Goal: Task Accomplishment & Management: Complete application form

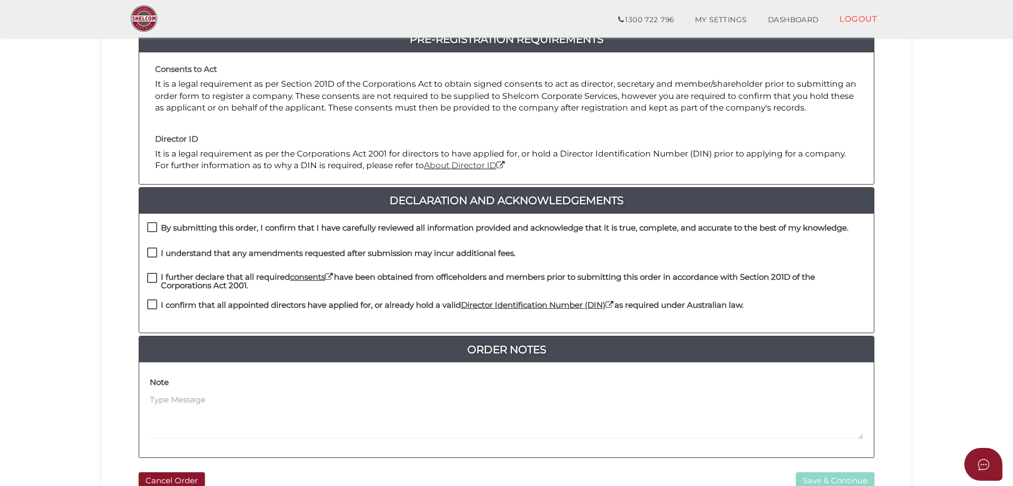
scroll to position [159, 0]
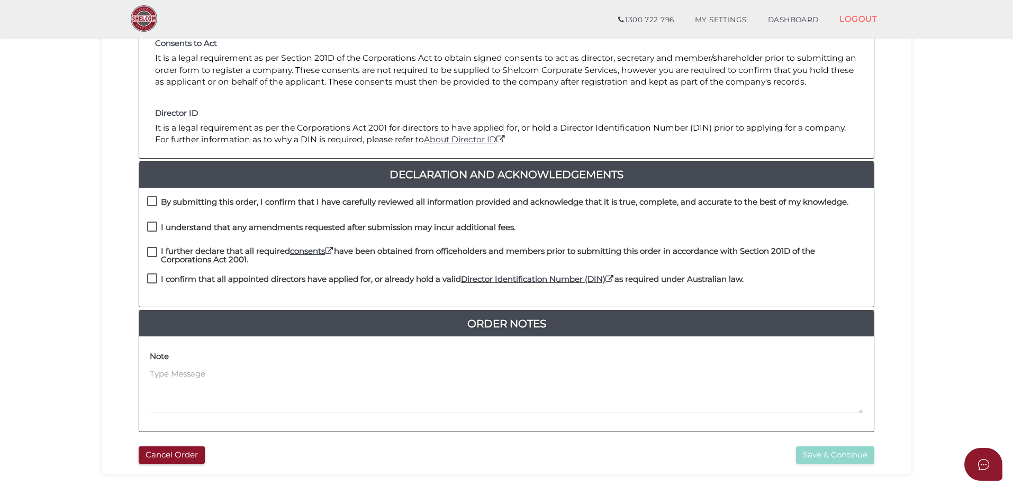
click at [147, 205] on label "By submitting this order, I confirm that I have carefully reviewed all informat…" at bounding box center [497, 204] width 701 height 13
checkbox input "true"
click at [158, 230] on label "I understand that any amendments requested after submission may incur additiona…" at bounding box center [331, 229] width 368 height 13
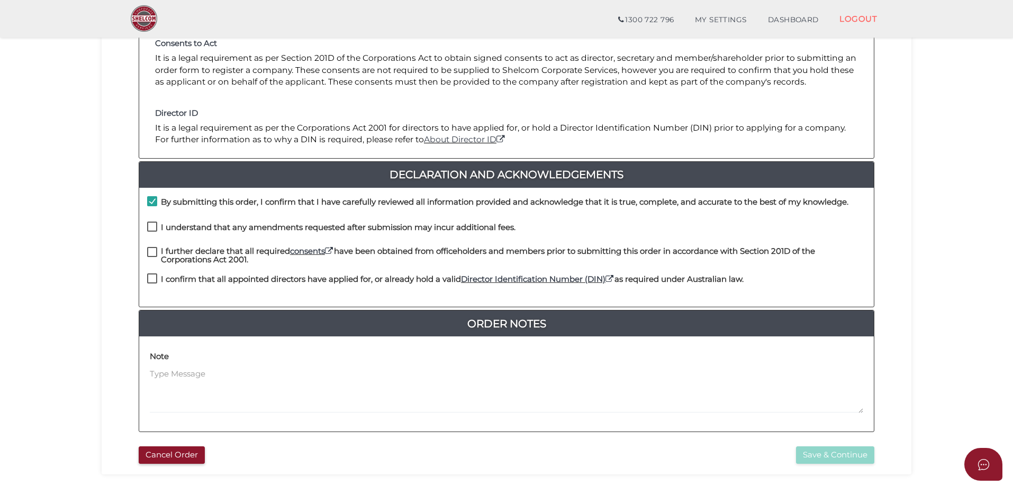
checkbox input "true"
click at [152, 247] on label "I further declare that all required consents have been obtained from officehold…" at bounding box center [506, 253] width 719 height 13
checkbox input "true"
click at [154, 273] on div "I further declare that all required consents have been obtained from officehold…" at bounding box center [506, 260] width 735 height 27
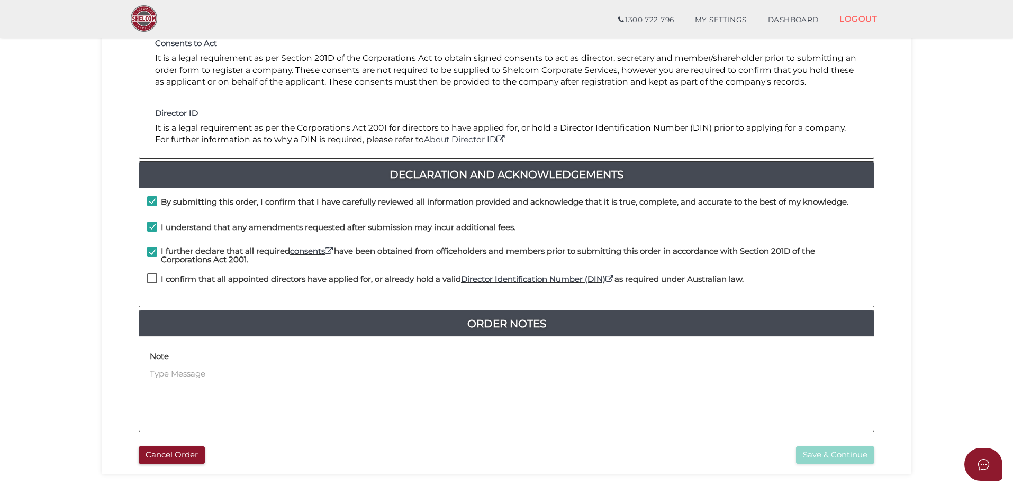
click at [170, 280] on h4 "I confirm that all appointed directors have applied for, or already hold a vali…" at bounding box center [452, 279] width 583 height 9
checkbox input "true"
click at [848, 457] on button "Save & Continue" at bounding box center [835, 455] width 78 height 17
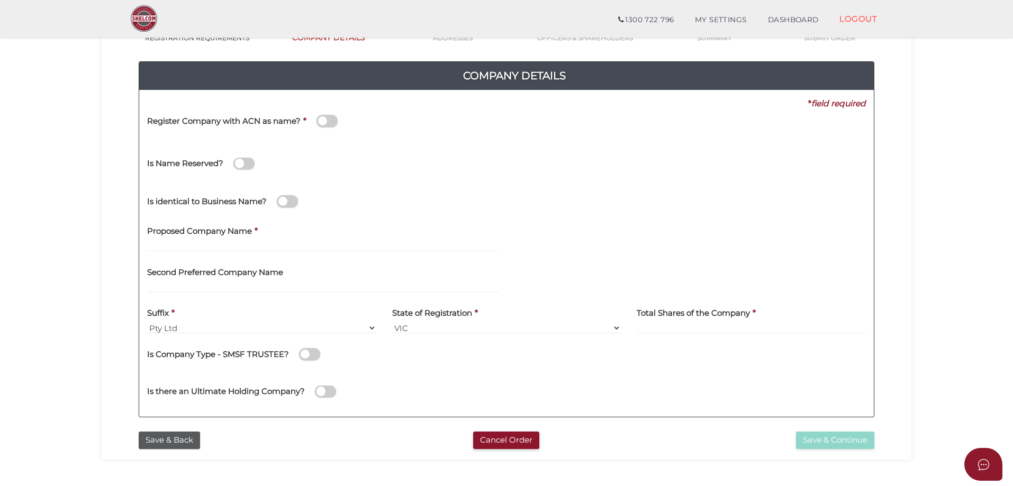
scroll to position [106, 0]
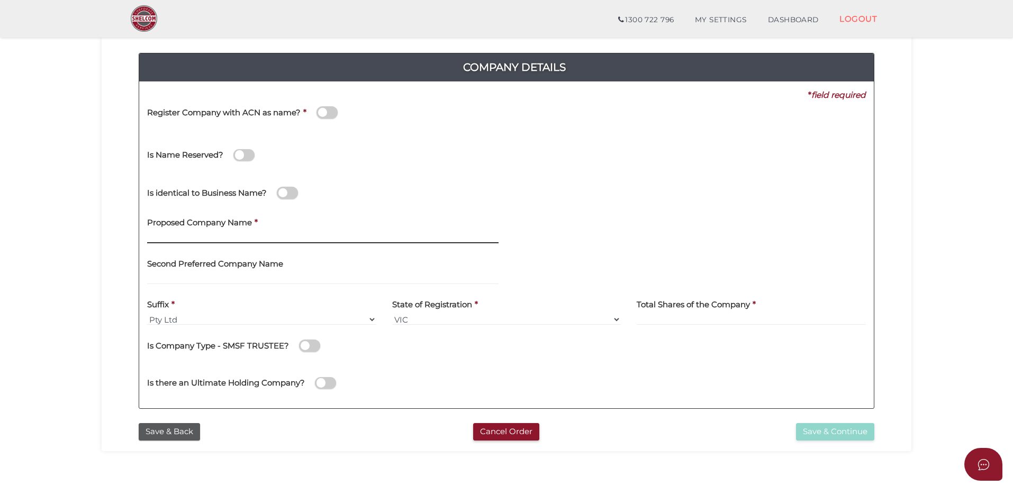
click at [201, 239] on input "text" at bounding box center [322, 238] width 351 height 12
type input "Alston Grove Investments"
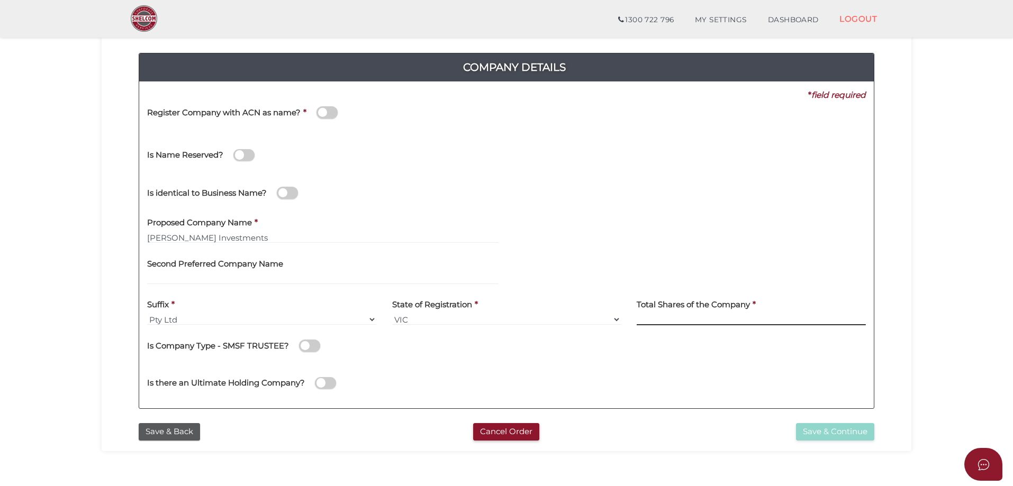
click at [690, 316] on input at bounding box center [751, 320] width 229 height 12
type input "12"
click at [833, 435] on button "Save & Continue" at bounding box center [835, 431] width 78 height 17
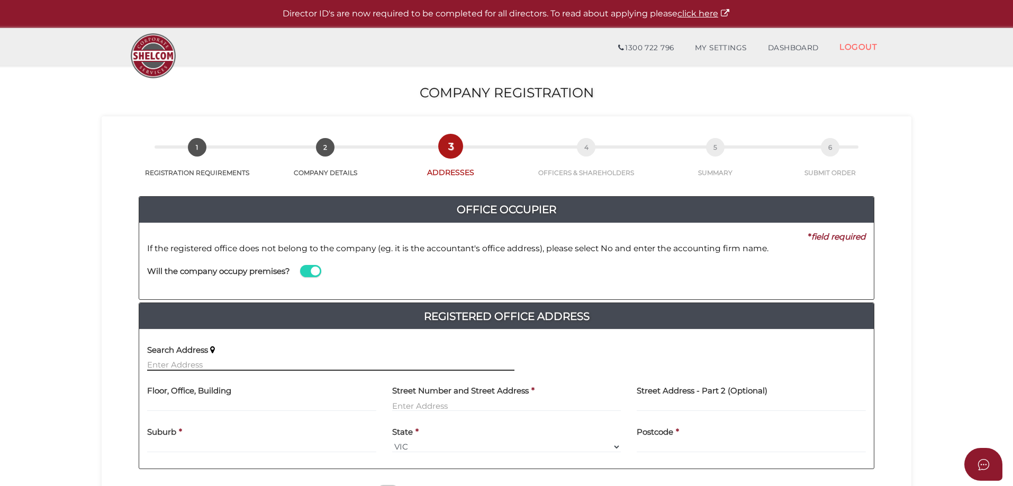
click at [194, 362] on input "text" at bounding box center [330, 365] width 367 height 12
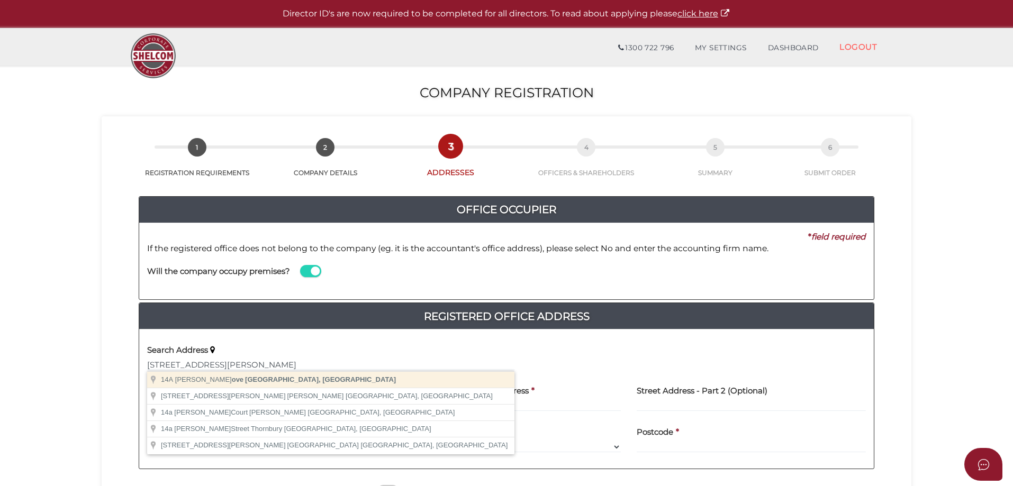
type input "14A Alston Grove, St Kilda East VIC, Australia"
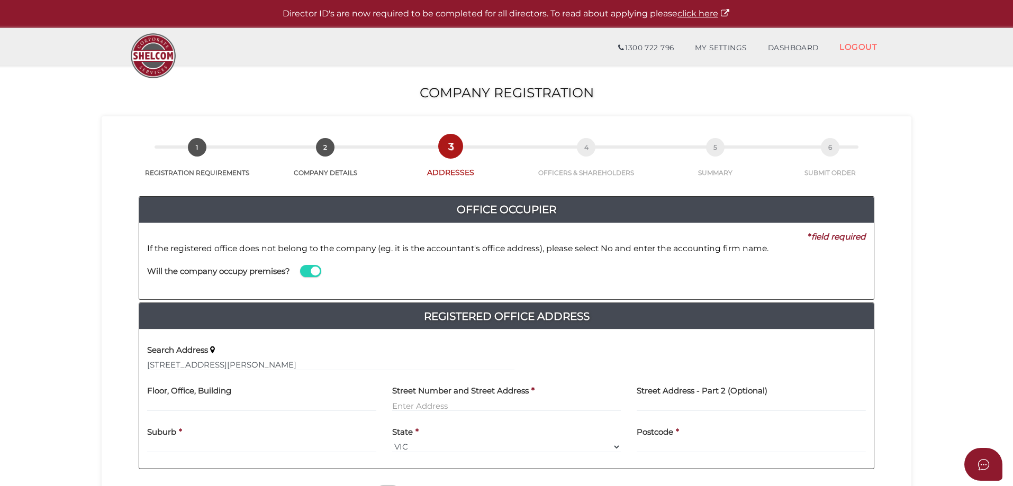
type input "14A Alston Grove"
type input "Saint Kilda East"
select select "VIC"
type input "3183"
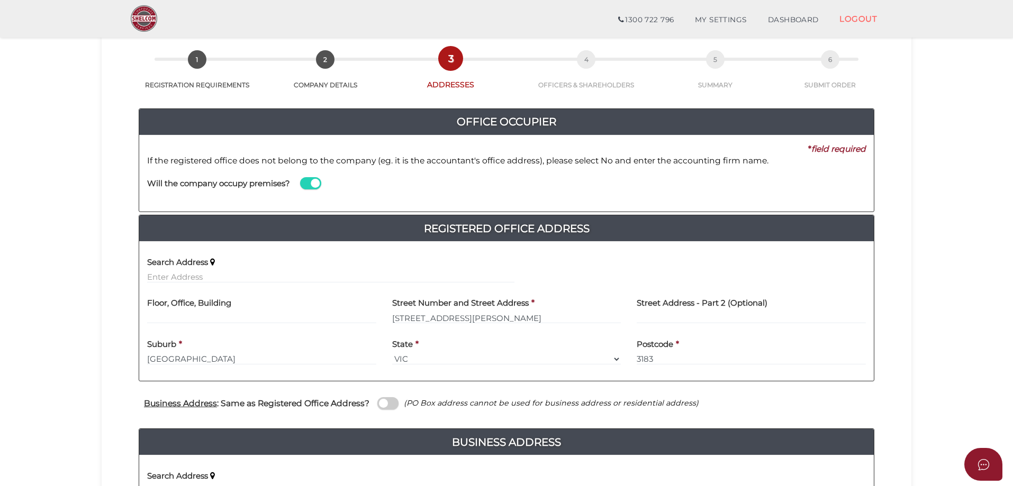
scroll to position [265, 0]
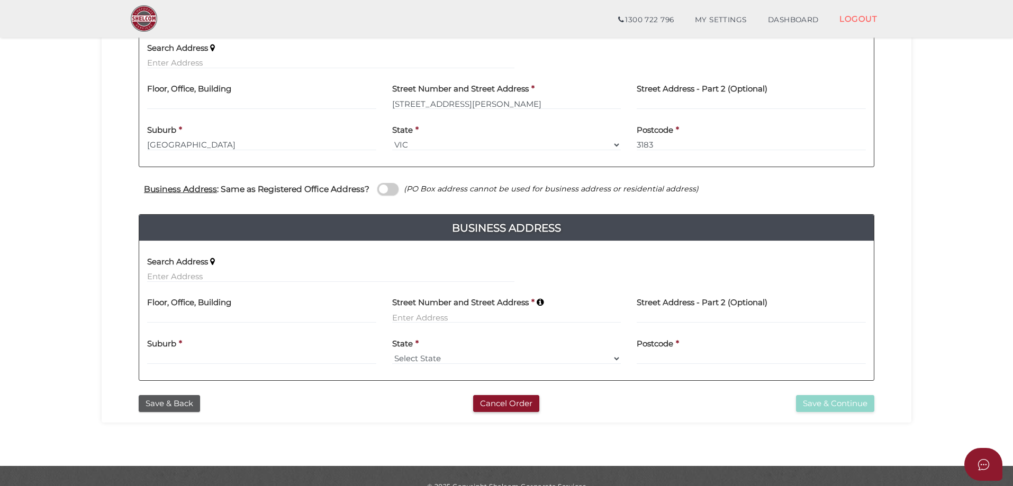
click at [387, 196] on div "Business Address : Same as Registered Office Address? (PO Box address cannot be…" at bounding box center [507, 191] width 752 height 21
click at [378, 188] on span at bounding box center [387, 189] width 21 height 12
click at [0, 0] on input "checkbox" at bounding box center [0, 0] width 0 height 0
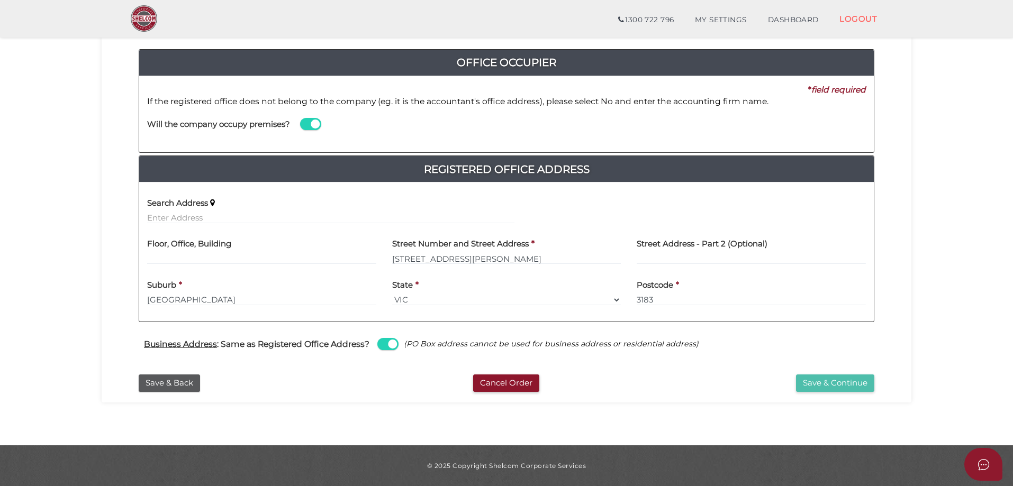
click at [848, 383] on button "Save & Continue" at bounding box center [835, 383] width 78 height 17
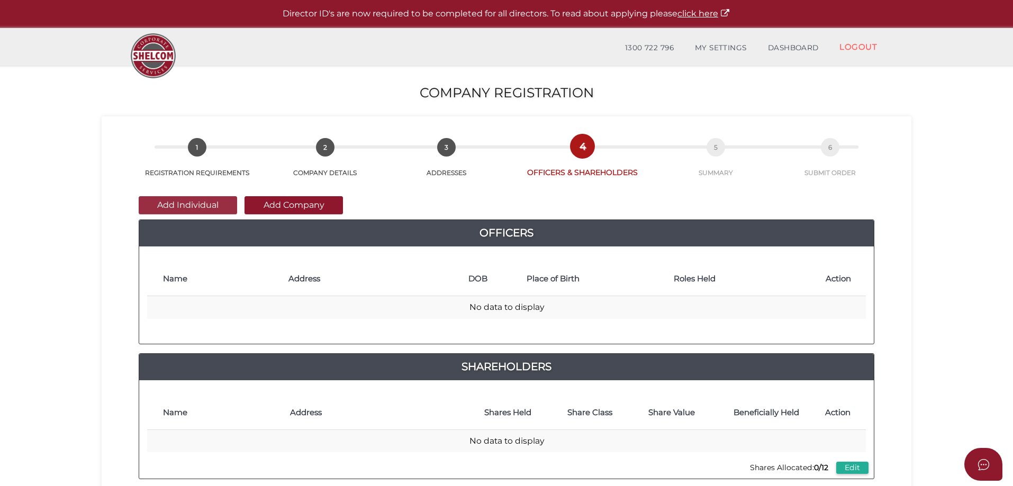
click at [200, 206] on button "Add Individual" at bounding box center [188, 205] width 98 height 18
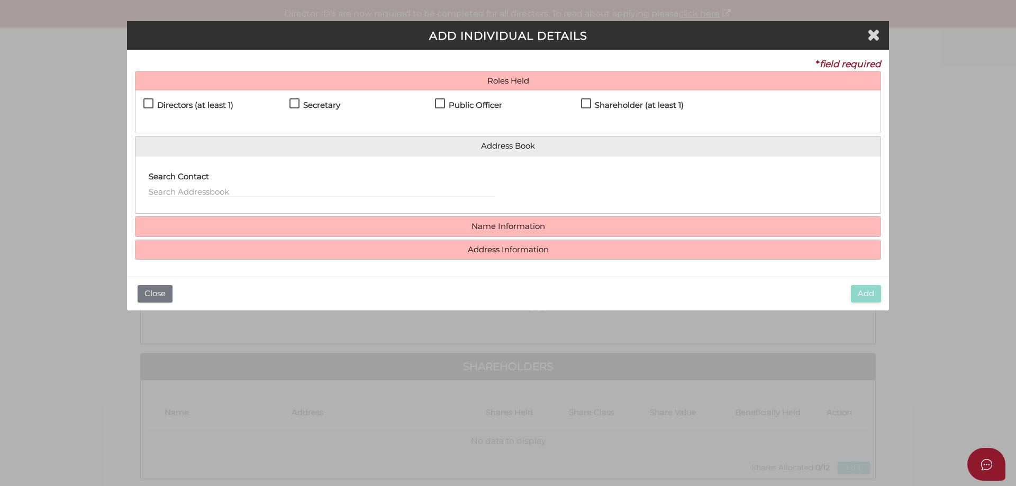
click at [201, 98] on div "Directors (at least 1) Secretary Public Officer Member Shareholder (at least 1)" at bounding box center [508, 112] width 745 height 42
click at [217, 106] on h4 "Directors (at least 1)" at bounding box center [195, 105] width 76 height 9
checkbox input "true"
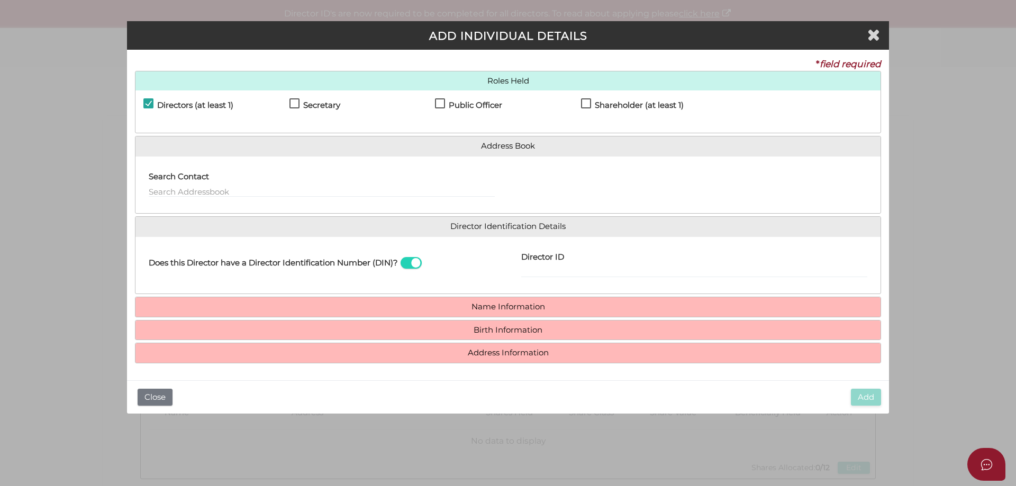
click at [299, 104] on label "Secretary" at bounding box center [315, 107] width 51 height 13
checkbox input "true"
click at [463, 106] on h4 "Public Officer" at bounding box center [475, 105] width 53 height 9
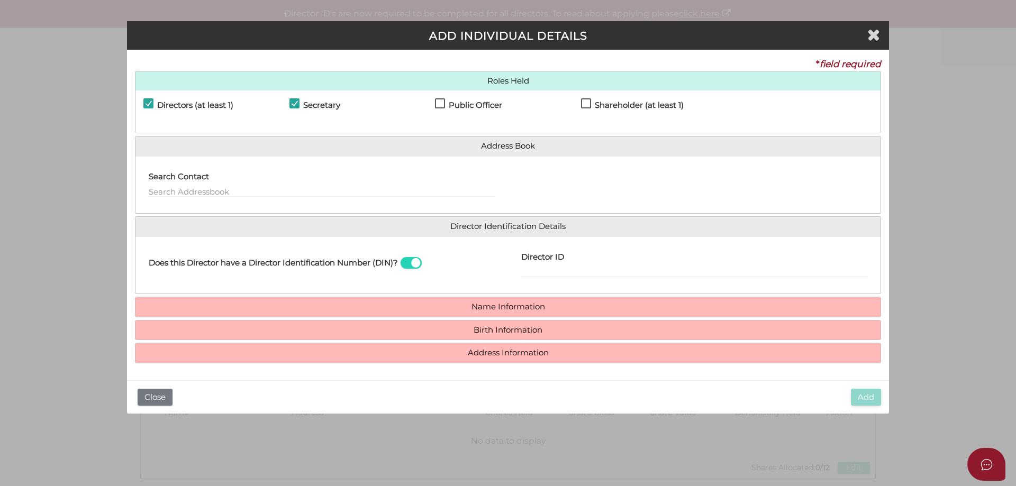
checkbox input "true"
click at [614, 110] on h4 "Shareholder (at least 1)" at bounding box center [639, 105] width 89 height 9
checkbox input "true"
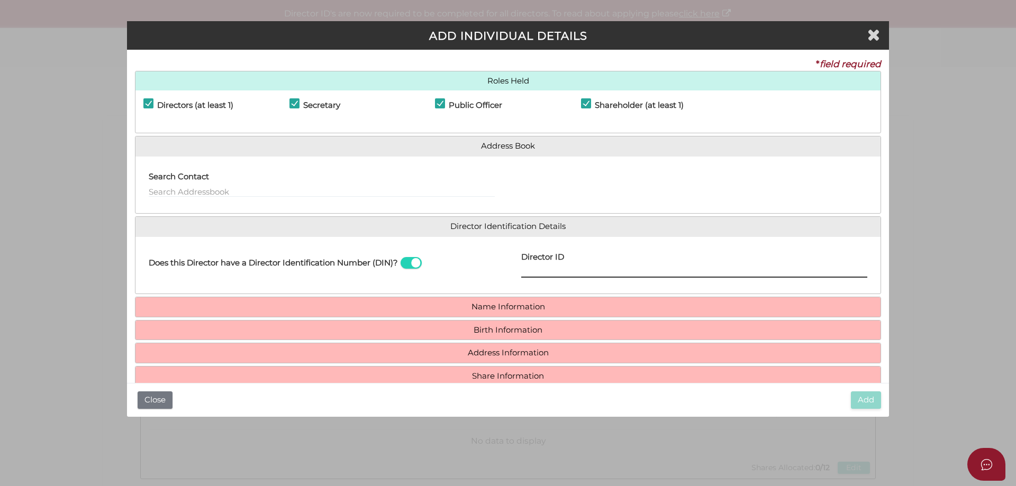
click at [542, 269] on input "Director ID" at bounding box center [694, 272] width 346 height 12
paste input "036117309317774"
type input "036117309317774"
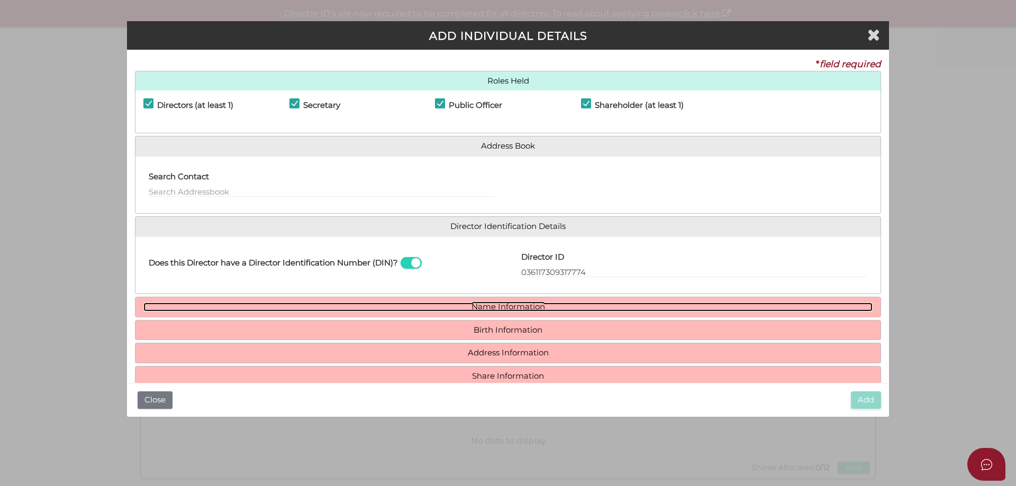
click at [520, 304] on link "Name Information" at bounding box center [507, 307] width 729 height 9
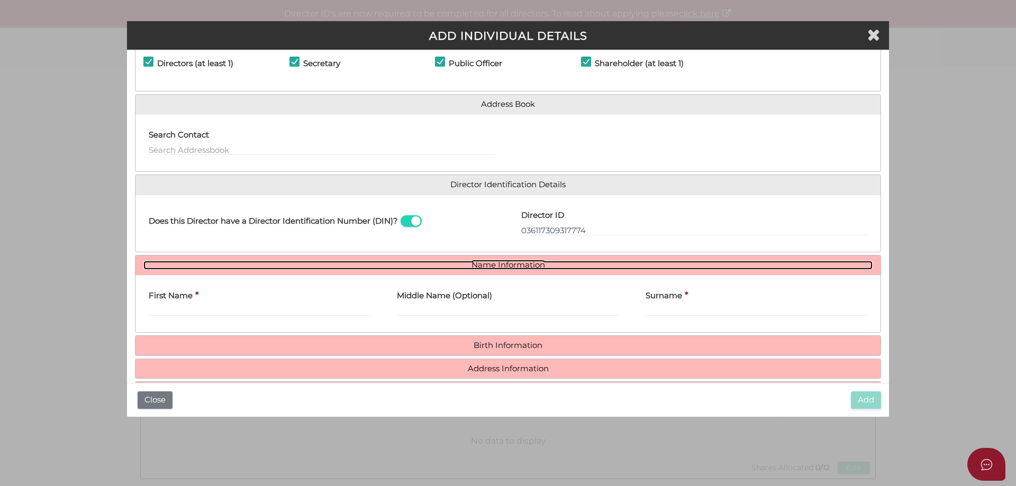
scroll to position [78, 0]
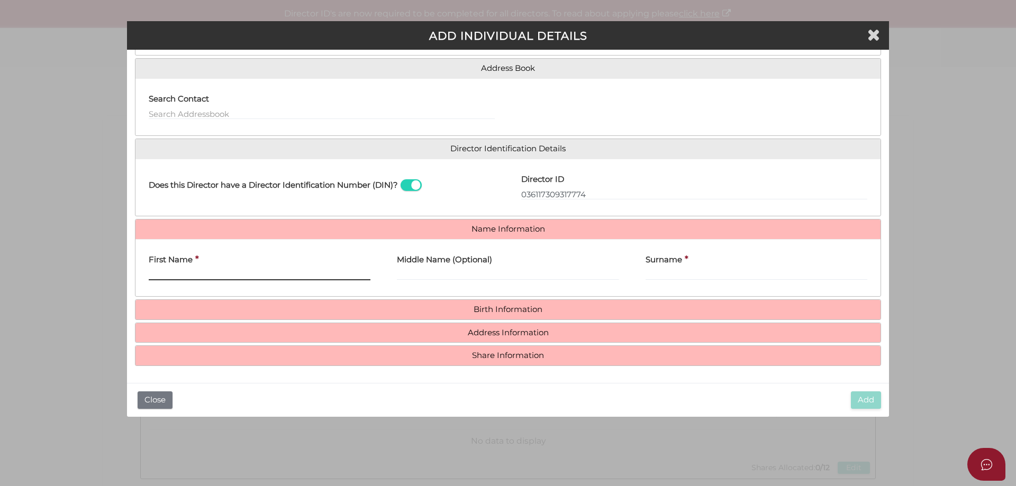
click at [170, 272] on input "First Name" at bounding box center [260, 275] width 222 height 12
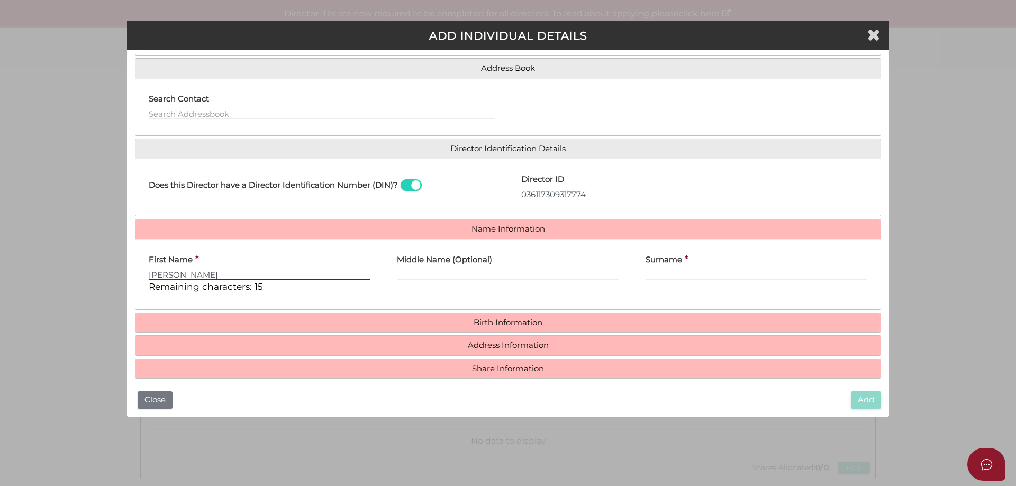
type input "Helen"
click at [653, 272] on input "Surname" at bounding box center [757, 275] width 222 height 12
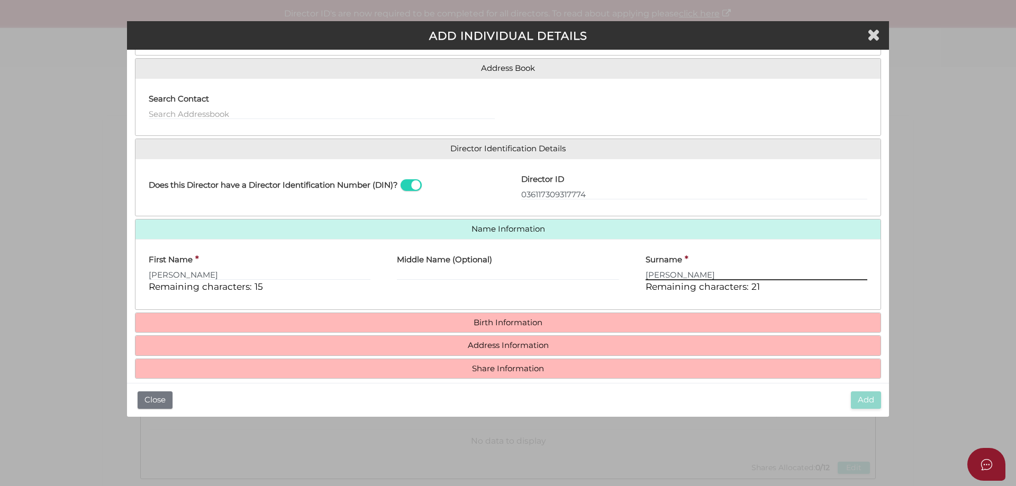
type input "Tuszynski"
click at [538, 315] on h4 "Birth Information" at bounding box center [508, 323] width 745 height 20
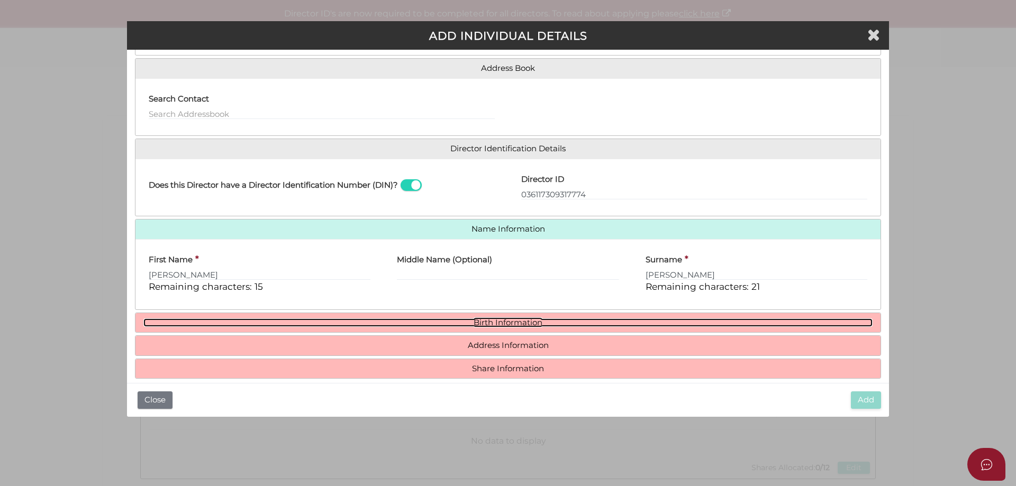
click at [531, 320] on link "Birth Information" at bounding box center [507, 323] width 729 height 9
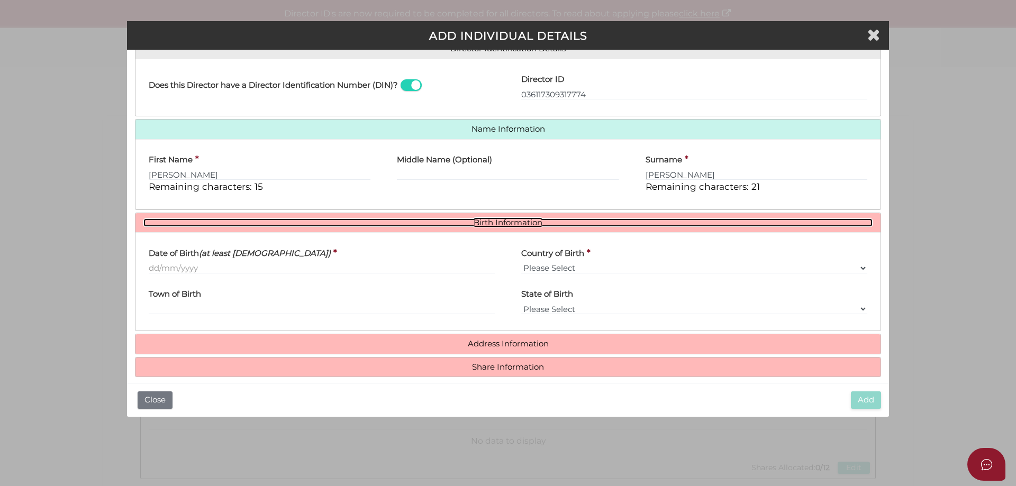
scroll to position [182, 0]
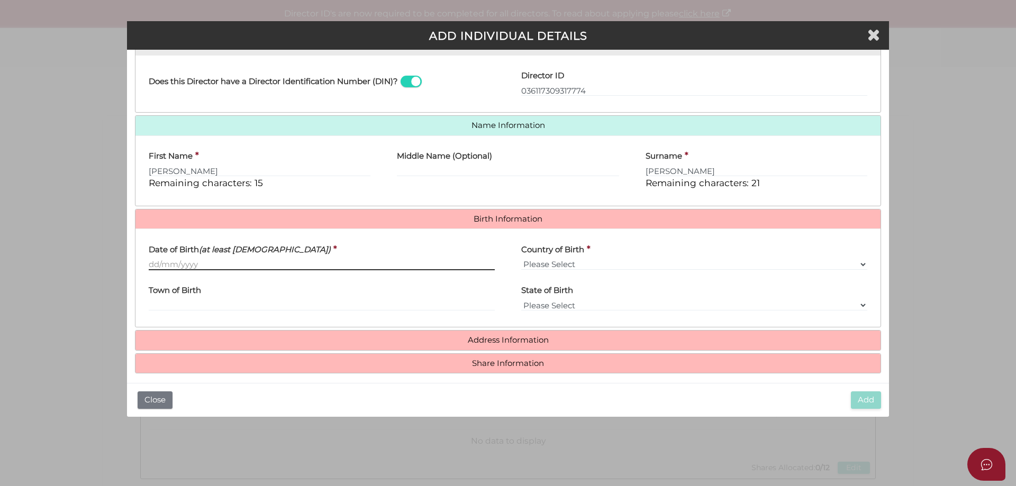
click at [187, 264] on input "Date of Birth (at least 18 years old)" at bounding box center [322, 265] width 346 height 12
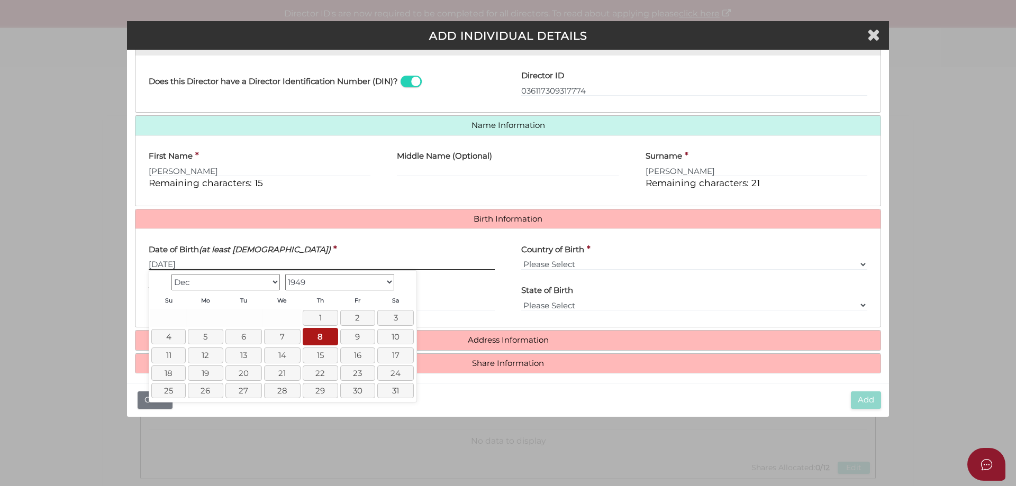
type input "[DATE]"
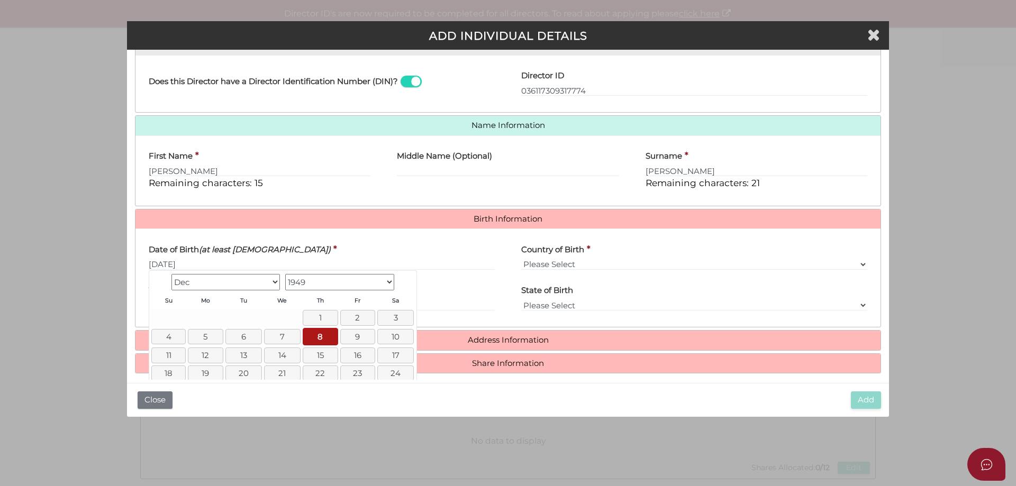
click at [732, 246] on div "Country of Birth * Please Select v Australia Afghanistan Albania Algeria Americ…" at bounding box center [694, 253] width 346 height 33
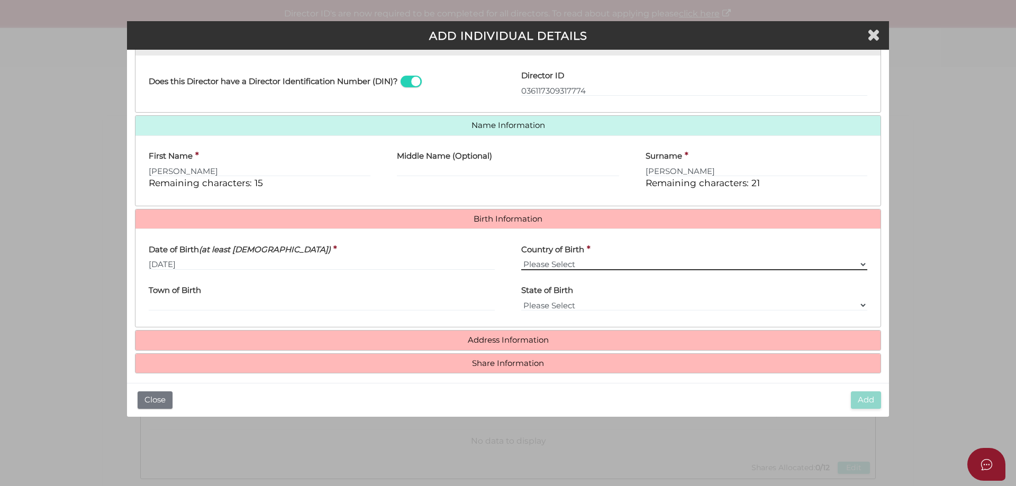
click at [613, 260] on select "Please Select v Australia Afghanistan Albania Algeria American Samoa Andorra An…" at bounding box center [694, 265] width 346 height 12
select select "Australia"
click at [521, 259] on select "Please Select v Australia Afghanistan Albania Algeria American Samoa Andorra An…" at bounding box center [694, 265] width 346 height 12
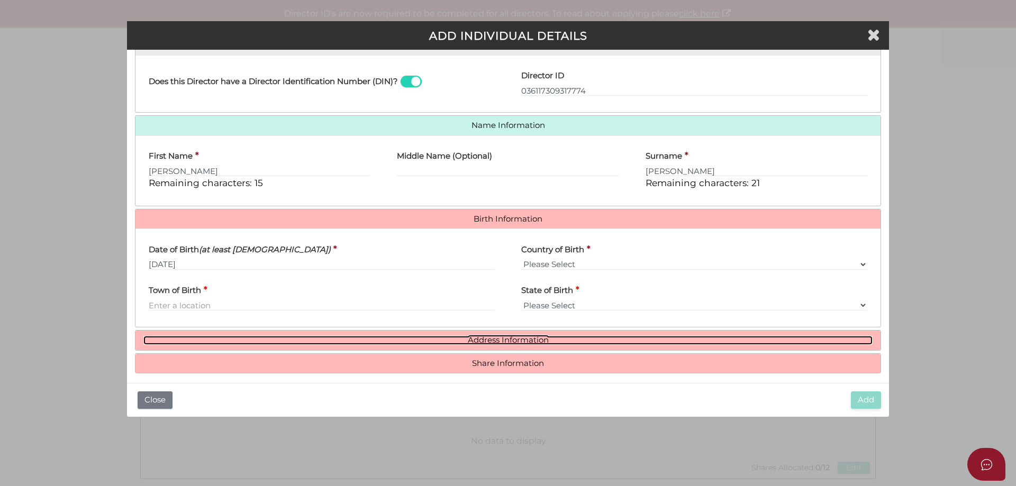
click at [508, 342] on link "Address Information" at bounding box center [507, 340] width 729 height 9
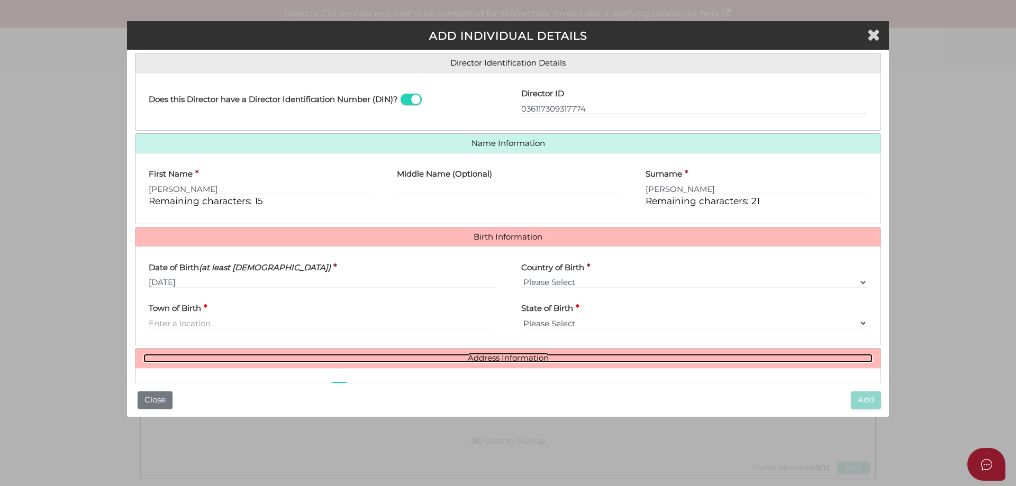
scroll to position [129, 0]
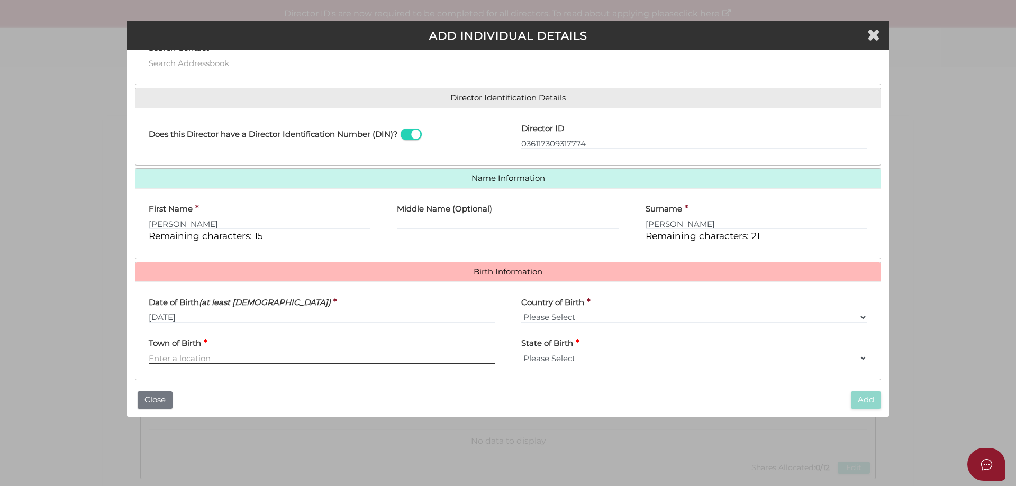
click at [239, 358] on input "Town of Birth" at bounding box center [322, 359] width 346 height 12
type input "Melbourne"
select select "VIC"
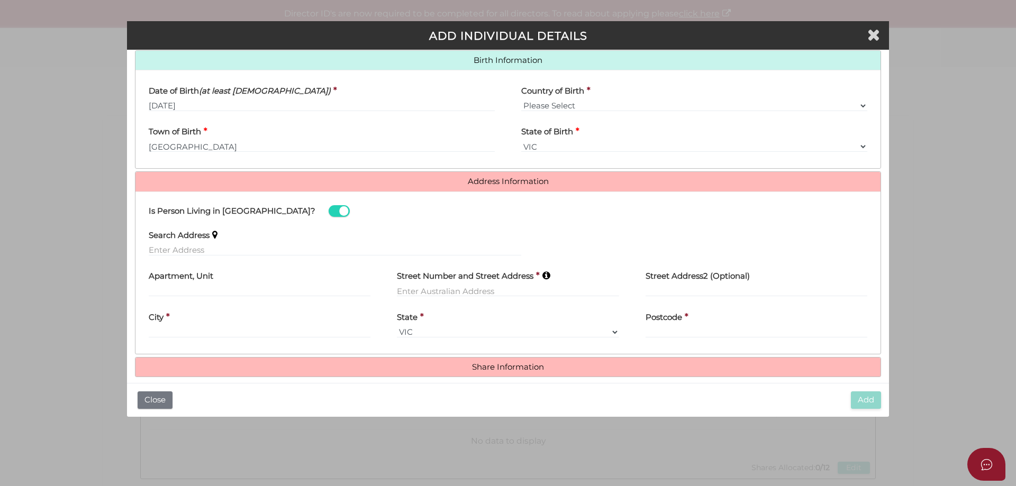
scroll to position [351, 0]
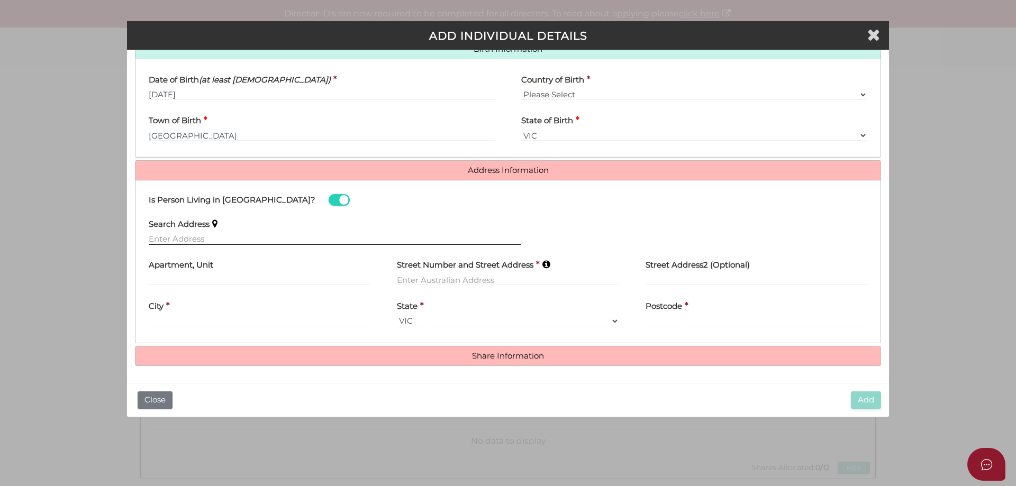
click at [177, 235] on input "text" at bounding box center [335, 239] width 373 height 12
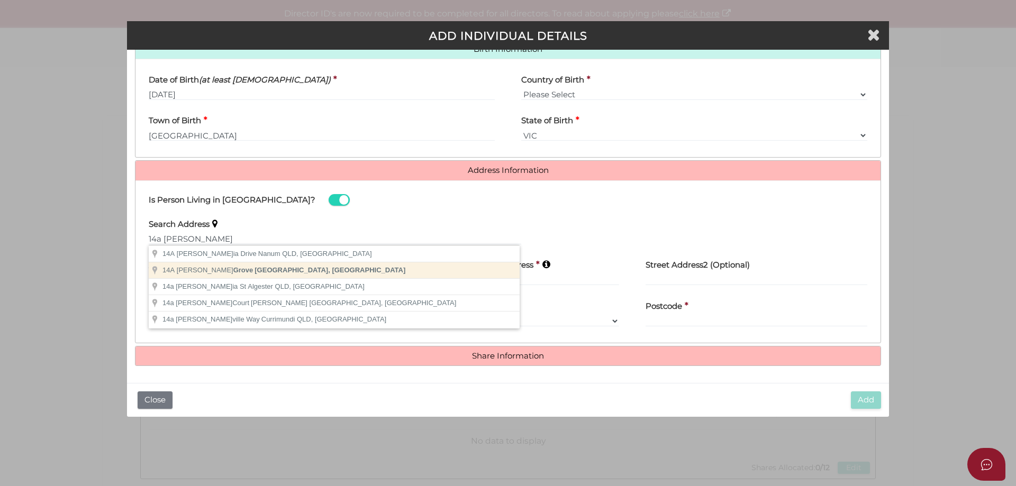
type input "14A Alston Grove, St Kilda East VIC, Australia"
type input "14A Alston Grove"
type input "Saint Kilda East"
select select "VIC"
type input "3183"
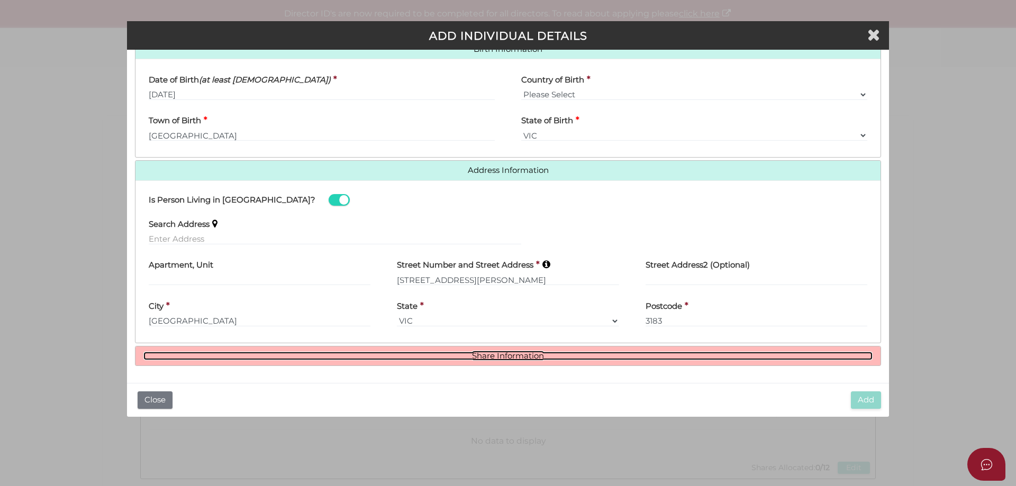
click at [518, 355] on link "Share Information" at bounding box center [507, 356] width 729 height 9
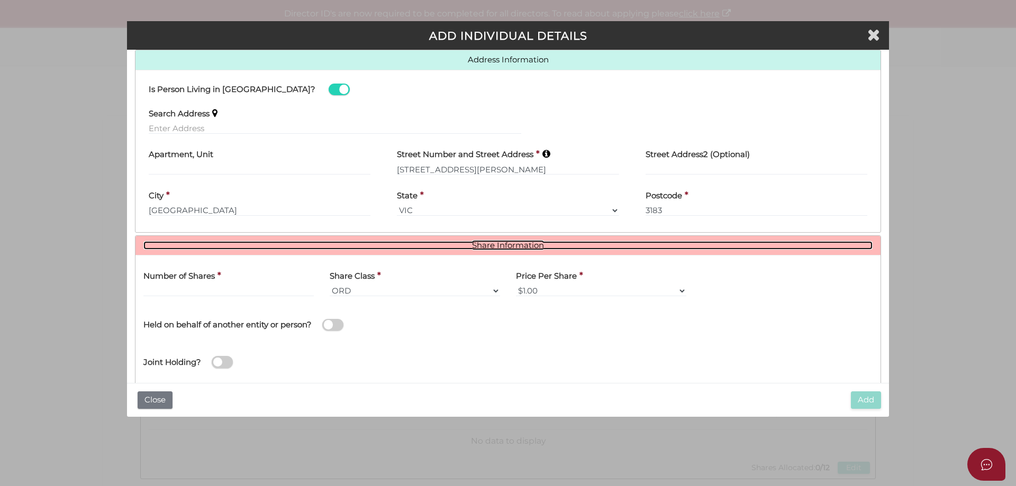
scroll to position [474, 0]
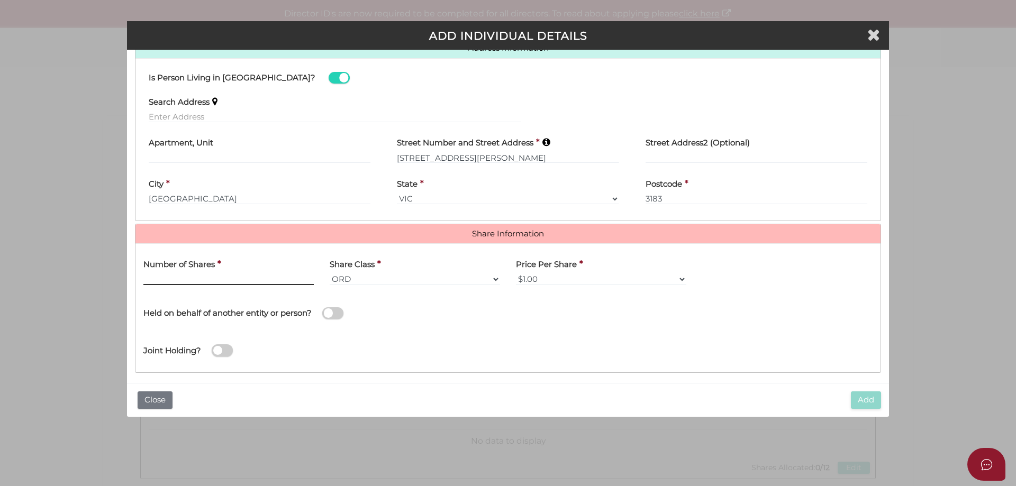
click at [214, 280] on input "text" at bounding box center [228, 280] width 170 height 12
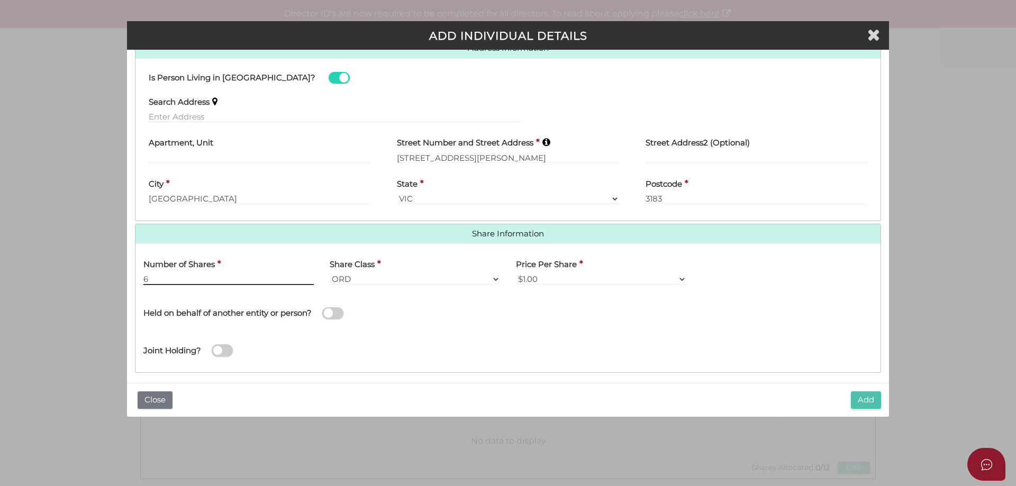
type input "6"
click at [857, 404] on button "Add" at bounding box center [866, 400] width 30 height 17
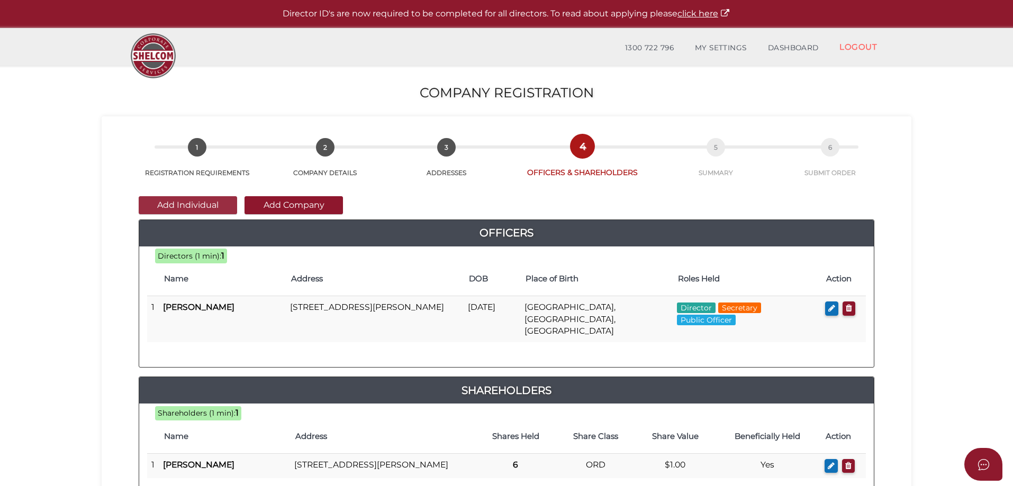
click at [215, 209] on button "Add Individual" at bounding box center [188, 205] width 98 height 18
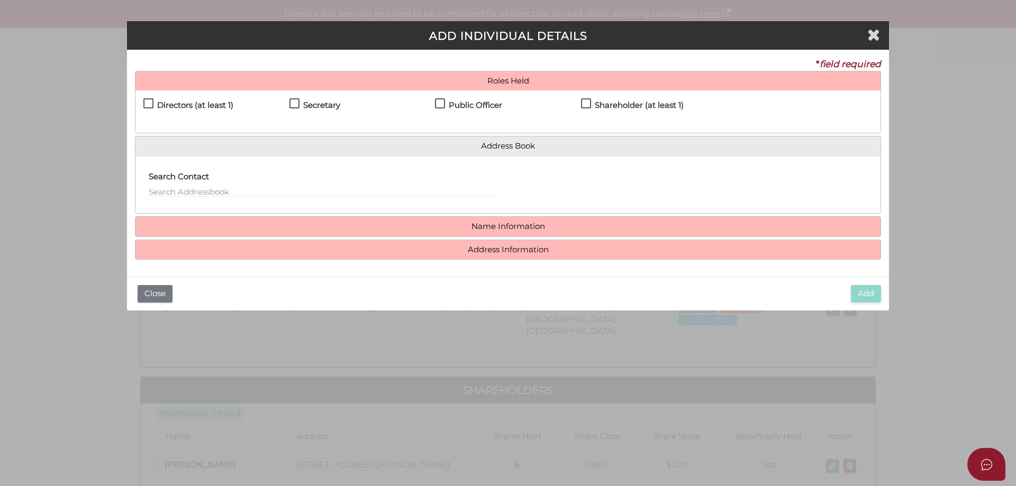
click at [208, 105] on h4 "Directors (at least 1)" at bounding box center [195, 105] width 76 height 9
checkbox input "true"
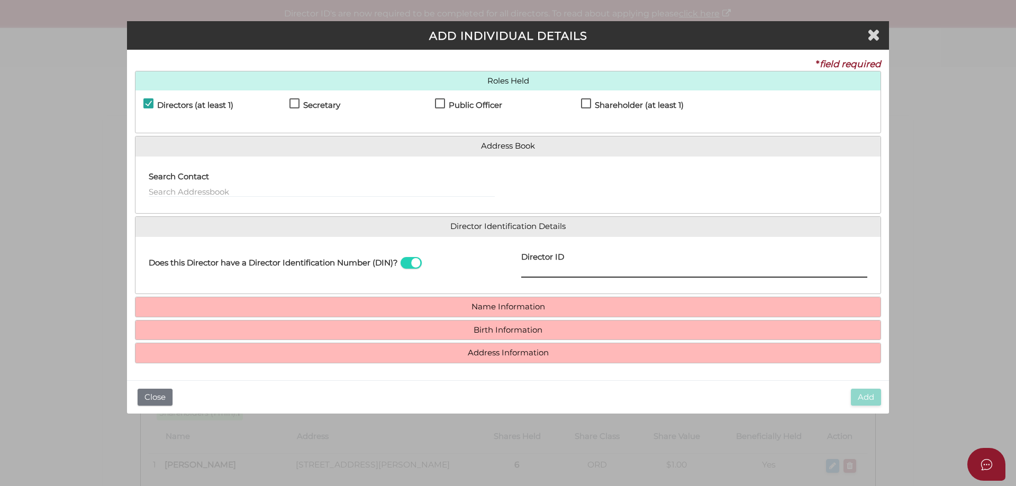
click at [534, 271] on input "Director ID" at bounding box center [694, 272] width 346 height 12
click at [546, 268] on input "Director ID" at bounding box center [694, 272] width 346 height 12
paste input "036643420030107"
type input "036643420030107"
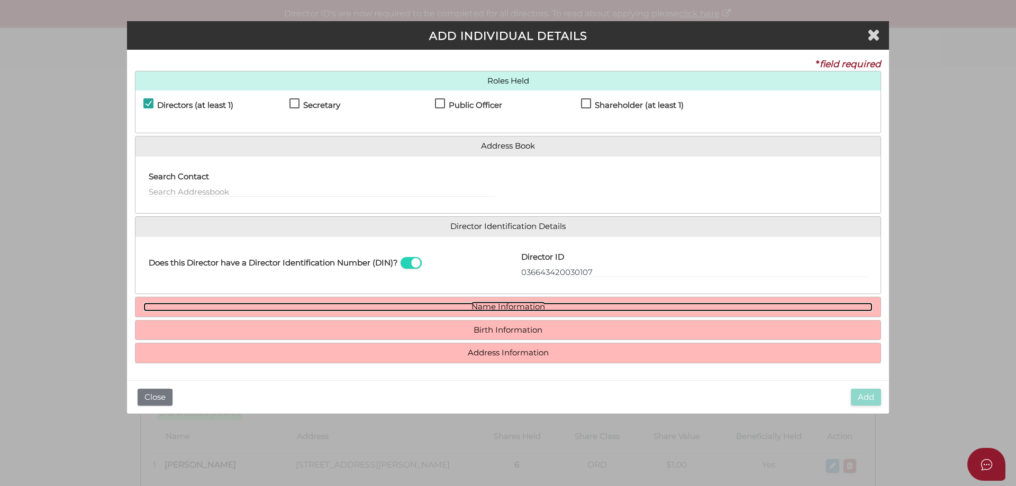
click at [493, 308] on link "Name Information" at bounding box center [507, 307] width 729 height 9
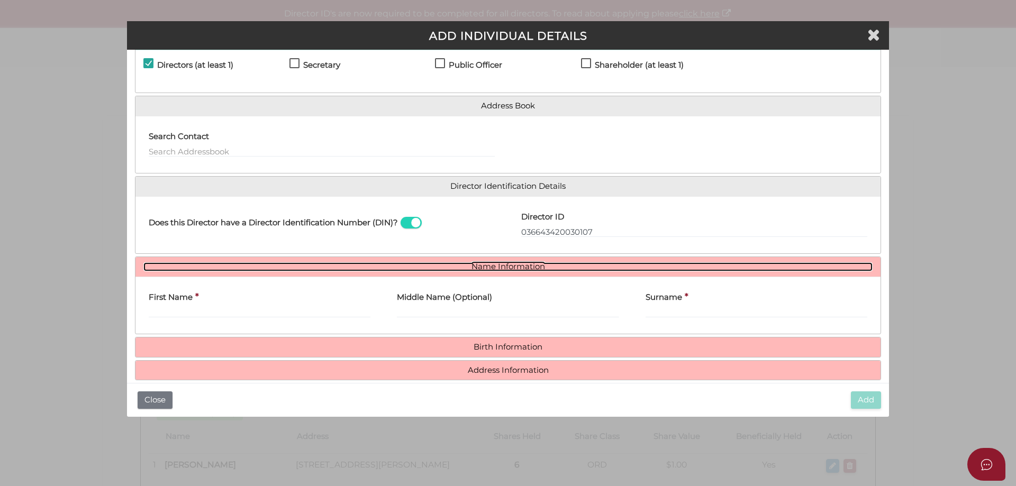
scroll to position [51, 0]
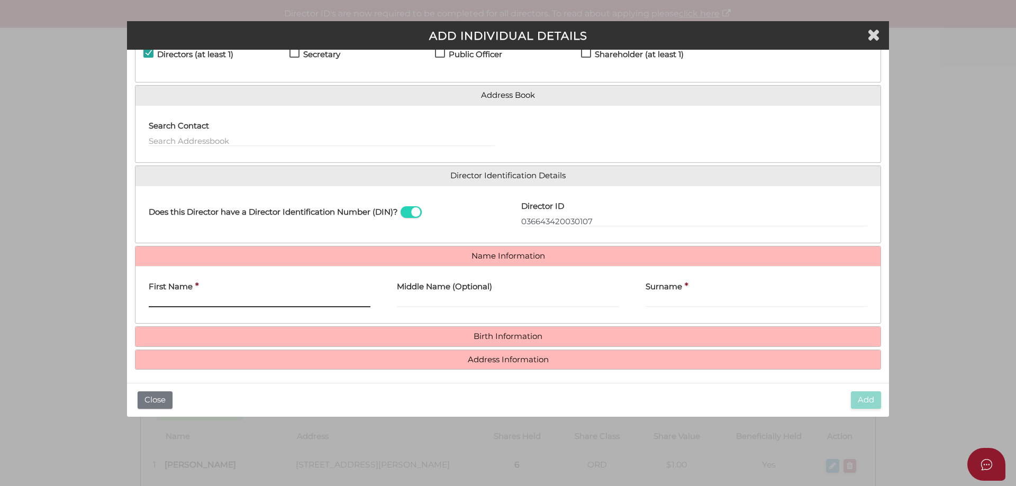
click at [217, 301] on input "First Name" at bounding box center [260, 302] width 222 height 12
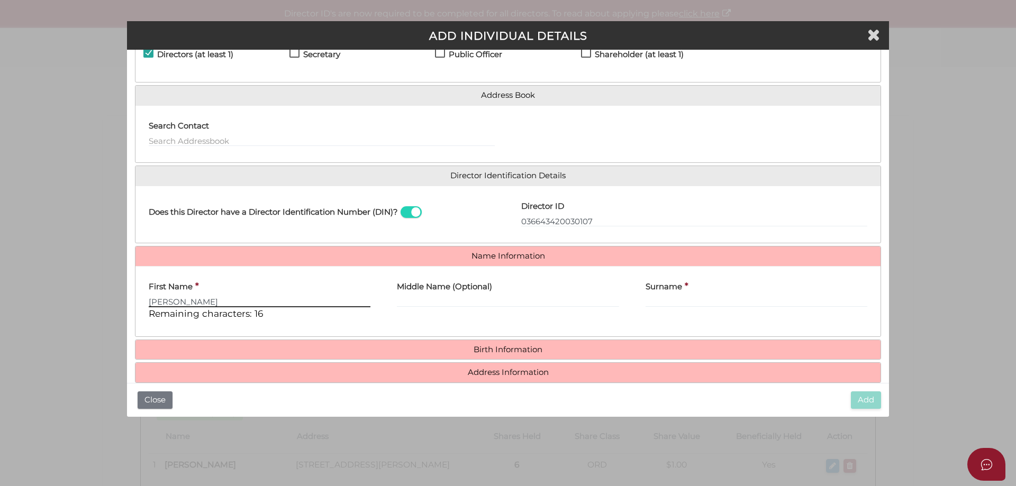
type input "Isaac"
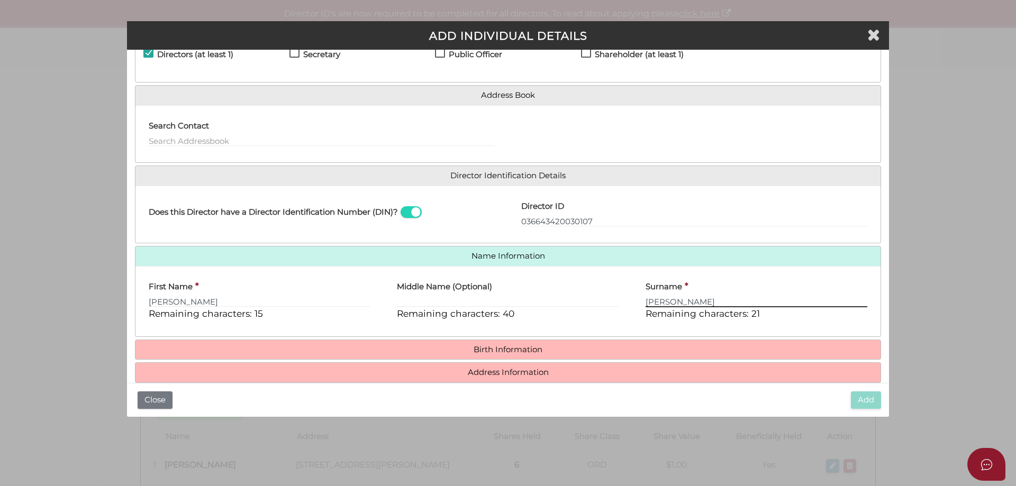
type input "Tuszynski"
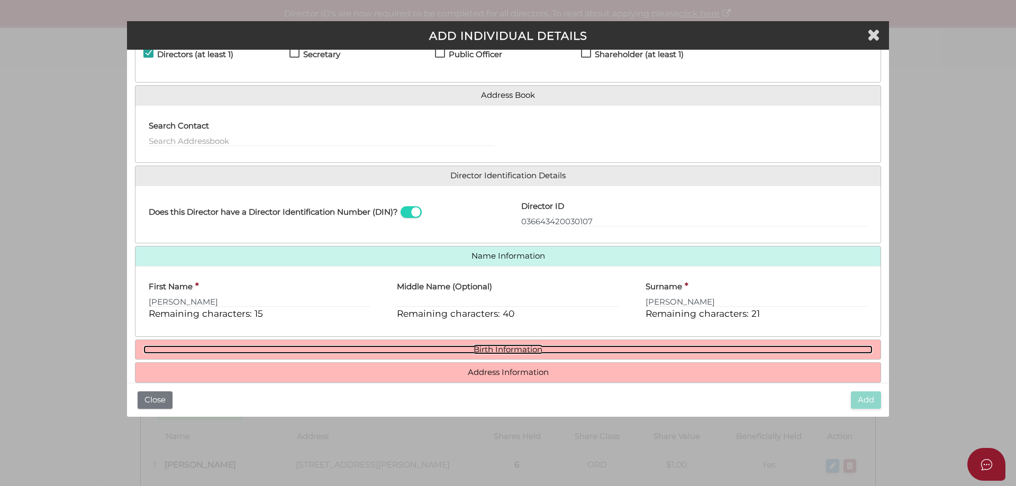
click at [522, 349] on link "Birth Information" at bounding box center [507, 350] width 729 height 9
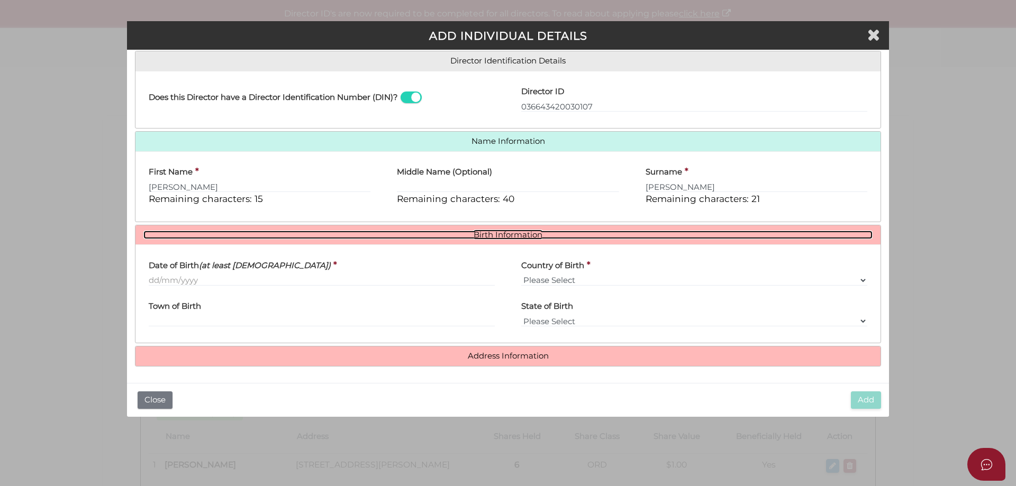
scroll to position [166, 0]
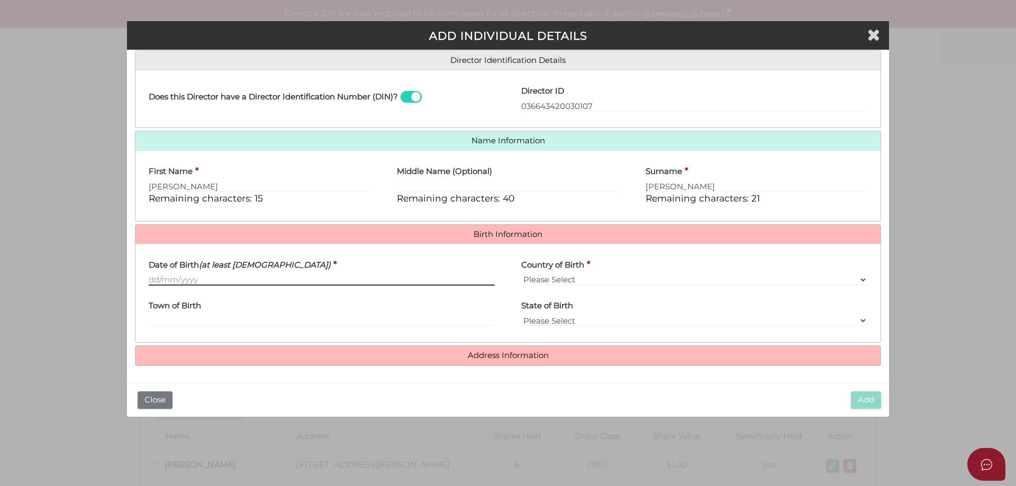
click at [183, 280] on input "Date of Birth (at least 18 years old)" at bounding box center [322, 280] width 346 height 12
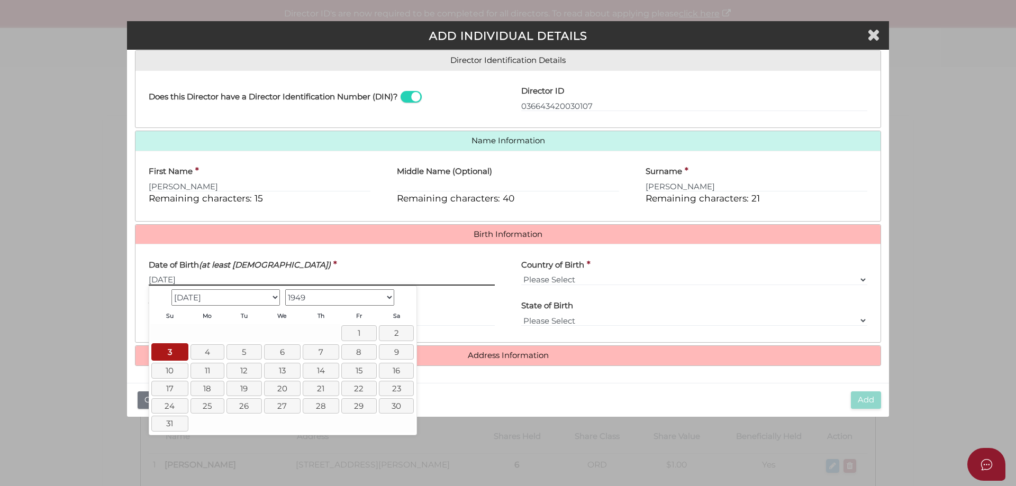
type input "03/07/1949"
click at [560, 277] on select "Please Select v Australia Afghanistan Albania Algeria American Samoa Andorra An…" at bounding box center [694, 280] width 346 height 12
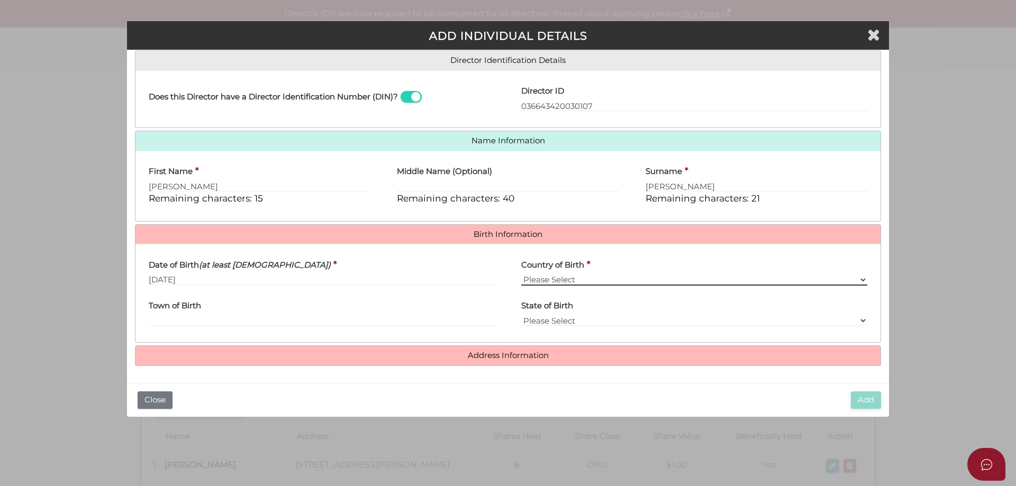
select select "Australia"
click at [521, 274] on select "Please Select v Australia Afghanistan Albania Algeria American Samoa Andorra An…" at bounding box center [694, 280] width 346 height 12
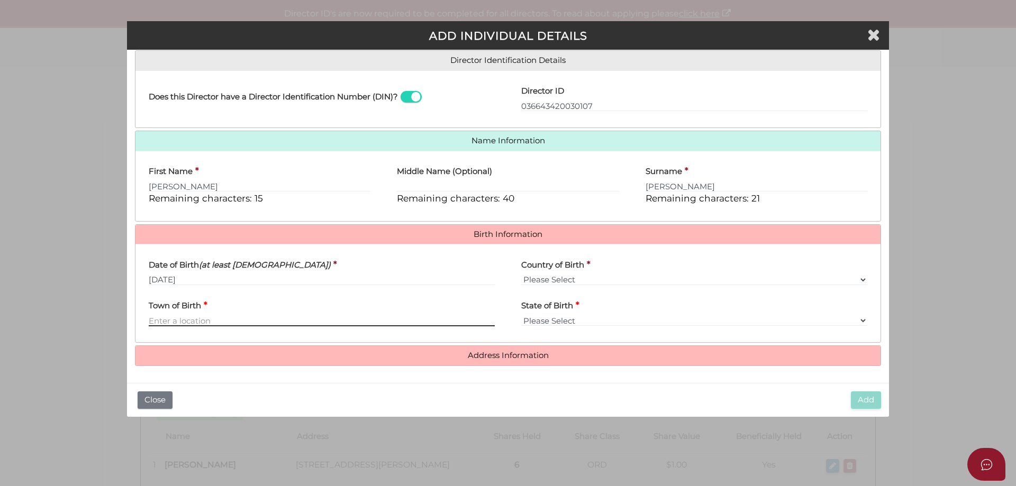
click at [206, 319] on input "Town of Birth" at bounding box center [322, 321] width 346 height 12
type input "Melbourne"
select select "VIC"
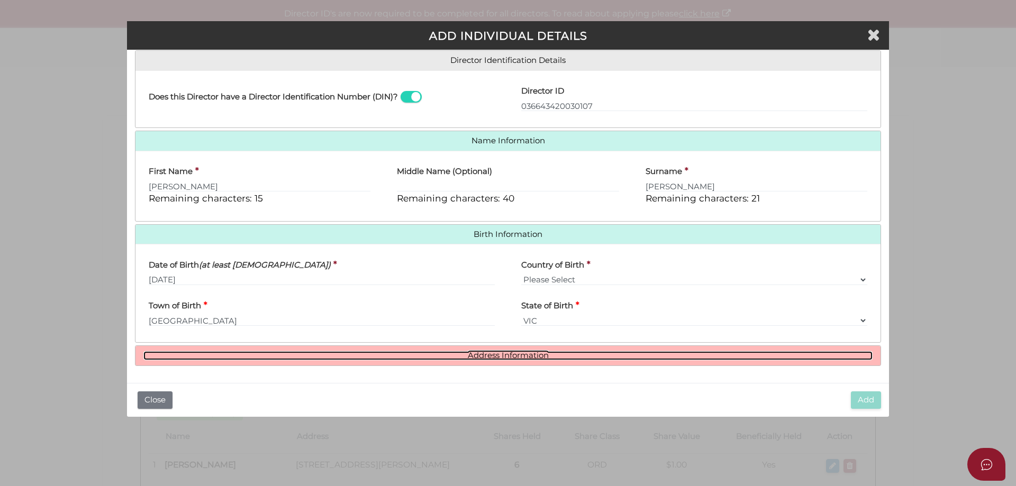
click at [484, 356] on link "Address Information" at bounding box center [507, 355] width 729 height 9
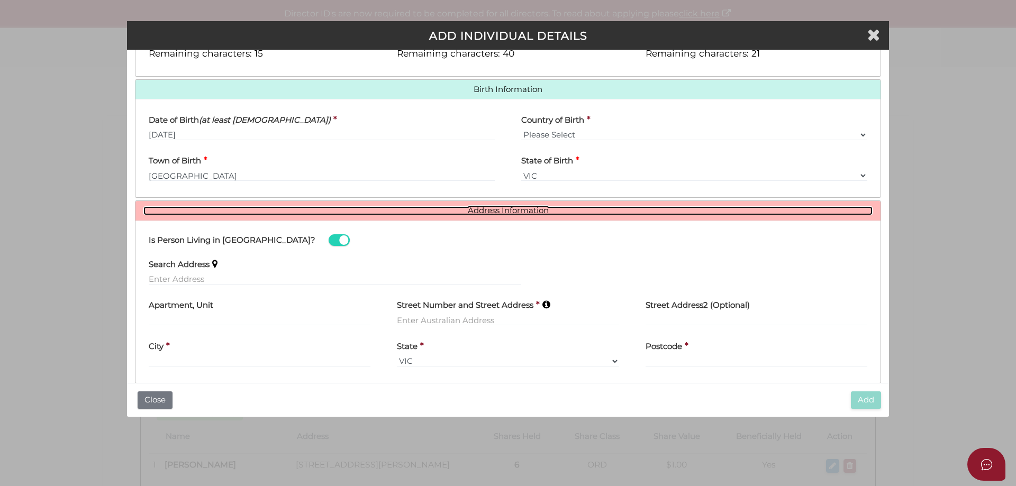
scroll to position [320, 0]
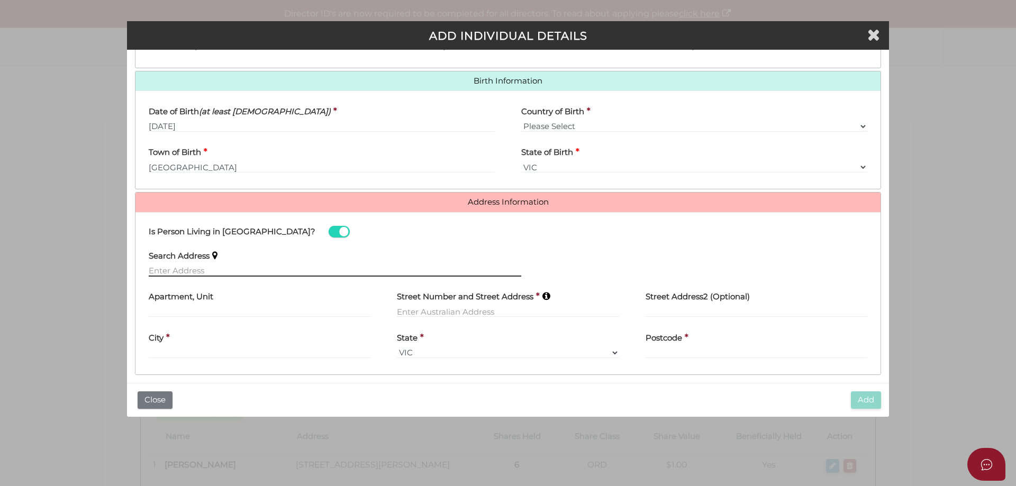
click at [210, 271] on input "text" at bounding box center [335, 271] width 373 height 12
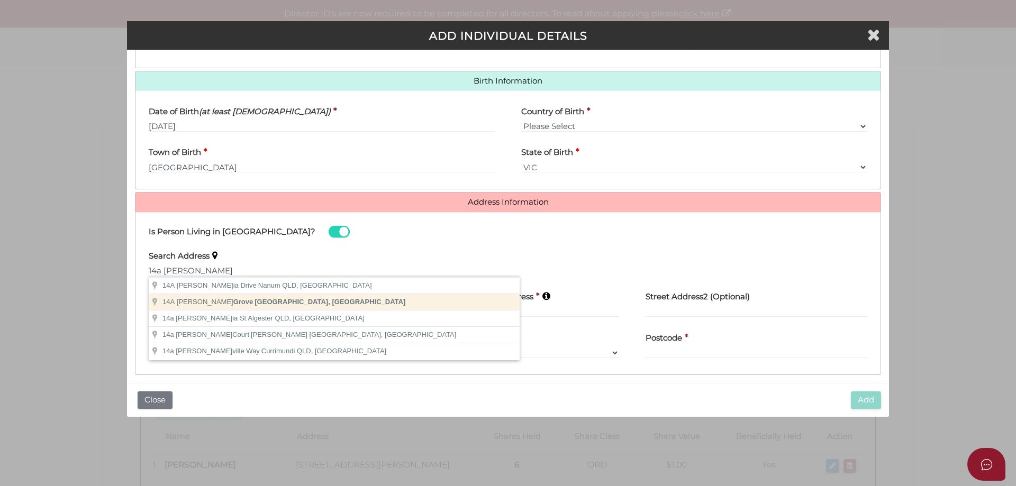
type input "14A Alston Grove, St Kilda East VIC, Australia"
type input "14A Alston Grove"
type input "[GEOGRAPHIC_DATA]"
select select "VIC"
type input "3183"
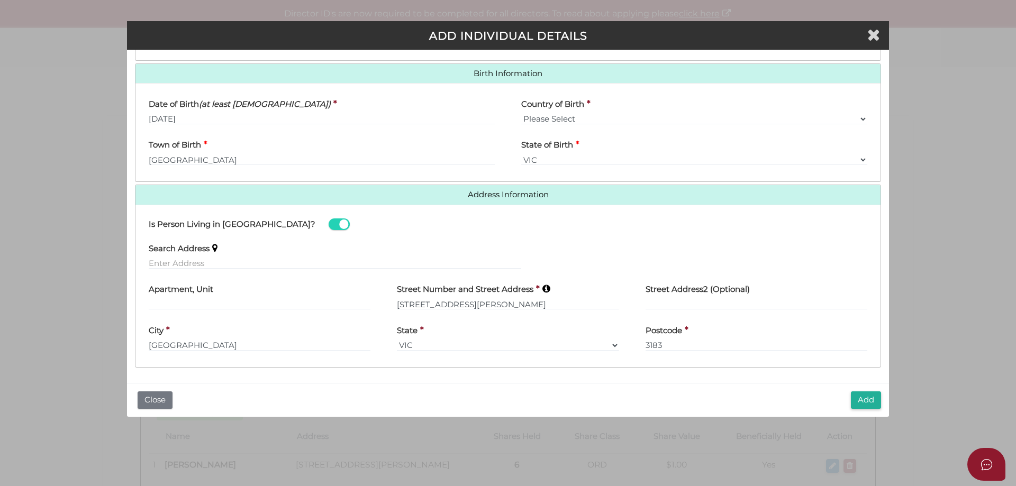
scroll to position [329, 0]
click at [863, 404] on button "Add" at bounding box center [866, 400] width 30 height 17
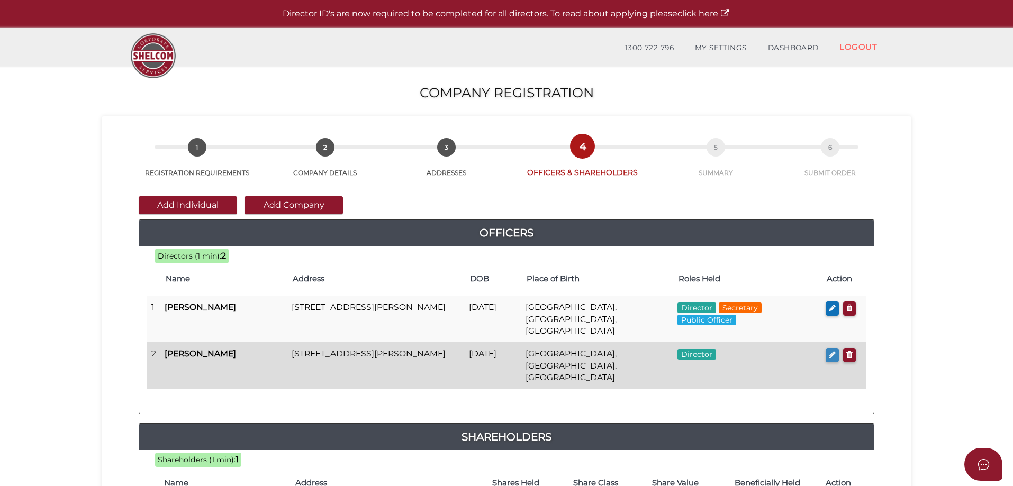
click at [836, 348] on button "button" at bounding box center [832, 355] width 13 height 14
checkbox input "true"
type input "36643420030107"
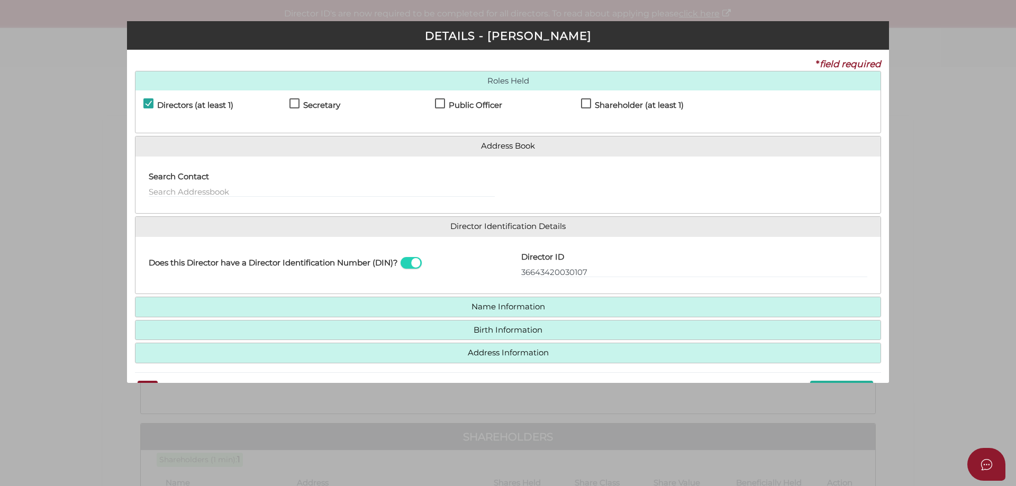
drag, startPoint x: 642, startPoint y: 105, endPoint x: 620, endPoint y: 132, distance: 35.1
click at [642, 104] on h4 "Shareholder (at least 1)" at bounding box center [639, 105] width 89 height 9
checkbox input "true"
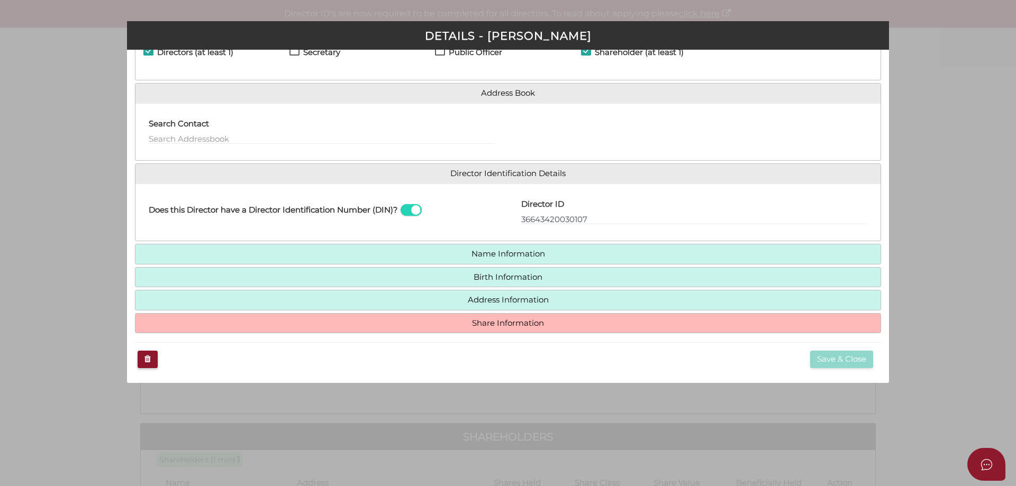
scroll to position [54, 0]
click at [497, 329] on h4 "Share Information" at bounding box center [508, 323] width 745 height 20
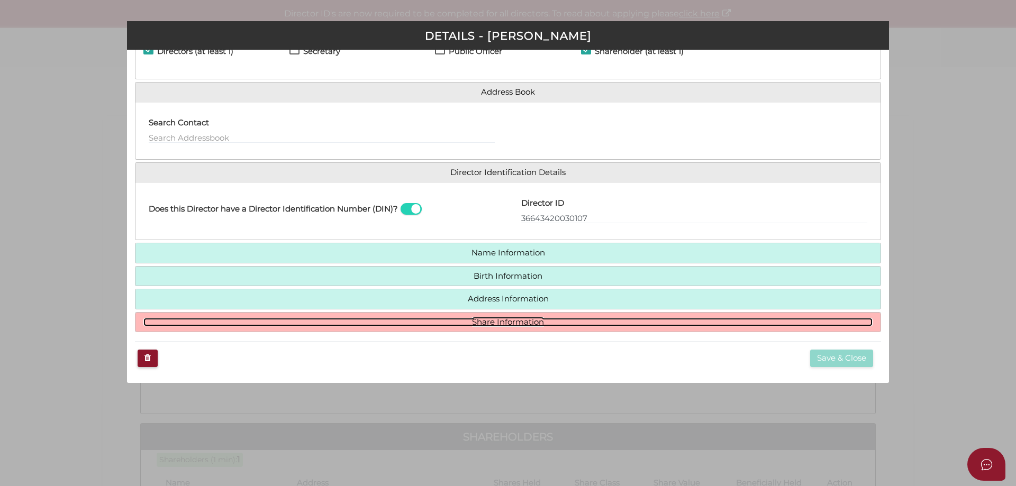
click at [500, 322] on link "Share Information" at bounding box center [507, 322] width 729 height 9
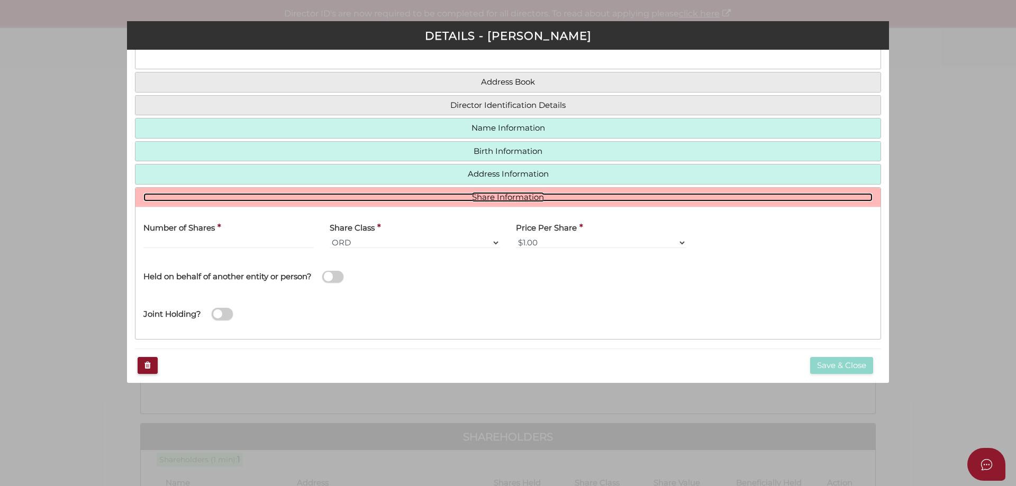
scroll to position [71, 0]
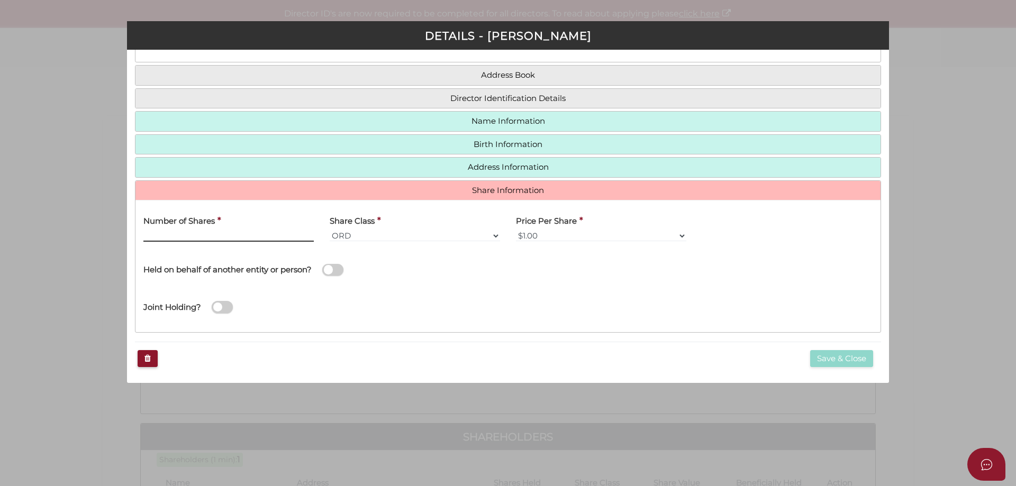
click at [191, 237] on input "Number of Shares" at bounding box center [228, 236] width 170 height 12
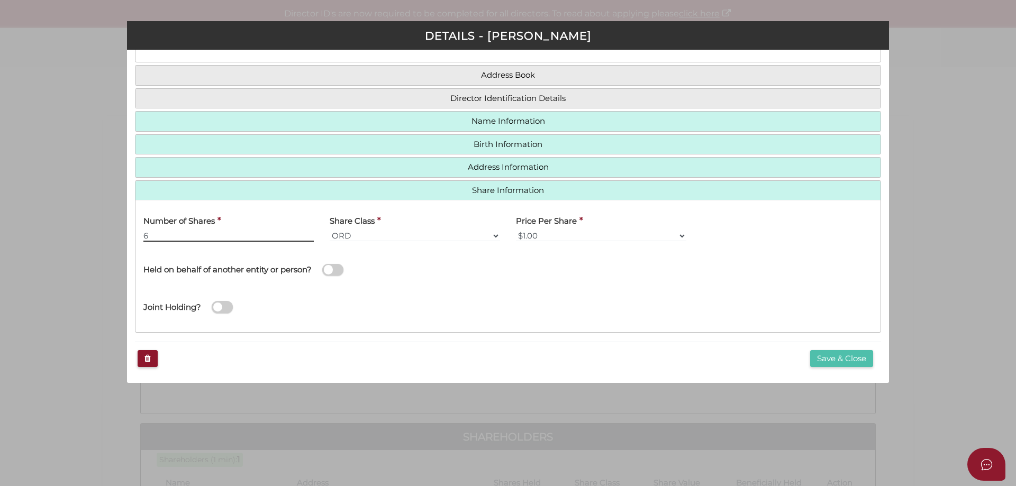
type input "6"
click at [844, 356] on button "Save & Close" at bounding box center [841, 358] width 63 height 17
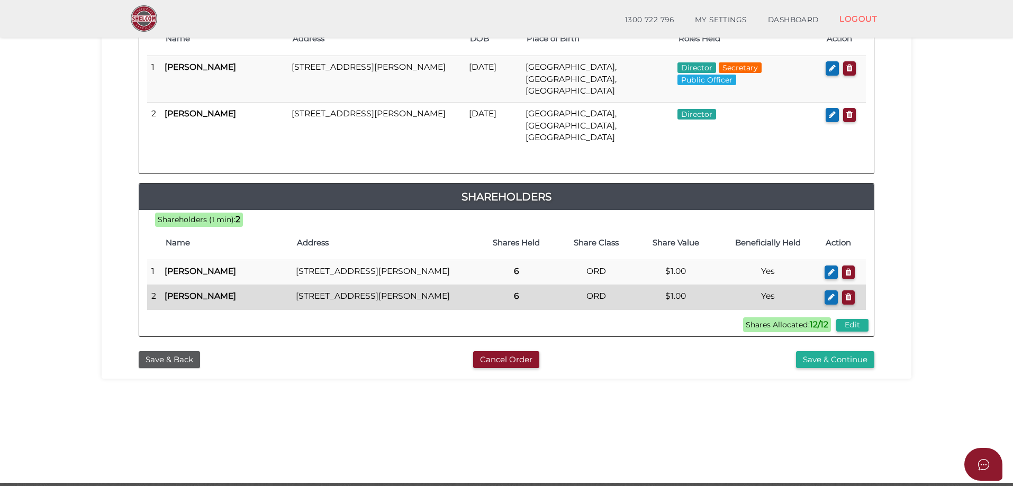
scroll to position [212, 0]
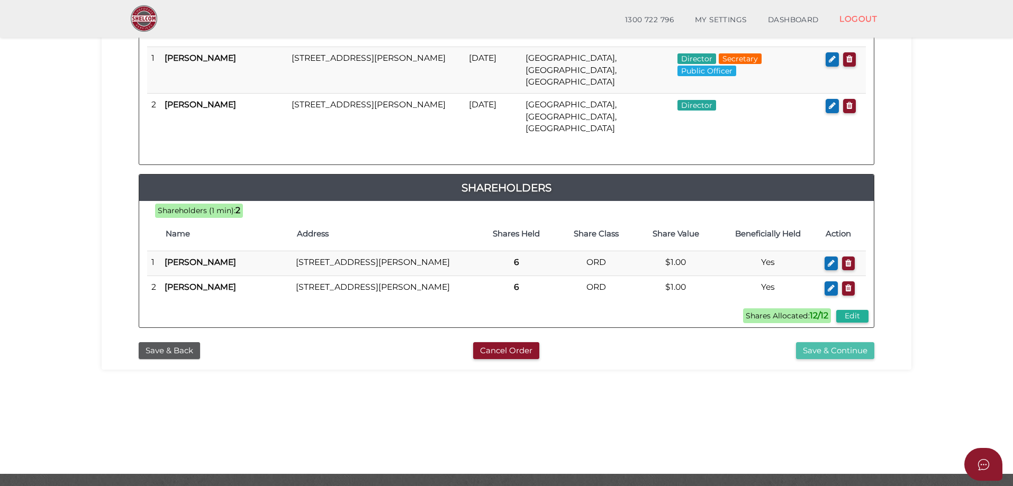
click at [851, 343] on button "Save & Continue" at bounding box center [835, 350] width 78 height 17
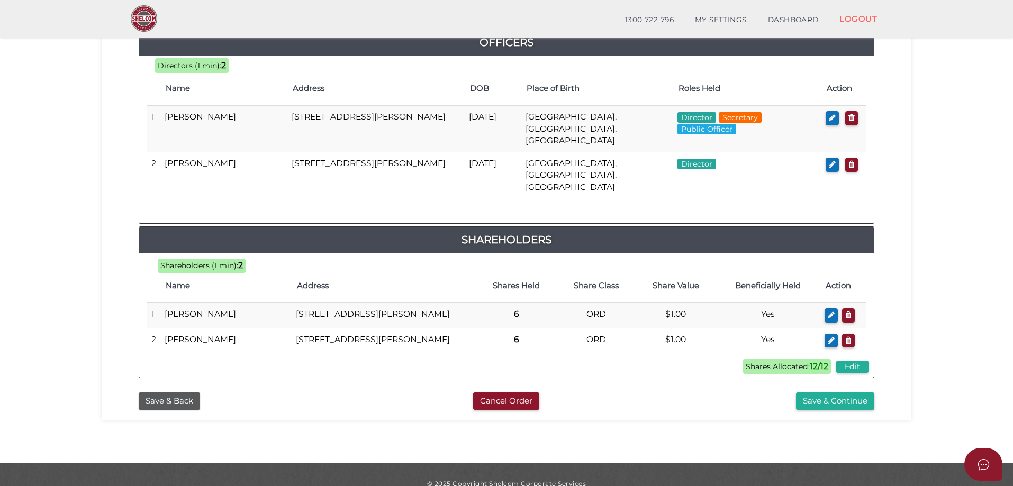
scroll to position [520, 0]
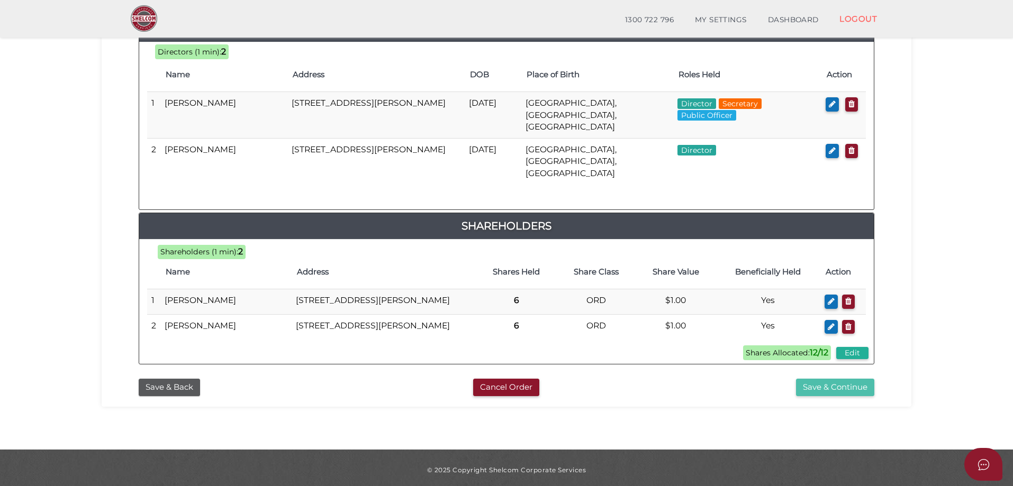
click at [832, 384] on button "Save & Continue" at bounding box center [835, 387] width 78 height 17
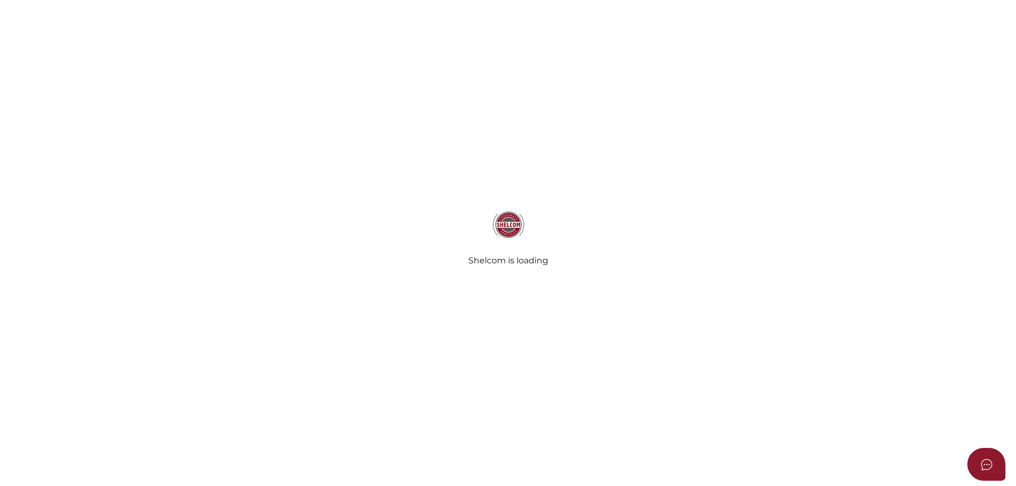
select select "Comb Binding"
select select "No"
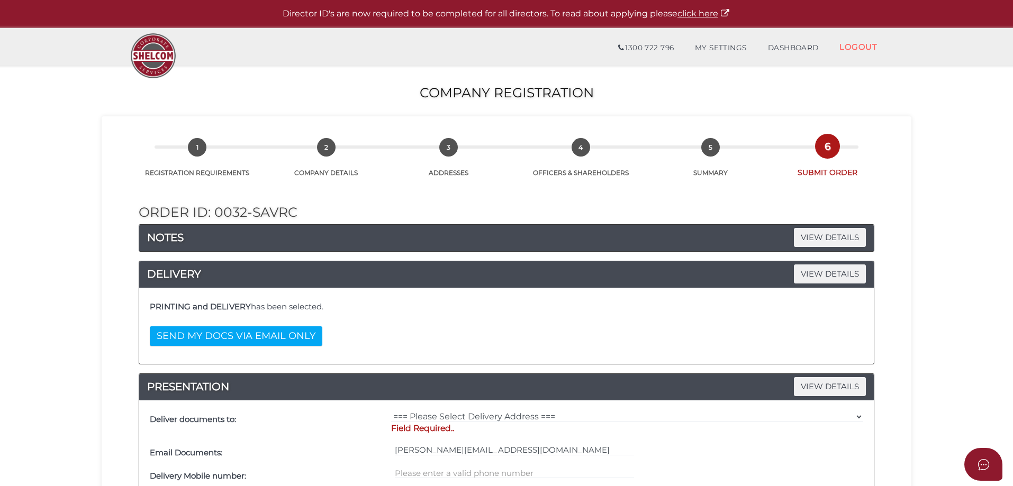
click at [79, 322] on section "Company Registration 52ae40cdf300ee5de7ca9a8b4d450ffb 1 REGISTRATION REQUIREMEN…" at bounding box center [506, 483] width 1013 height 835
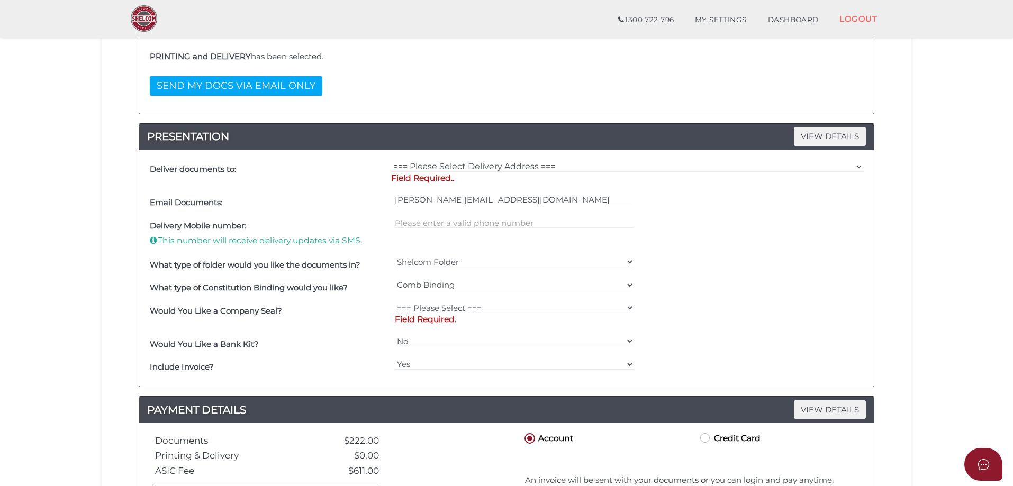
scroll to position [206, 0]
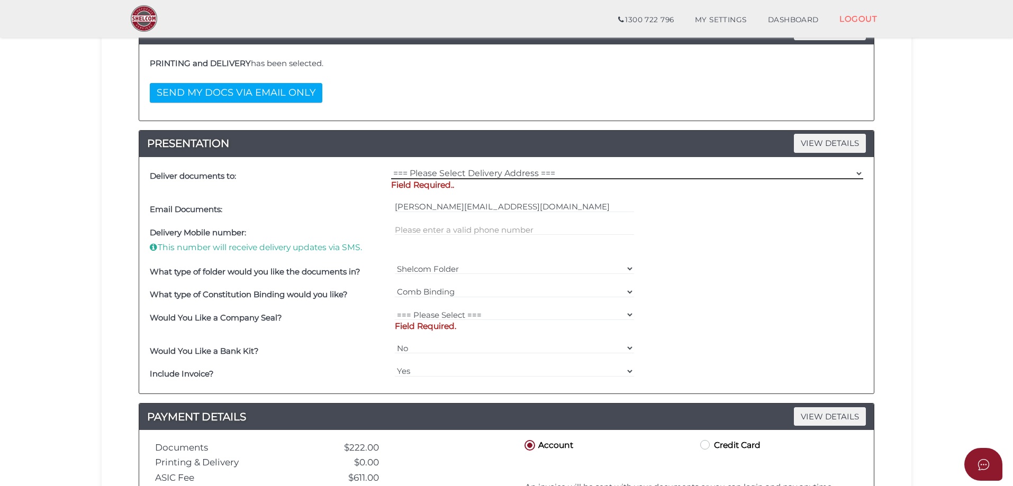
click at [449, 170] on select "=== Please Select Delivery Address === (User Address - [PERSON_NAME]) [GEOGRAPH…" at bounding box center [627, 174] width 472 height 12
drag, startPoint x: 104, startPoint y: 143, endPoint x: 109, endPoint y: 158, distance: 15.2
click at [104, 143] on div "52ae40cdf300ee5de7ca9a8b4d450ffb 1 REGISTRATION REQUIREMENTS 2 COMPANY DETAILS …" at bounding box center [507, 244] width 810 height 742
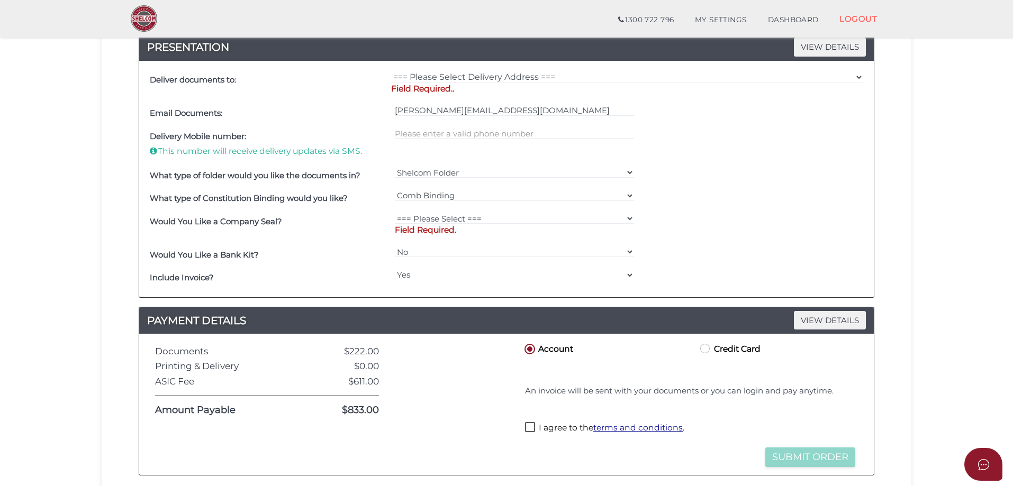
scroll to position [418, 0]
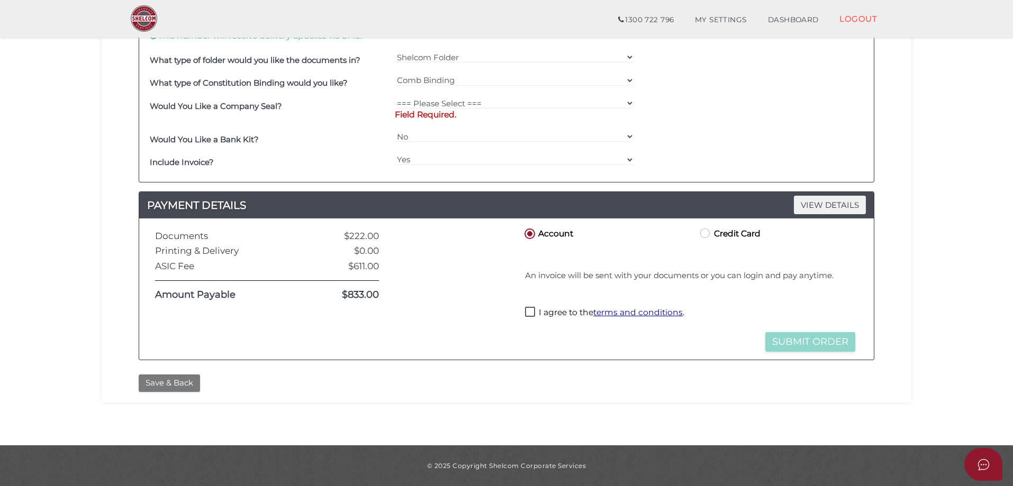
click at [166, 384] on button "Save & Back" at bounding box center [169, 383] width 61 height 17
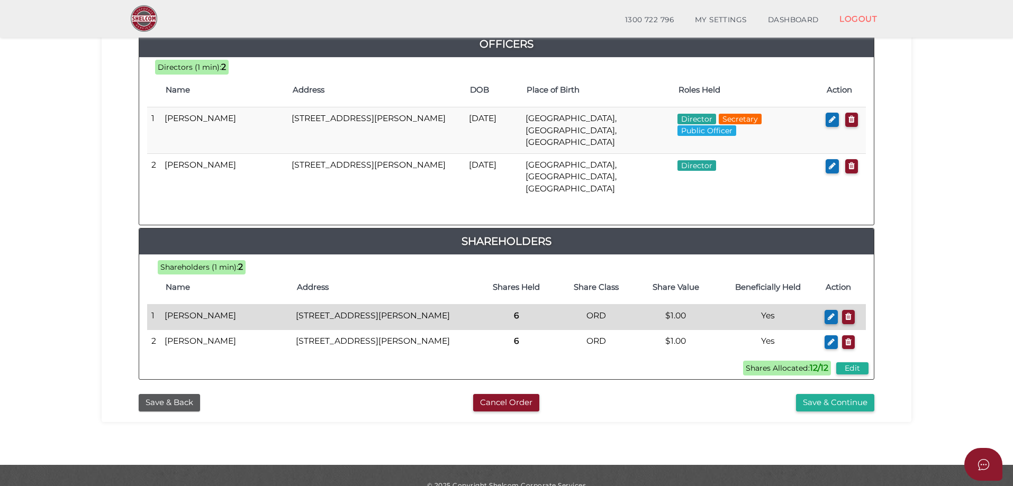
scroll to position [520, 0]
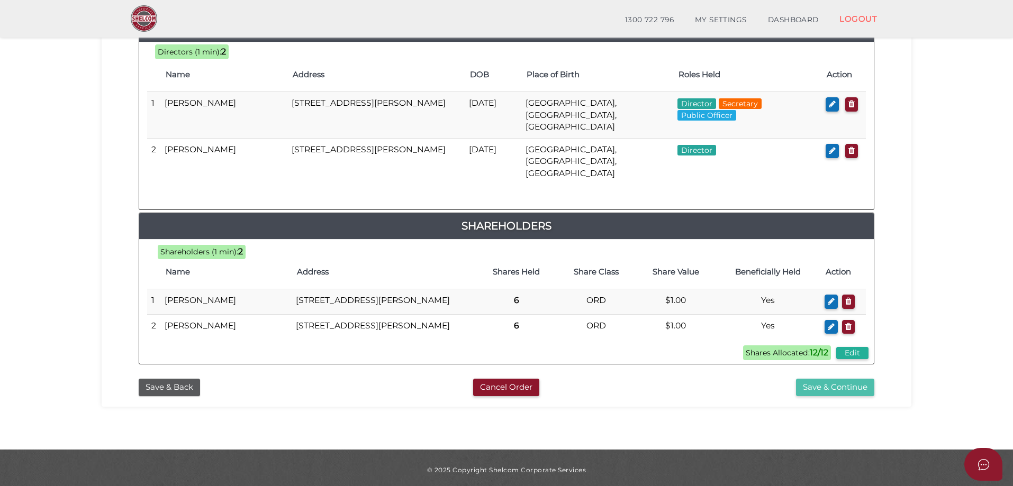
click at [814, 381] on button "Save & Continue" at bounding box center [835, 387] width 78 height 17
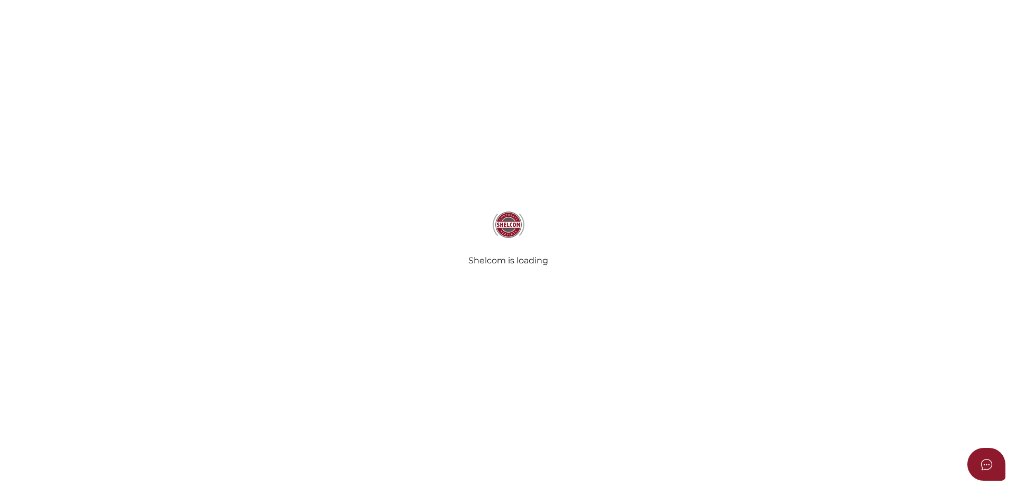
select select "Comb Binding"
select select "No"
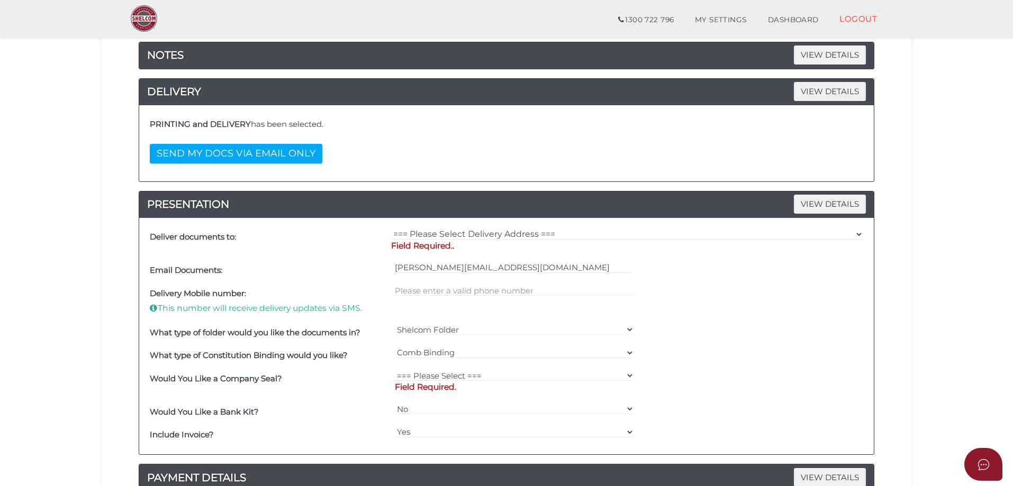
scroll to position [53, 0]
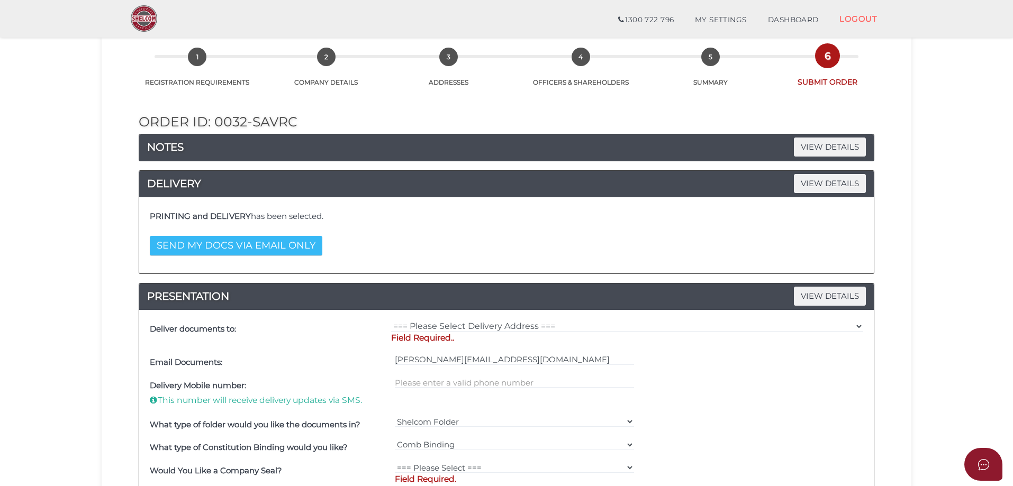
click at [279, 249] on button "SEND MY DOCS VIA EMAIL ONLY" at bounding box center [236, 246] width 173 height 20
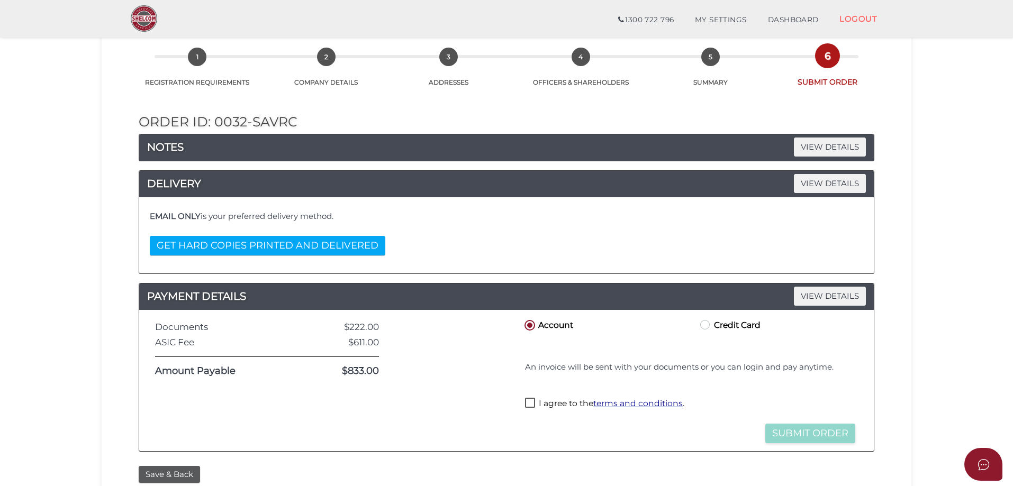
click at [279, 249] on button "GET HARD COPIES PRINTED AND DELIVERED" at bounding box center [268, 246] width 236 height 20
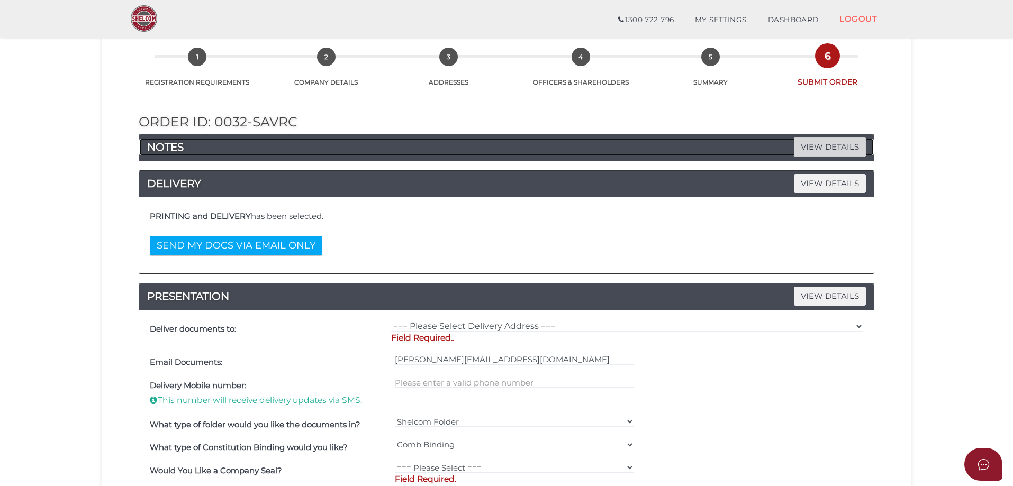
click at [807, 149] on span "VIEW DETAILS" at bounding box center [830, 147] width 72 height 19
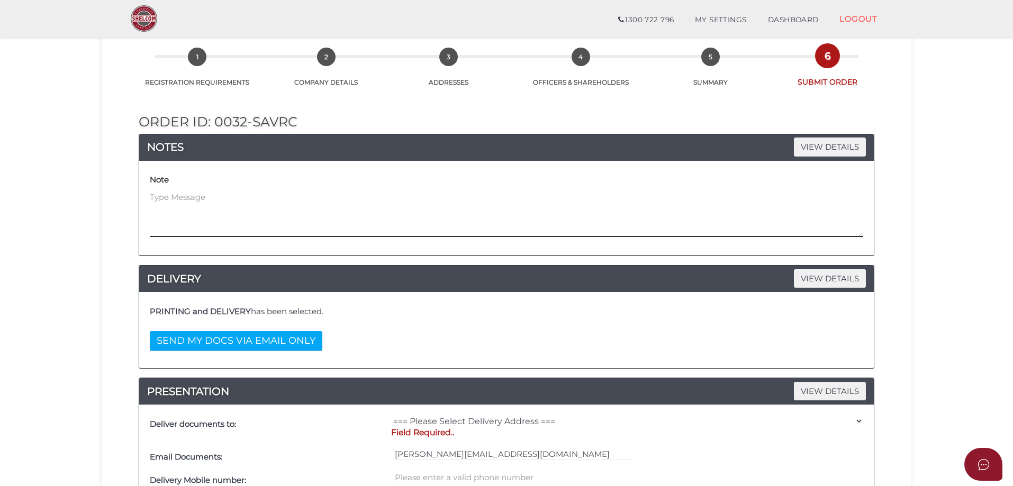
click at [245, 213] on textarea at bounding box center [507, 215] width 714 height 46
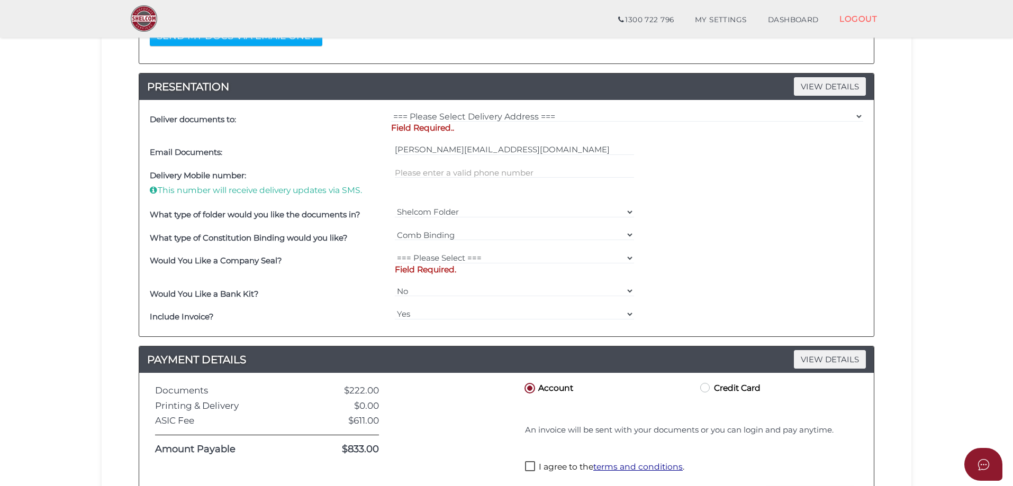
scroll to position [371, 0]
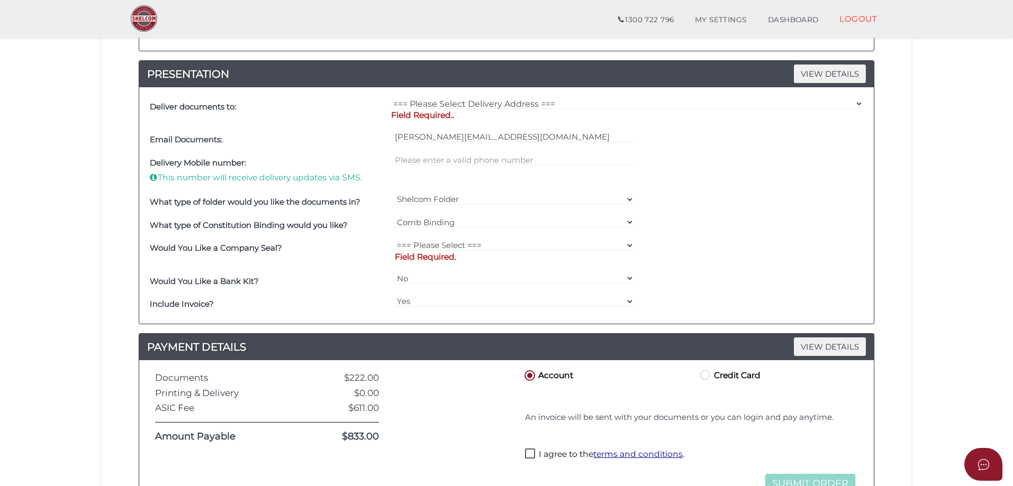
type textarea "Please send form 201 prior to incorporation"
click at [466, 104] on select "=== Please Select Delivery Address === (User Address - [PERSON_NAME]) [GEOGRAPH…" at bounding box center [627, 104] width 472 height 12
select select "0"
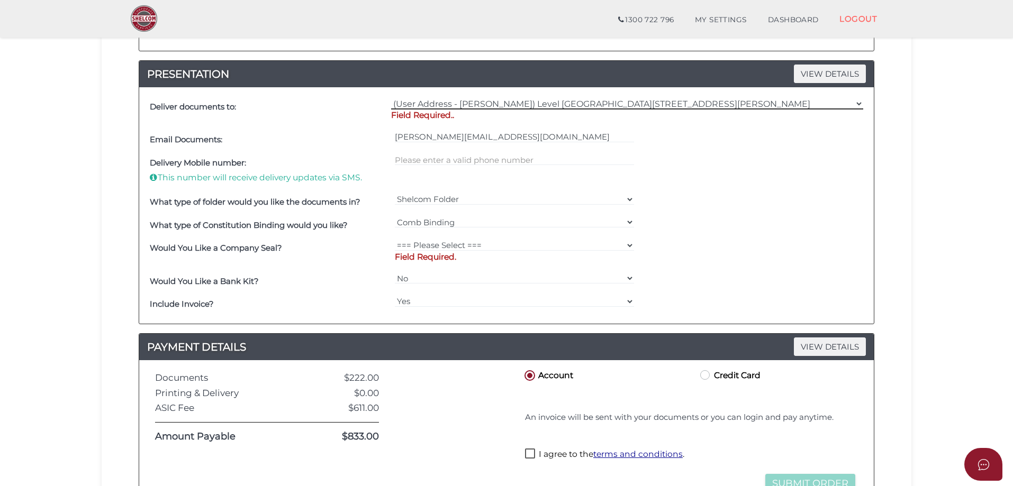
click at [391, 98] on select "=== Please Select Delivery Address === (User Address - Ellen Karakoussis) Level…" at bounding box center [627, 104] width 472 height 12
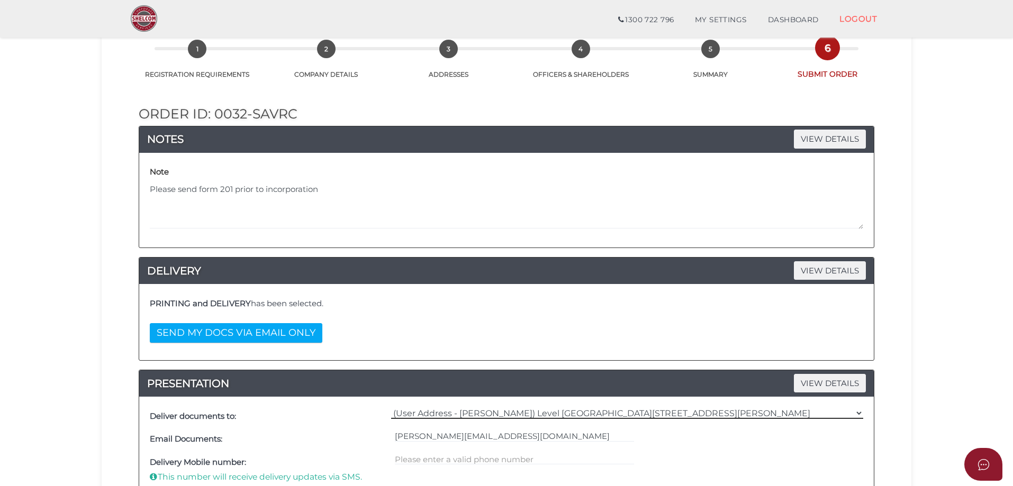
scroll to position [53, 0]
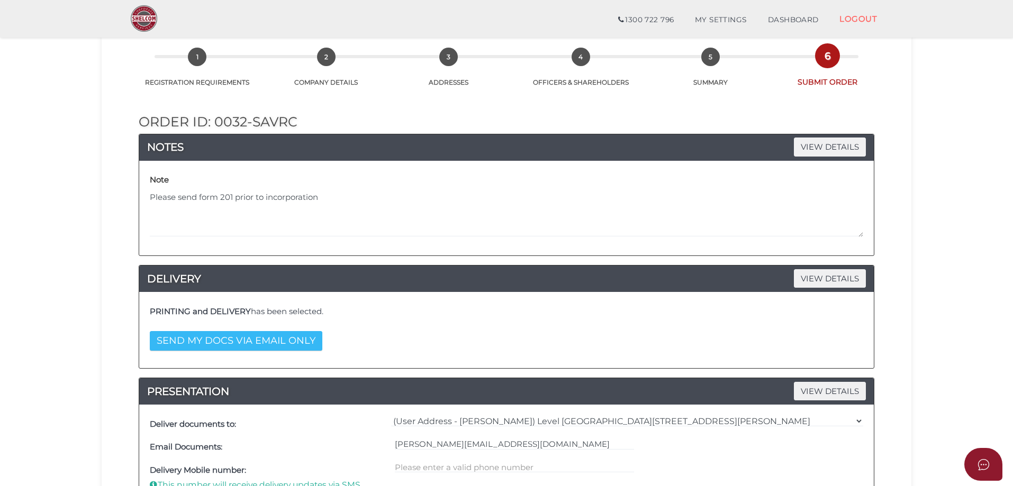
click at [266, 342] on button "SEND MY DOCS VIA EMAIL ONLY" at bounding box center [236, 341] width 173 height 20
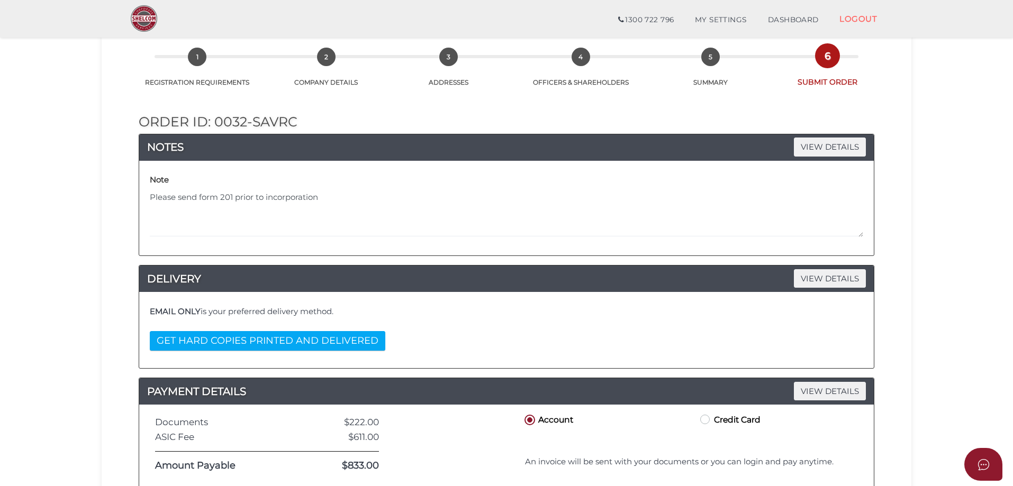
click at [266, 342] on button "GET HARD COPIES PRINTED AND DELIVERED" at bounding box center [268, 341] width 236 height 20
select select
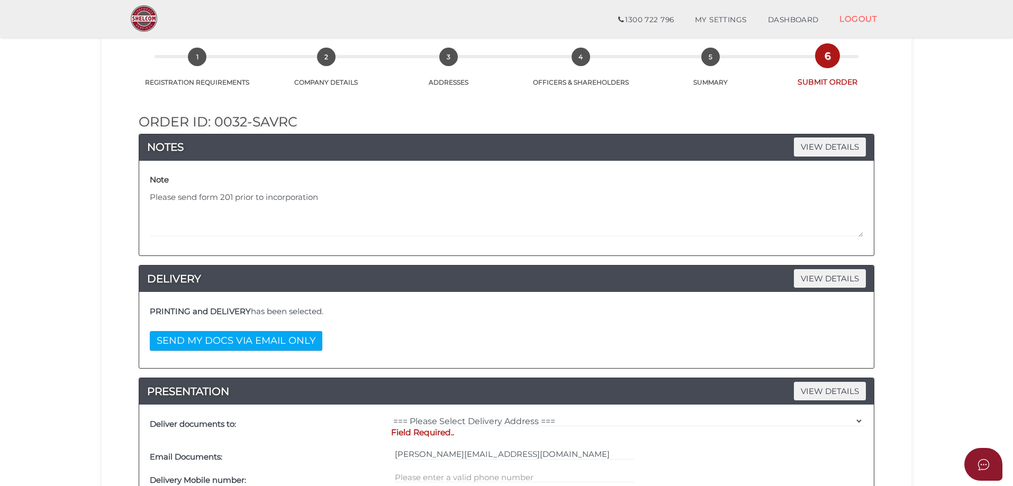
click at [266, 342] on button "SEND MY DOCS VIA EMAIL ONLY" at bounding box center [236, 341] width 173 height 20
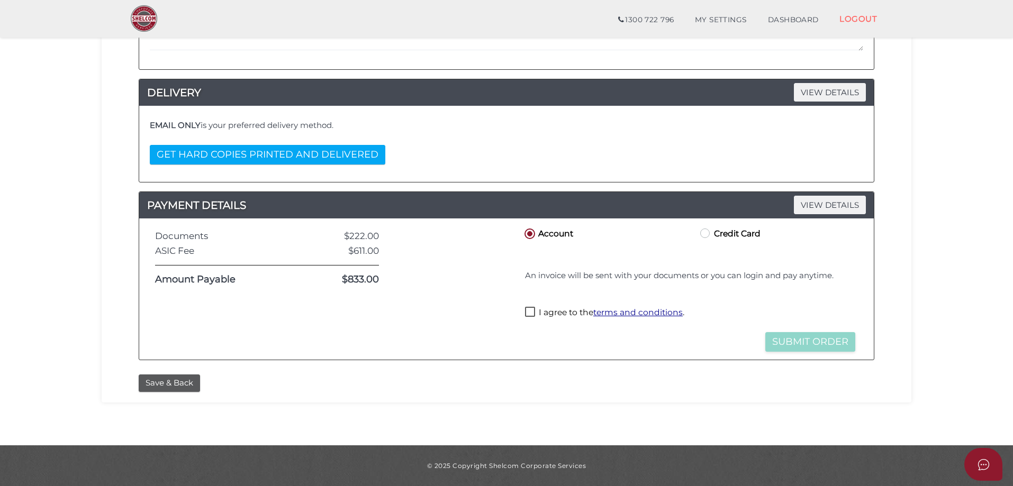
click at [736, 235] on label "Credit Card" at bounding box center [729, 233] width 62 height 13
radio input "true"
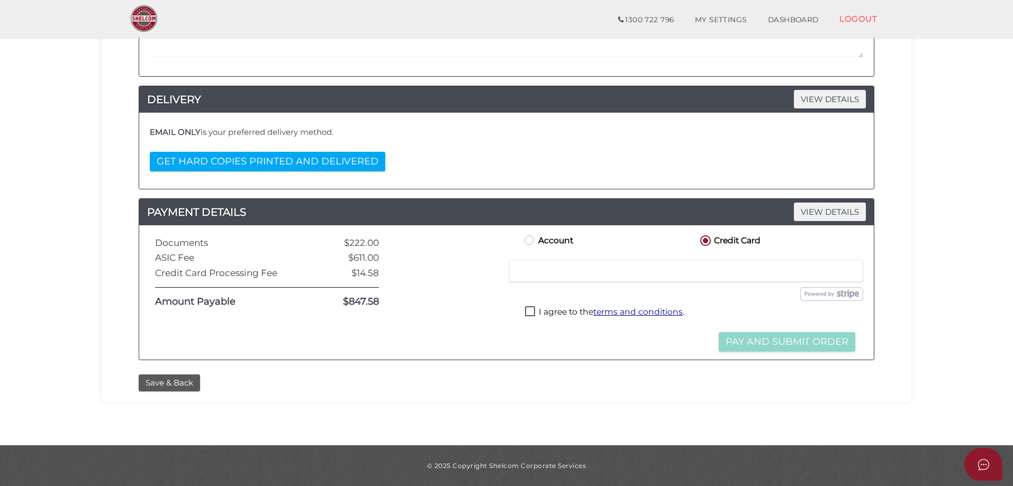
click at [550, 311] on label "I agree to the terms and conditions ." at bounding box center [604, 312] width 159 height 13
checkbox input "true"
click at [835, 338] on button "Pay and Submit Order" at bounding box center [787, 342] width 137 height 20
click at [789, 344] on button "Pay and Submit Order" at bounding box center [787, 342] width 137 height 20
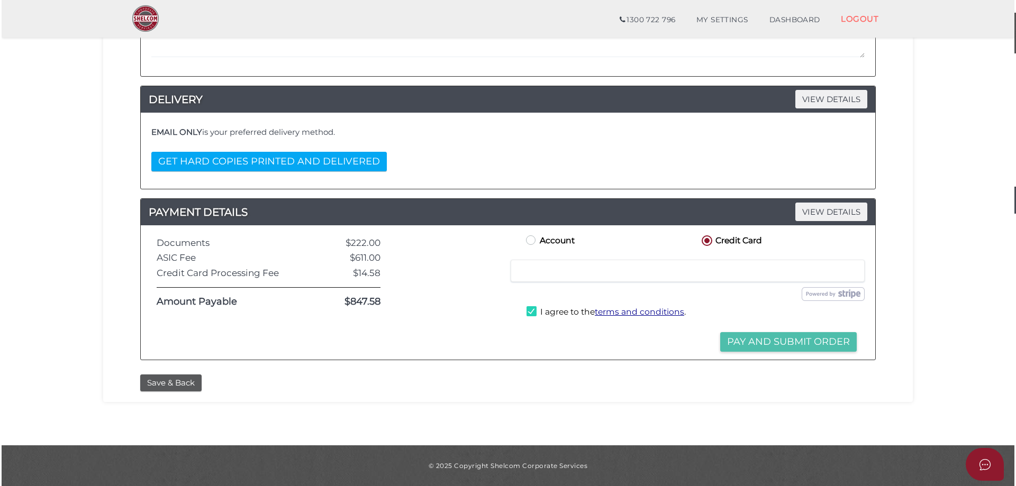
scroll to position [0, 0]
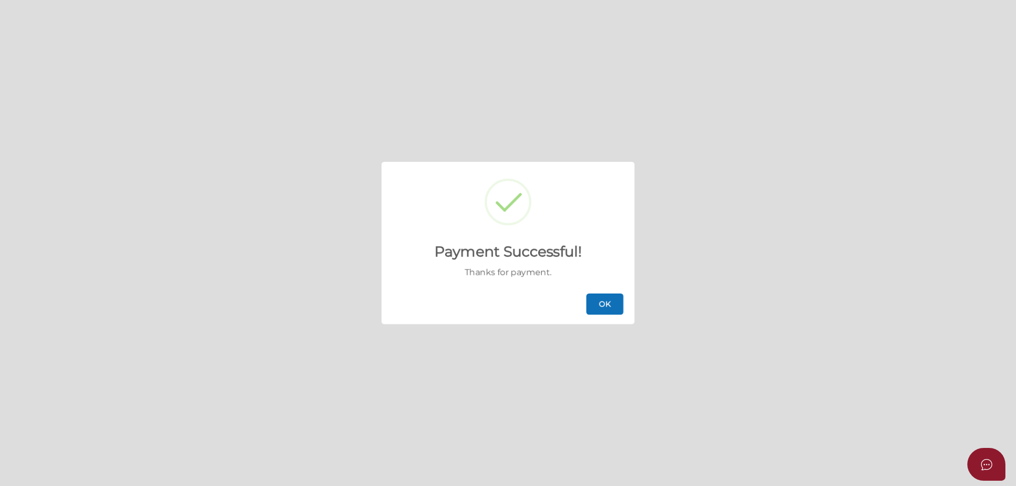
click at [604, 303] on button "OK" at bounding box center [605, 304] width 37 height 21
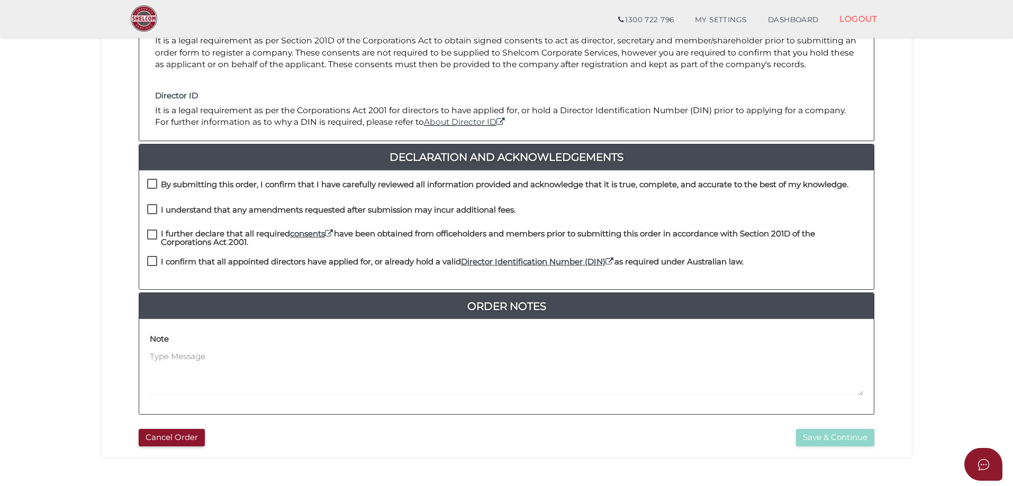
scroll to position [212, 0]
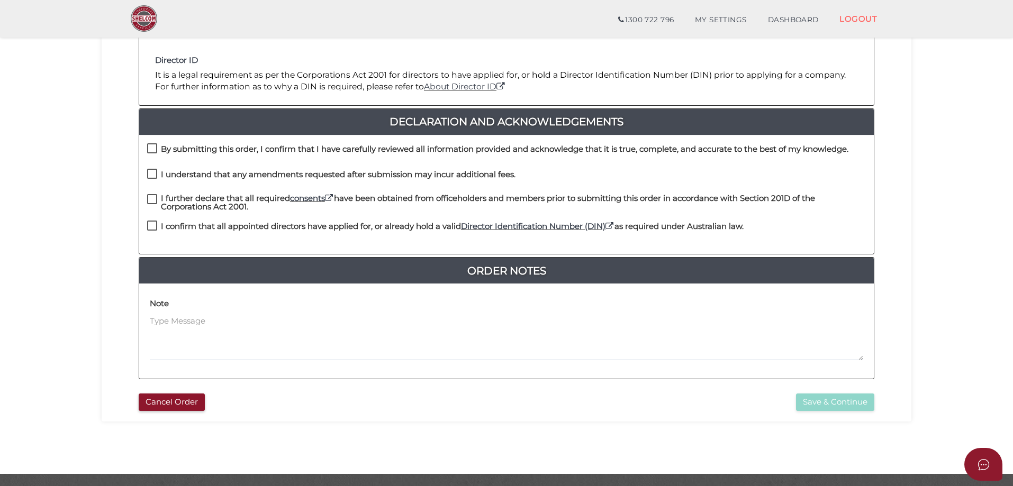
click at [181, 146] on h4 "By submitting this order, I confirm that I have carefully reviewed all informat…" at bounding box center [505, 149] width 688 height 9
checkbox input "true"
click at [160, 178] on label "I understand that any amendments requested after submission may incur additiona…" at bounding box center [331, 176] width 368 height 13
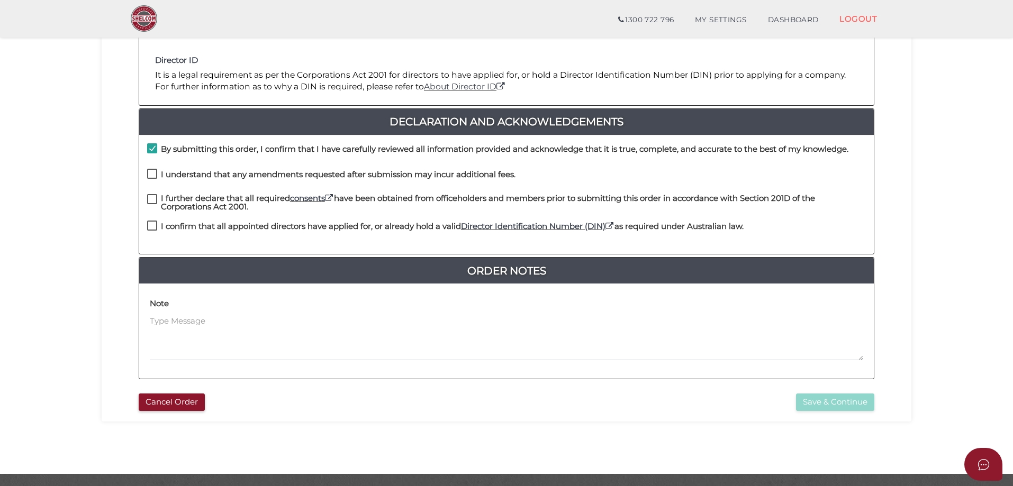
checkbox input "true"
click at [161, 201] on h4 "I further declare that all required consents have been obtained from officehold…" at bounding box center [513, 202] width 705 height 17
checkbox input "true"
click at [160, 224] on label "I confirm that all appointed directors have applied for, or already hold a vali…" at bounding box center [445, 228] width 597 height 13
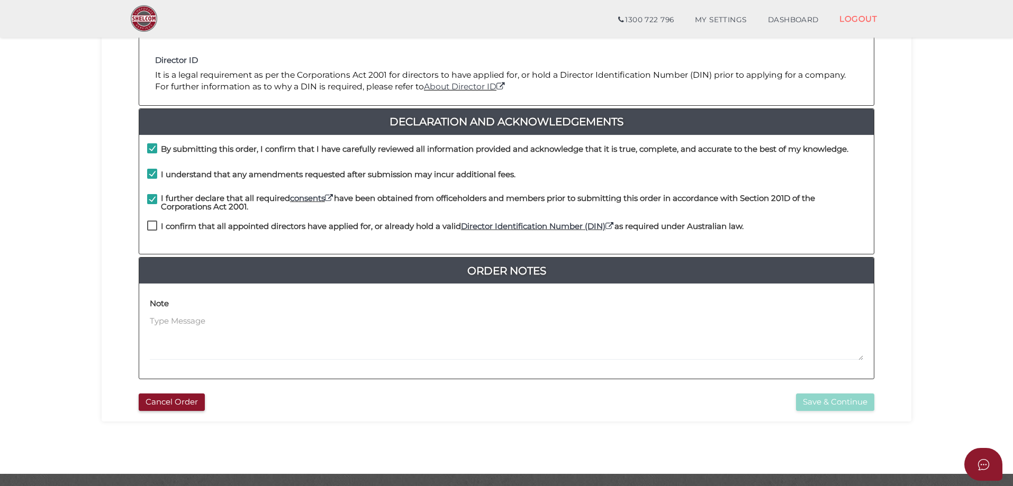
checkbox input "true"
click at [861, 399] on button "Save & Continue" at bounding box center [835, 402] width 78 height 17
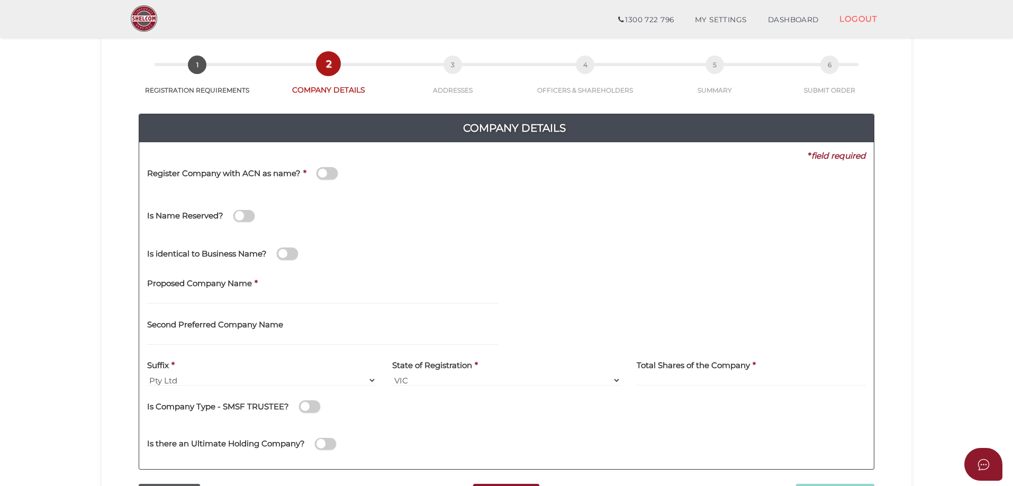
scroll to position [106, 0]
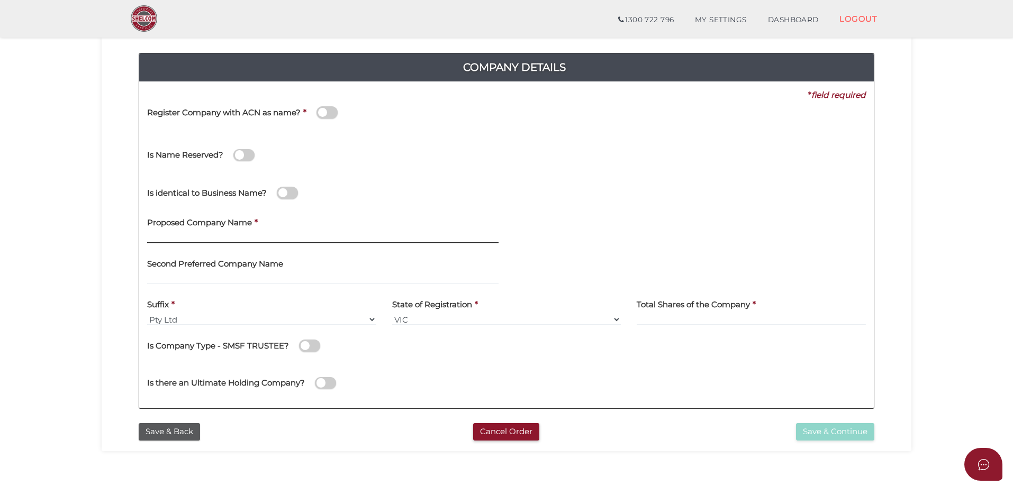
click at [218, 241] on input "text" at bounding box center [322, 238] width 351 height 12
type input "October Rising"
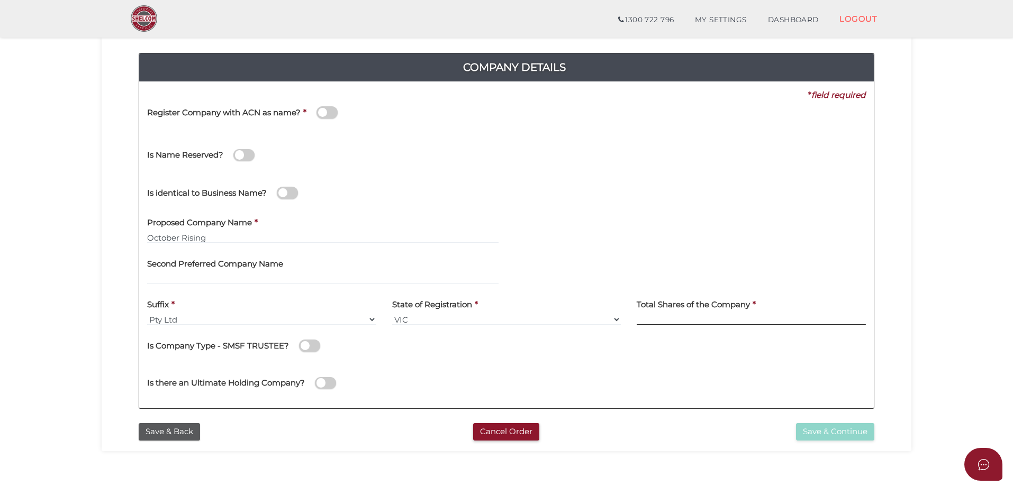
click at [655, 317] on input at bounding box center [751, 320] width 229 height 12
type input "20"
click at [819, 435] on button "Save & Continue" at bounding box center [835, 431] width 78 height 17
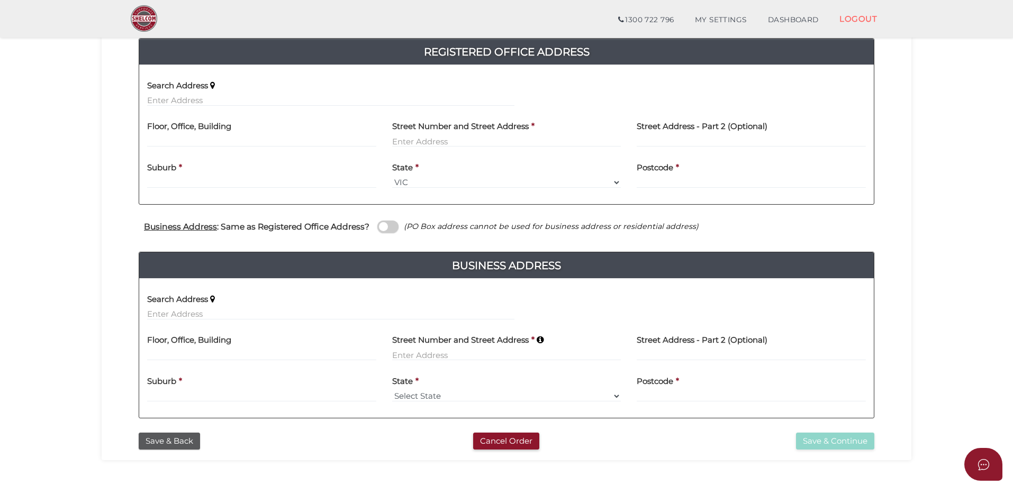
scroll to position [179, 0]
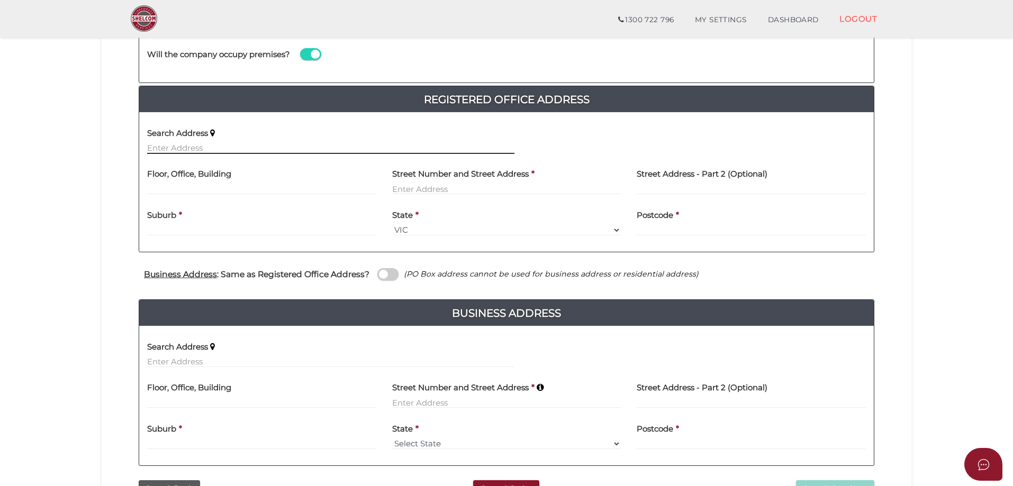
click at [202, 150] on input "text" at bounding box center [330, 148] width 367 height 12
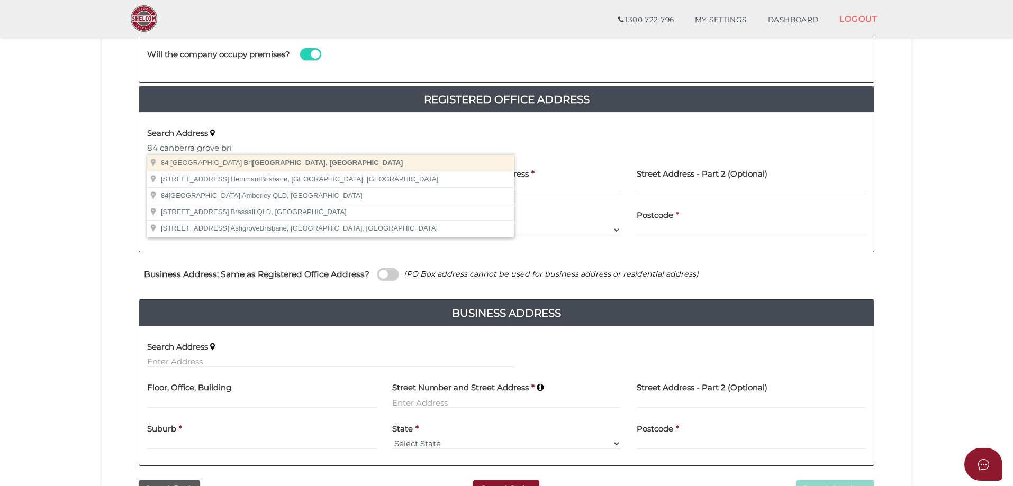
type input "[STREET_ADDRESS]"
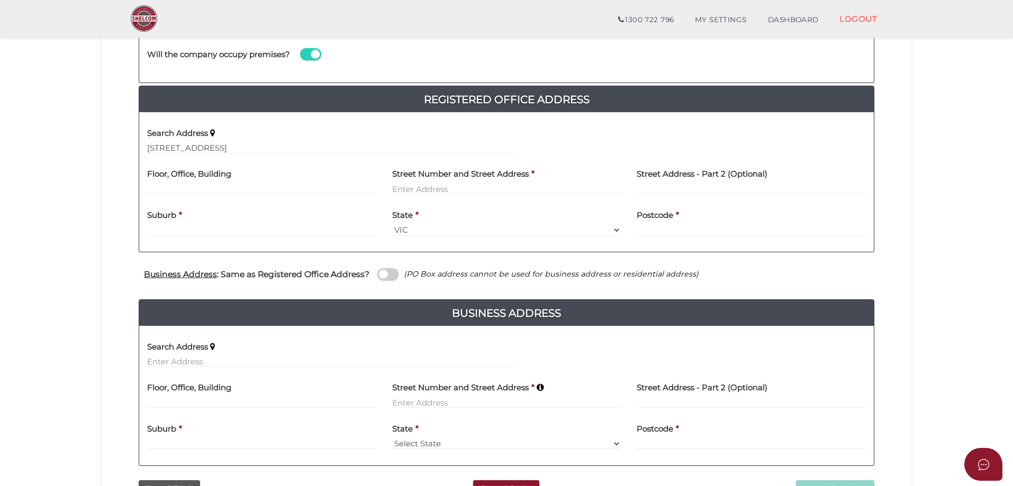
type input "[STREET_ADDRESS]"
type input "[GEOGRAPHIC_DATA]"
select select "VIC"
type input "3187"
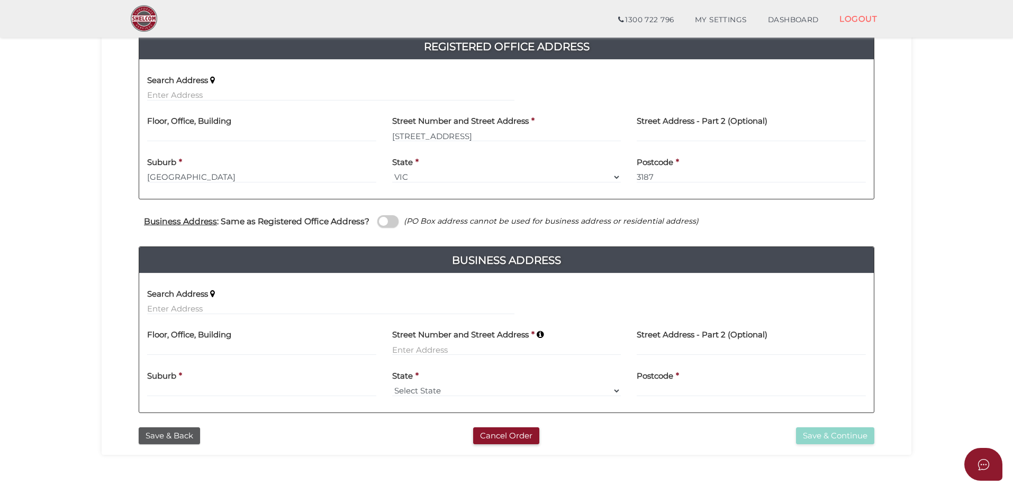
click at [391, 222] on span at bounding box center [387, 221] width 21 height 12
click at [0, 0] on input "checkbox" at bounding box center [0, 0] width 0 height 0
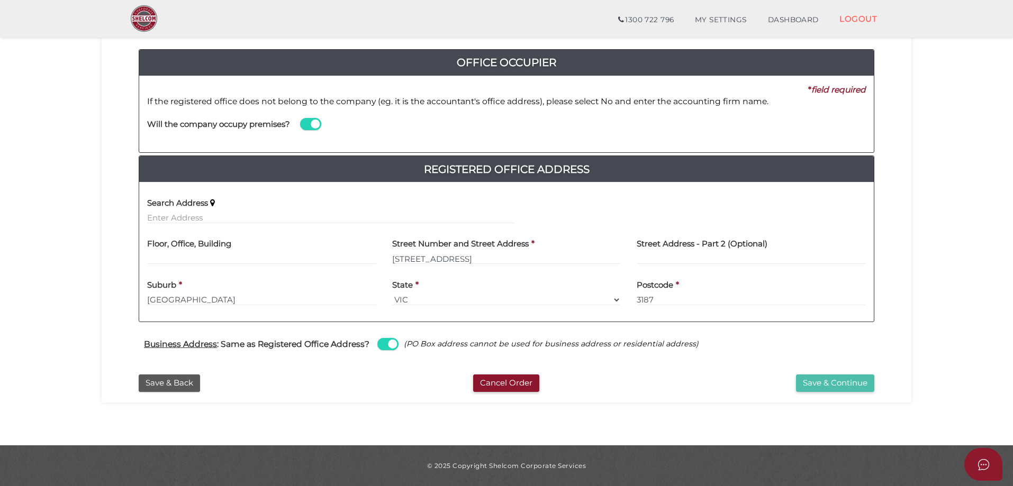
click at [851, 385] on button "Save & Continue" at bounding box center [835, 383] width 78 height 17
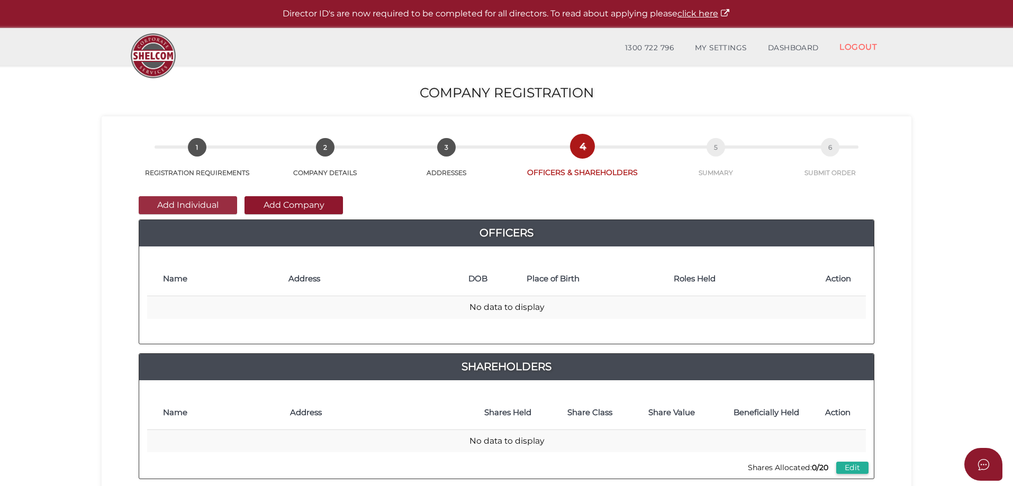
click at [200, 201] on button "Add Individual" at bounding box center [188, 205] width 98 height 18
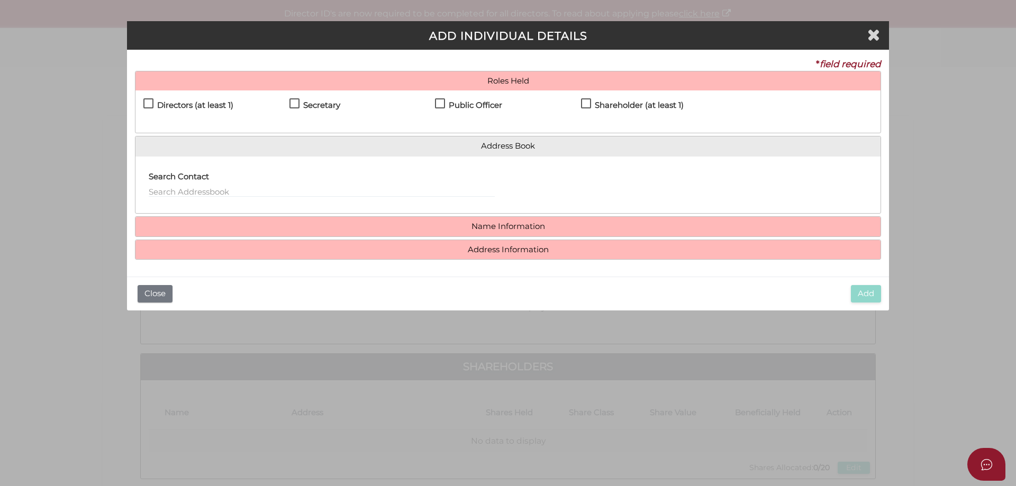
drag, startPoint x: 208, startPoint y: 108, endPoint x: 350, endPoint y: 110, distance: 142.4
click at [209, 107] on h4 "Directors (at least 1)" at bounding box center [195, 105] width 76 height 9
checkbox input "true"
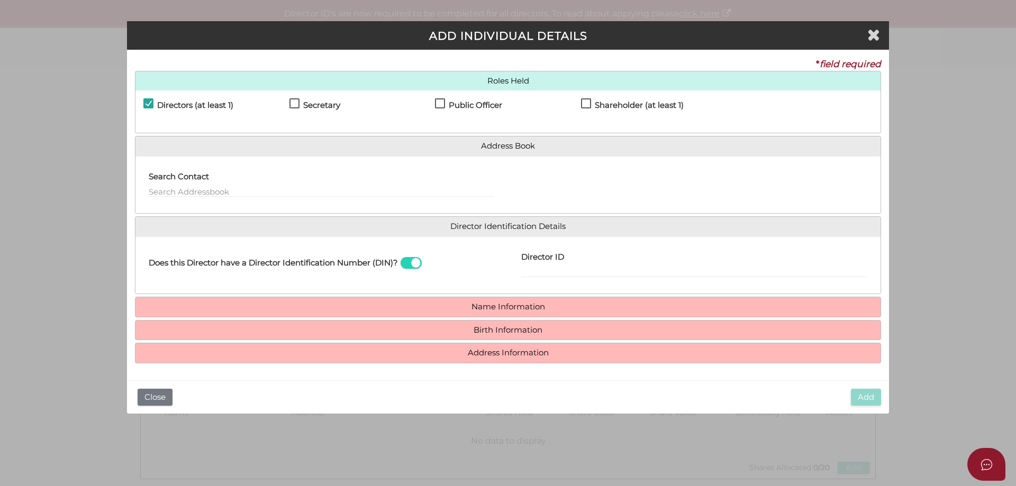
click at [318, 101] on h4 "Secretary" at bounding box center [321, 105] width 37 height 9
checkbox input "true"
click at [471, 105] on h4 "Public Officer" at bounding box center [475, 105] width 53 height 9
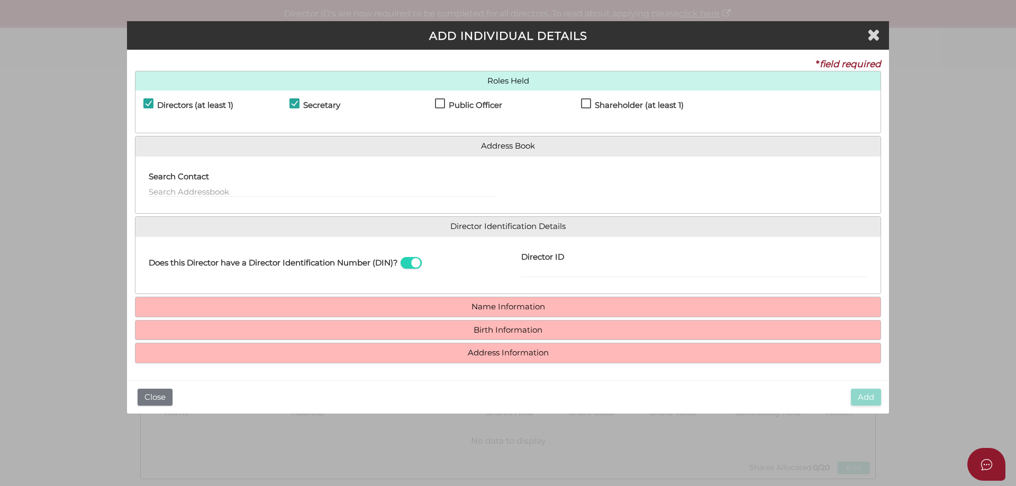
checkbox input "true"
click at [543, 270] on input "Director ID" at bounding box center [694, 272] width 346 height 12
type input "036228640308821"
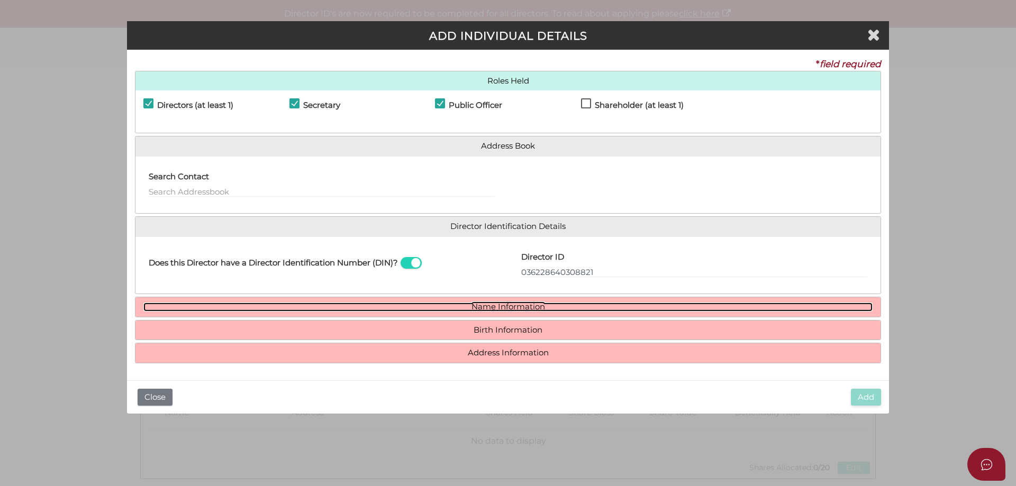
click at [502, 305] on link "Name Information" at bounding box center [507, 307] width 729 height 9
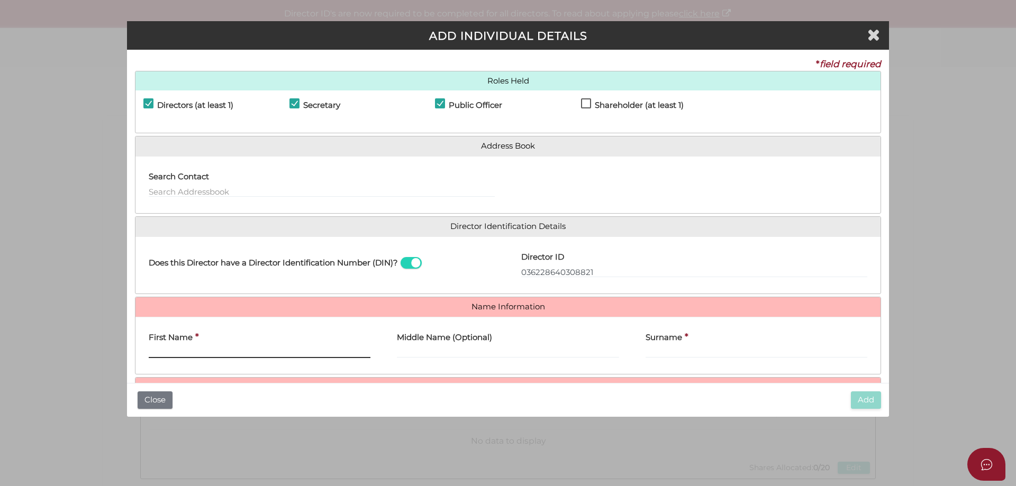
click at [227, 351] on input "First Name" at bounding box center [260, 353] width 222 height 12
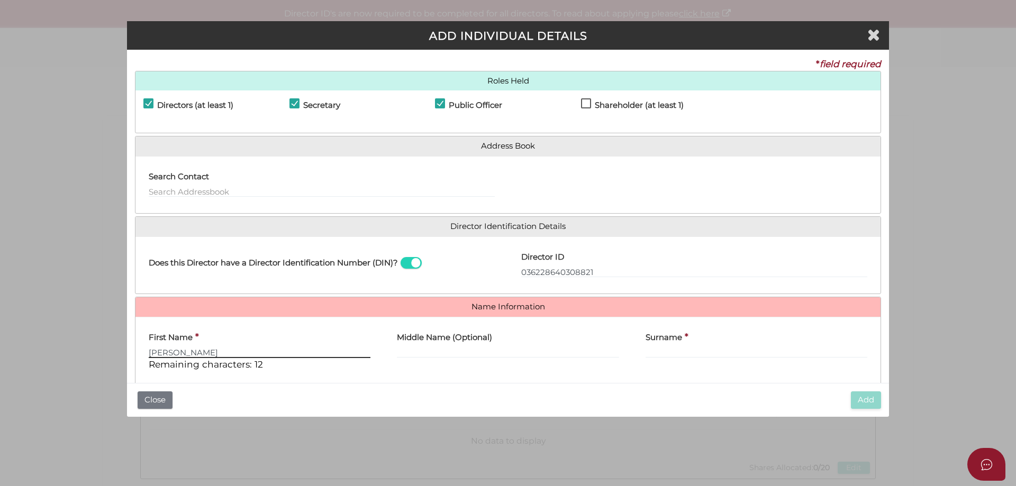
type input "Samantha"
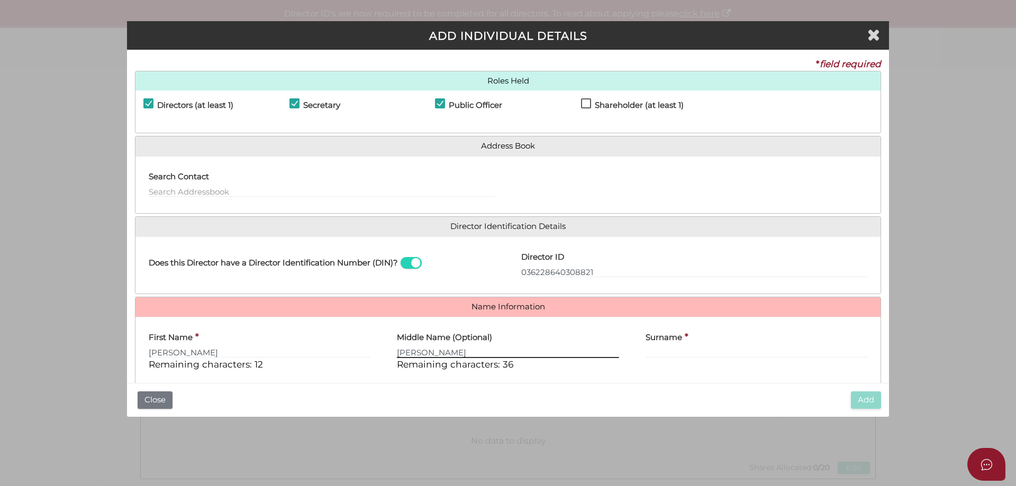
type input "Jane"
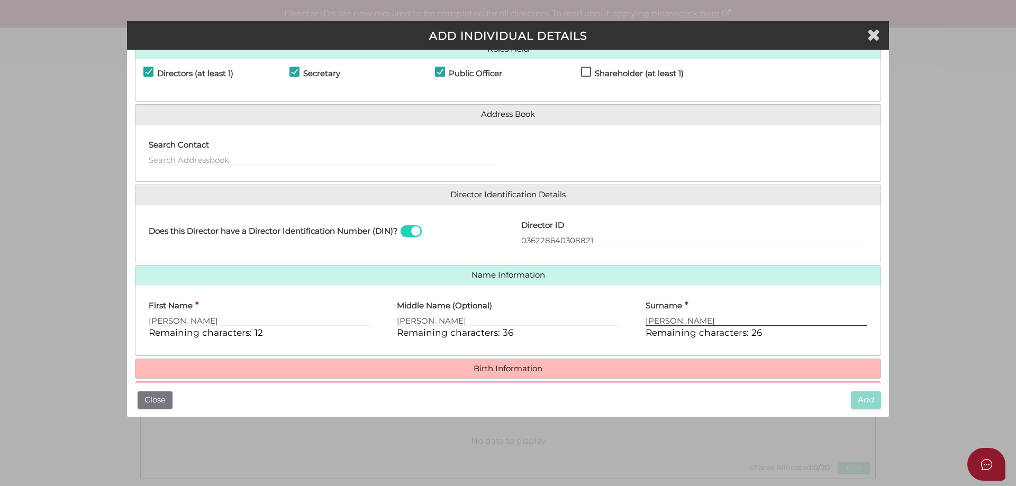
scroll to position [68, 0]
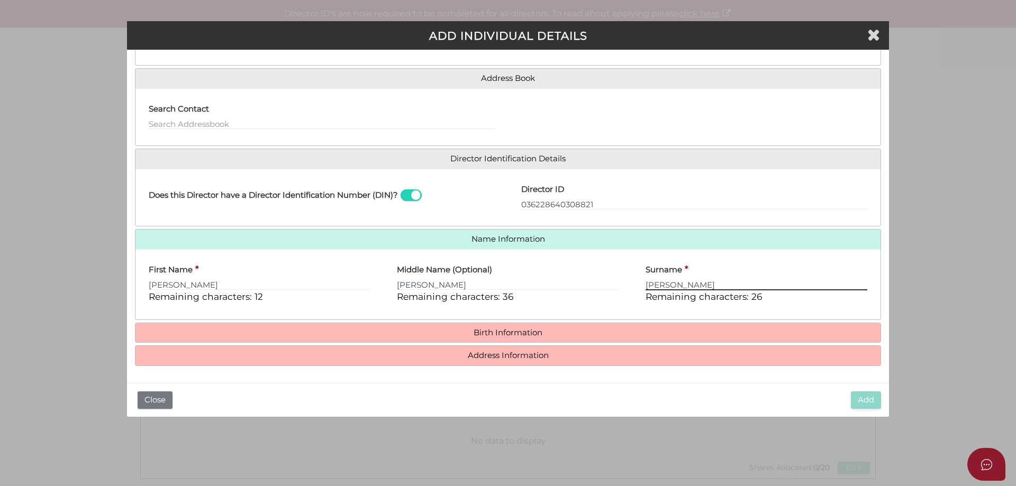
type input "Rist"
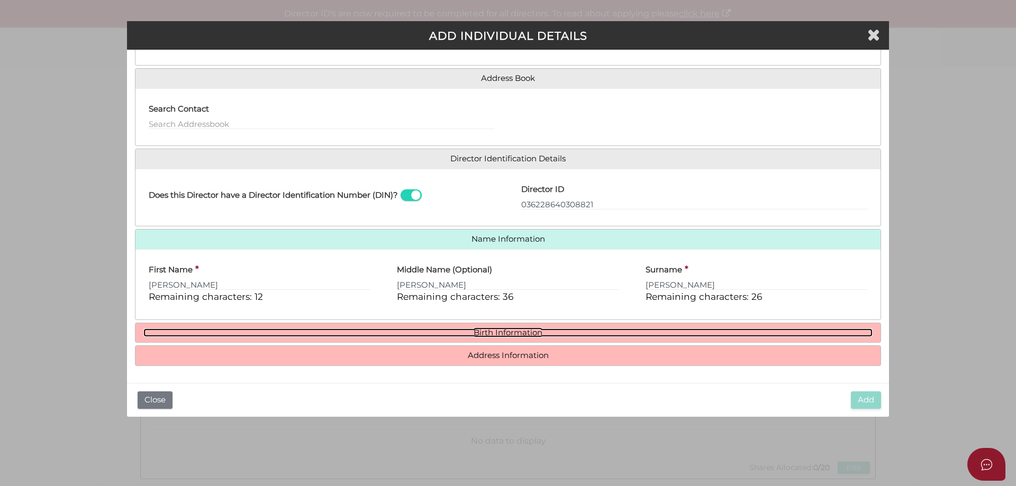
click at [486, 336] on link "Birth Information" at bounding box center [507, 333] width 729 height 9
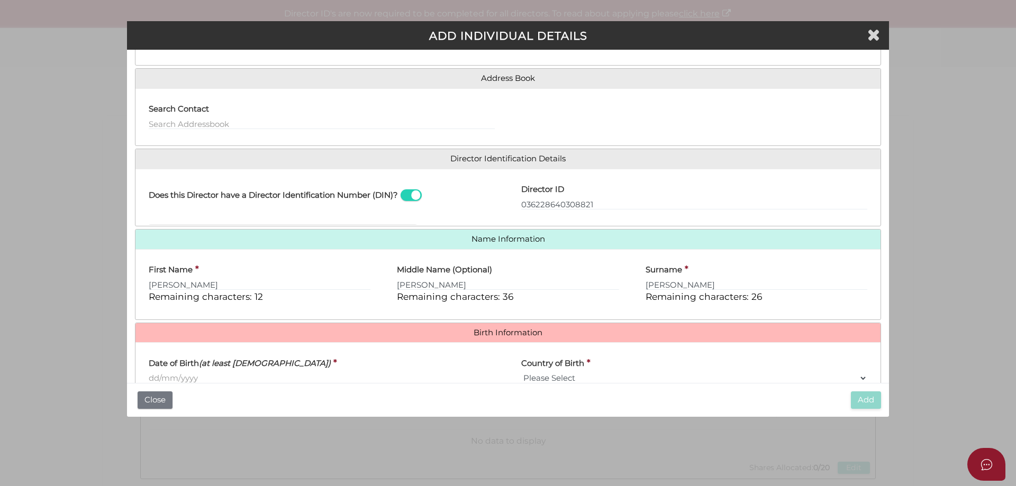
click at [202, 378] on input "Date of Birth (at least 18 years old)" at bounding box center [322, 379] width 346 height 12
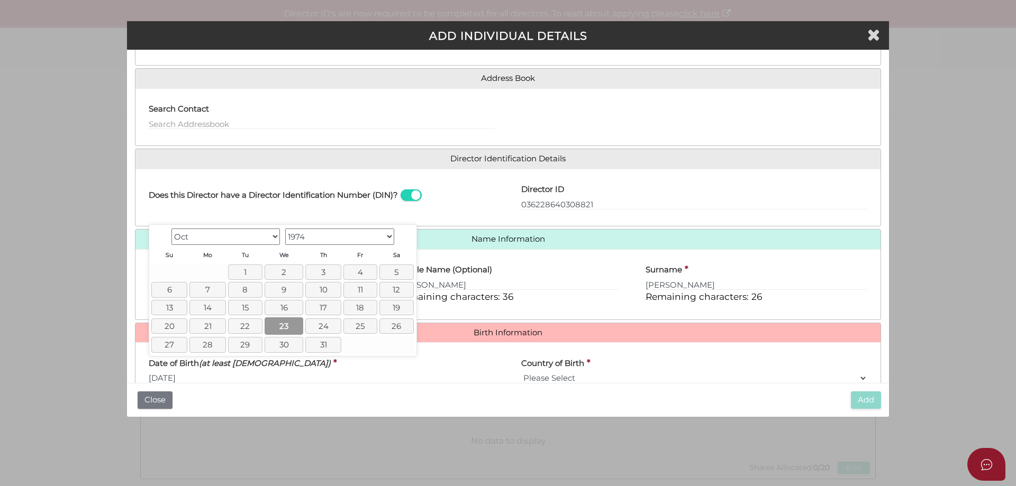
type input "[DATE]"
click at [288, 327] on link "23" at bounding box center [284, 326] width 39 height 17
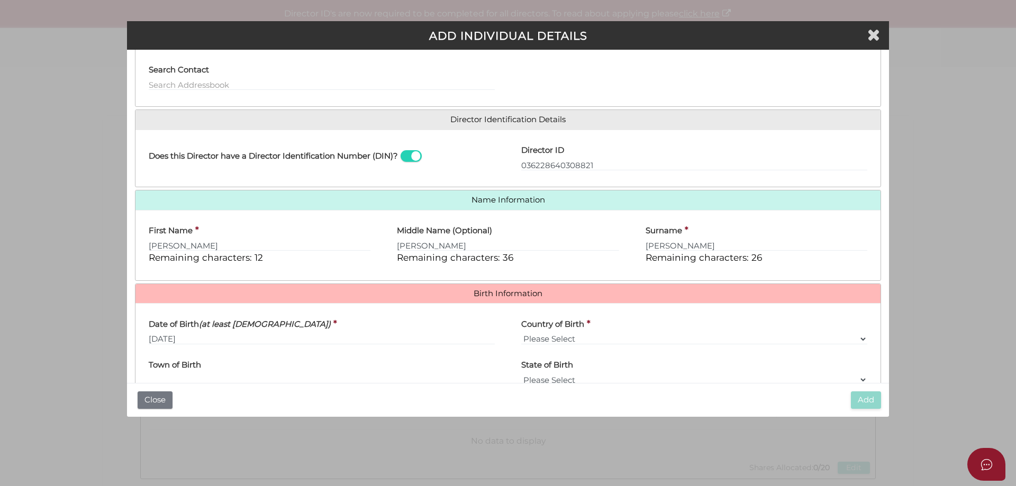
scroll to position [166, 0]
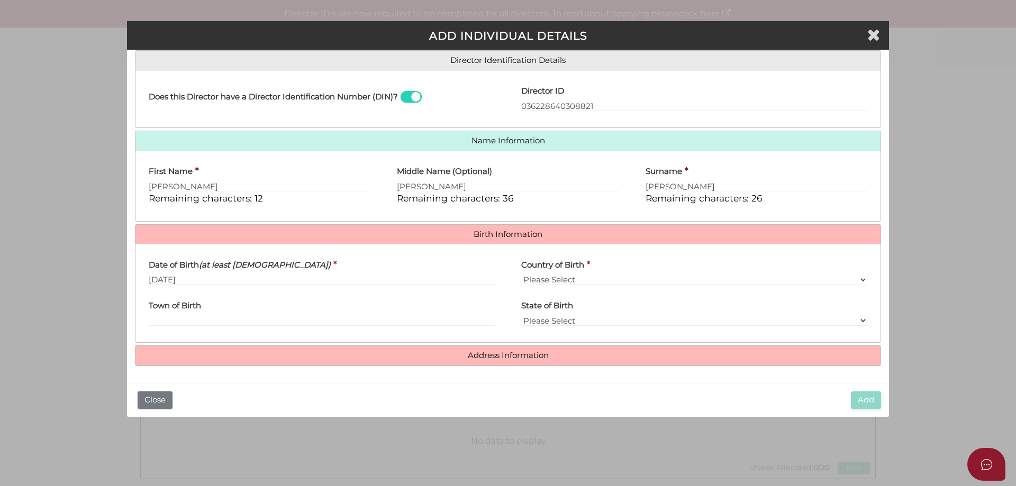
click at [564, 272] on label "Country of Birth" at bounding box center [552, 264] width 63 height 22
click at [564, 274] on select "Please Select v Australia Afghanistan Albania Algeria American Samoa Andorra An…" at bounding box center [694, 280] width 346 height 12
click at [555, 278] on select "Please Select v Australia Afghanistan Albania Algeria American Samoa Andorra An…" at bounding box center [694, 280] width 346 height 12
select select "[GEOGRAPHIC_DATA]"
click at [521, 274] on select "Please Select v Australia Afghanistan Albania Algeria American Samoa Andorra An…" at bounding box center [694, 280] width 346 height 12
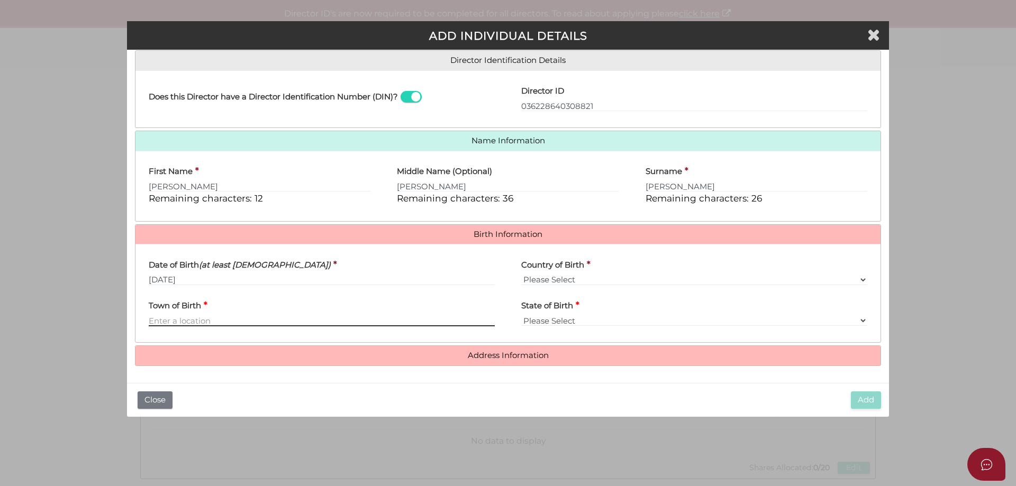
click at [202, 317] on input "Town of Birth" at bounding box center [322, 321] width 346 height 12
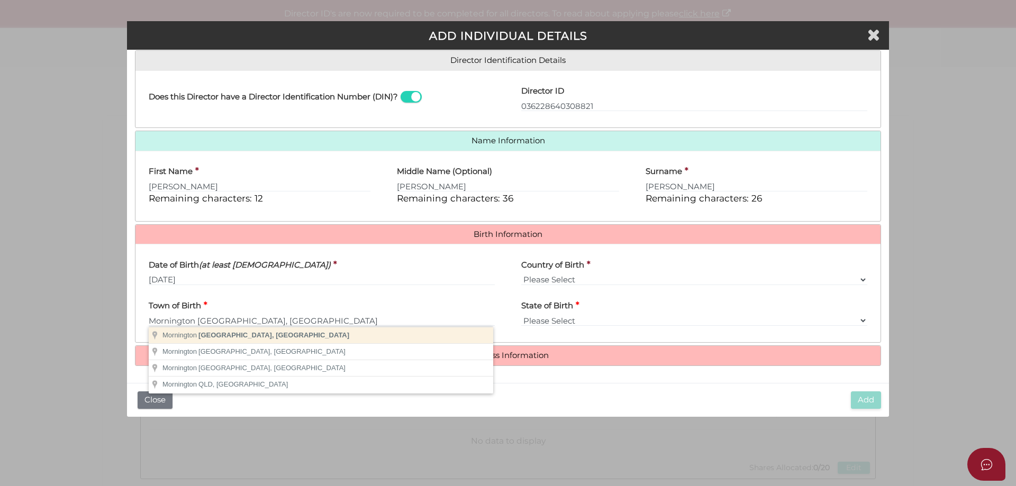
type input "Mornington"
select select "VIC"
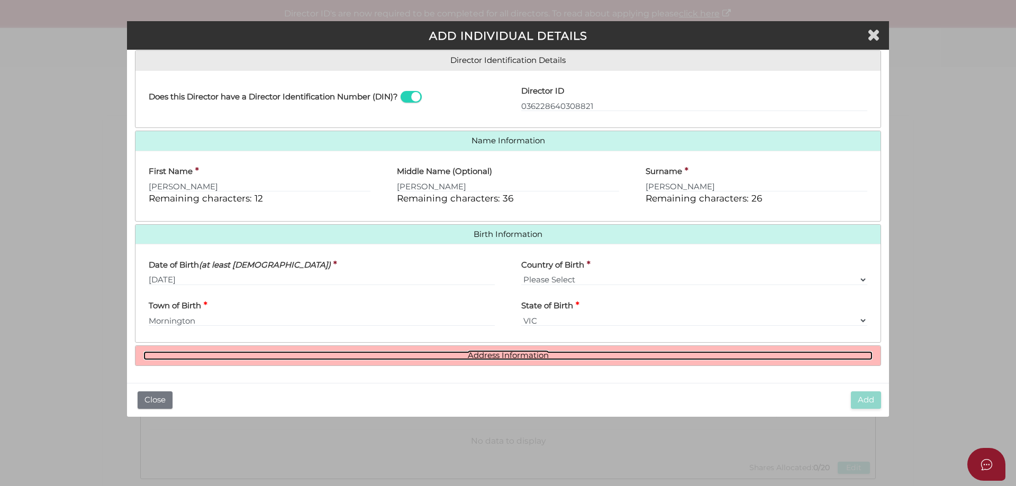
click at [529, 353] on link "Address Information" at bounding box center [507, 355] width 729 height 9
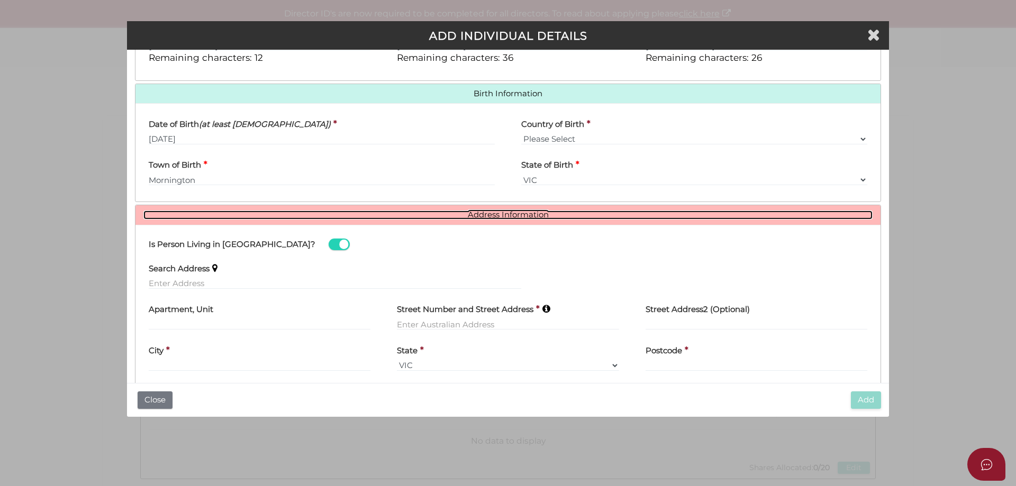
scroll to position [328, 0]
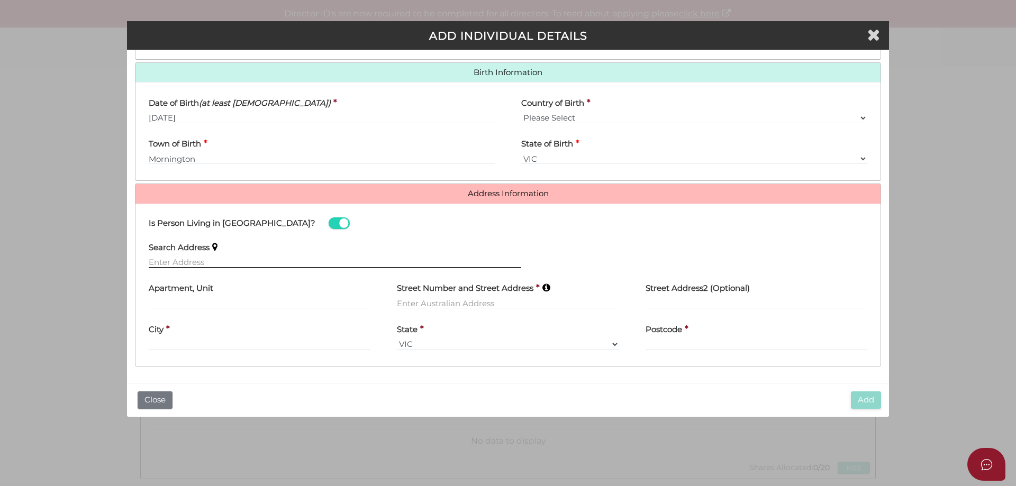
click at [202, 262] on input "text" at bounding box center [335, 263] width 373 height 12
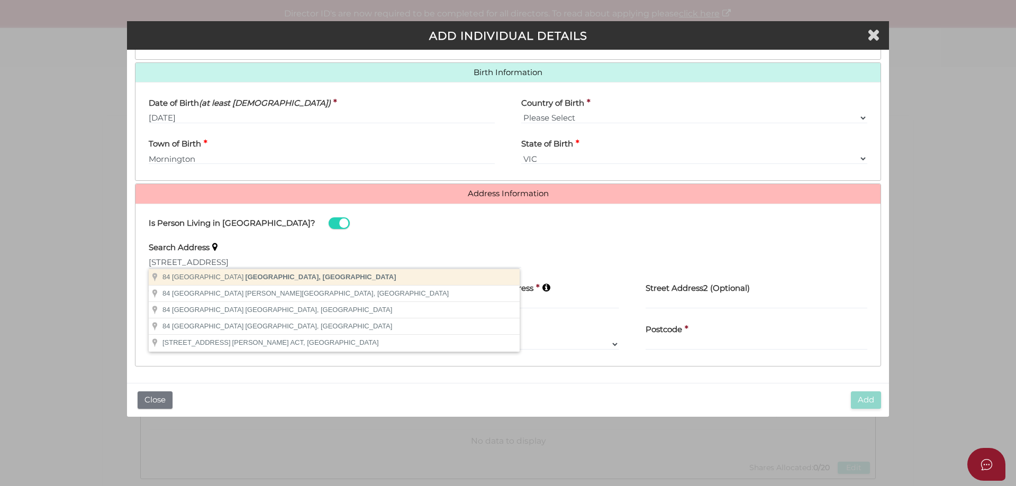
type input "84 Canberra Grove, Brighton East VIC, Australia"
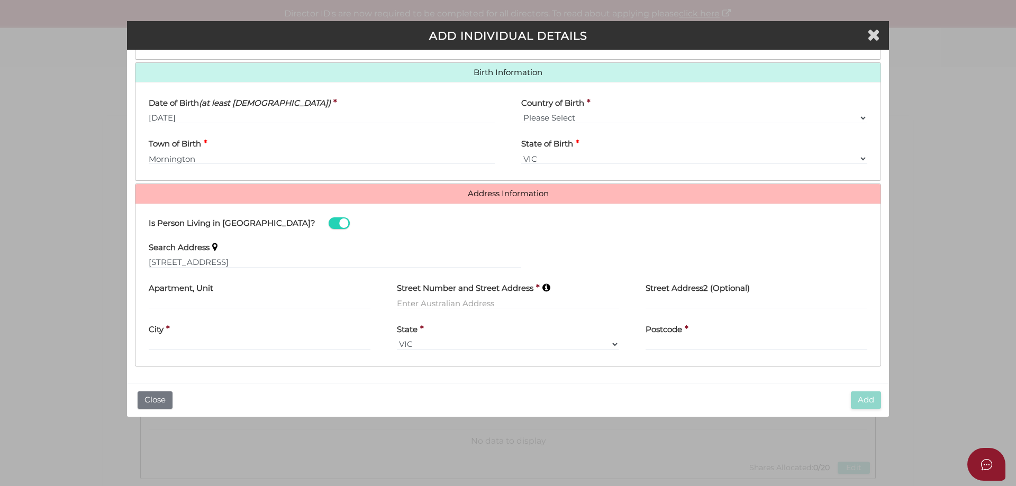
type input "[STREET_ADDRESS]"
type input "[GEOGRAPHIC_DATA]"
select select "VIC"
type input "3187"
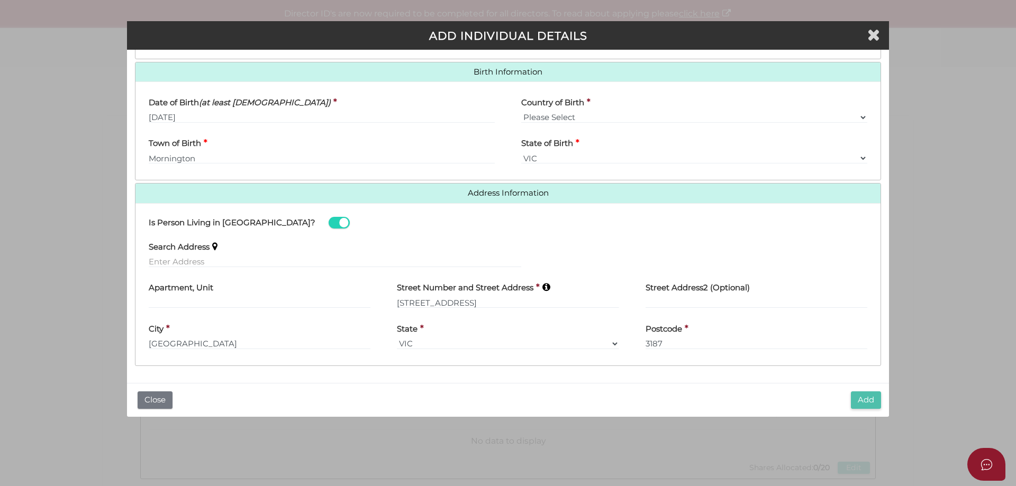
click at [869, 403] on button "Add" at bounding box center [866, 400] width 30 height 17
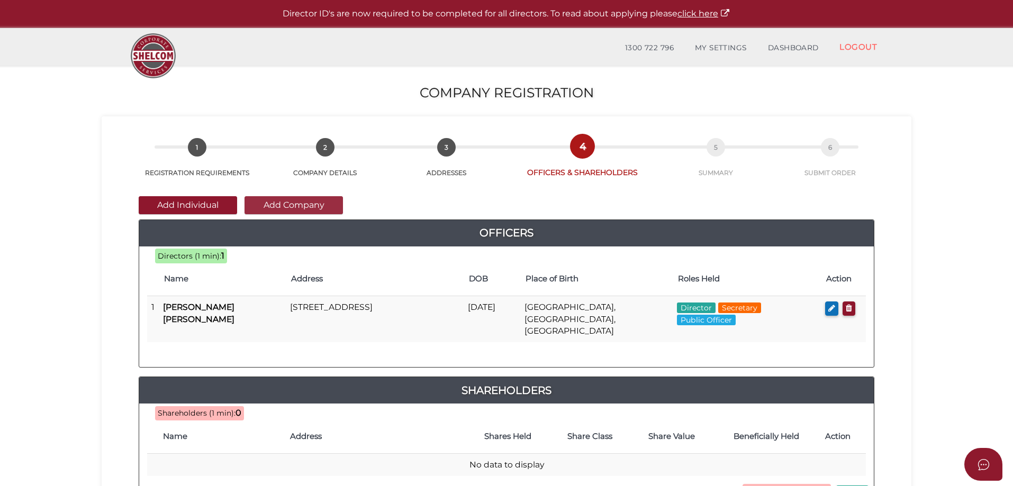
click at [261, 204] on button "Add Company" at bounding box center [294, 205] width 98 height 18
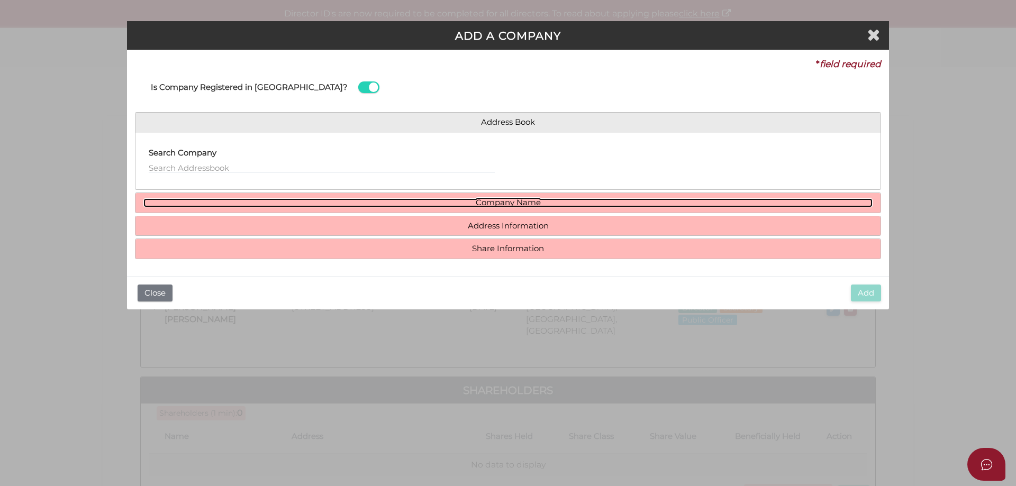
drag, startPoint x: 489, startPoint y: 197, endPoint x: 471, endPoint y: 201, distance: 18.4
click at [489, 199] on link "Company Name" at bounding box center [507, 203] width 729 height 9
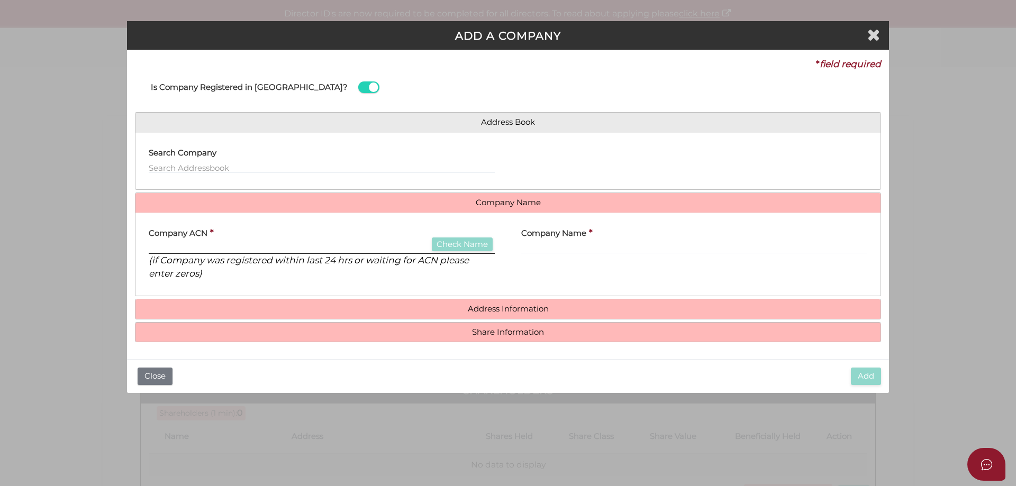
click at [195, 251] on input "text" at bounding box center [322, 248] width 346 height 12
type input "691317398"
click at [453, 246] on button "Check Name" at bounding box center [462, 245] width 61 height 14
type input "SORALIS PTY LTD"
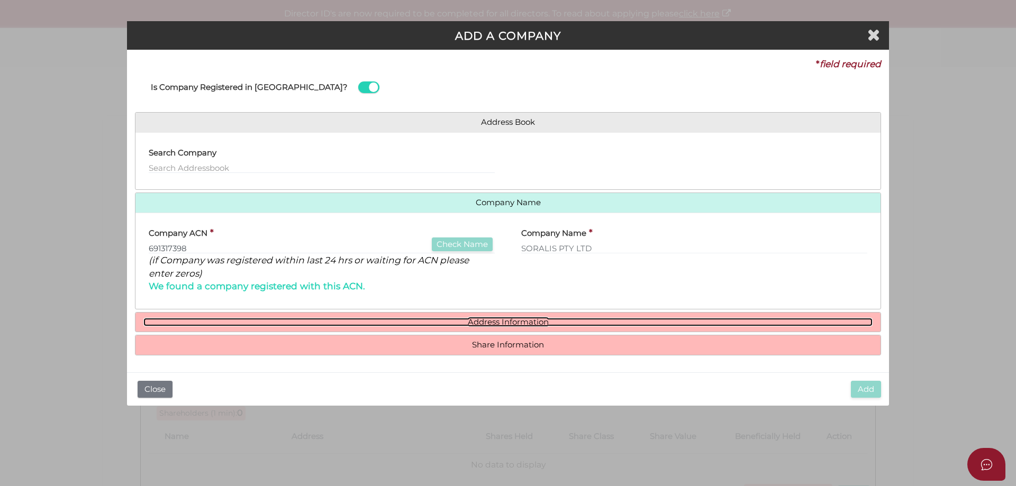
click at [483, 319] on link "Address Information" at bounding box center [507, 322] width 729 height 9
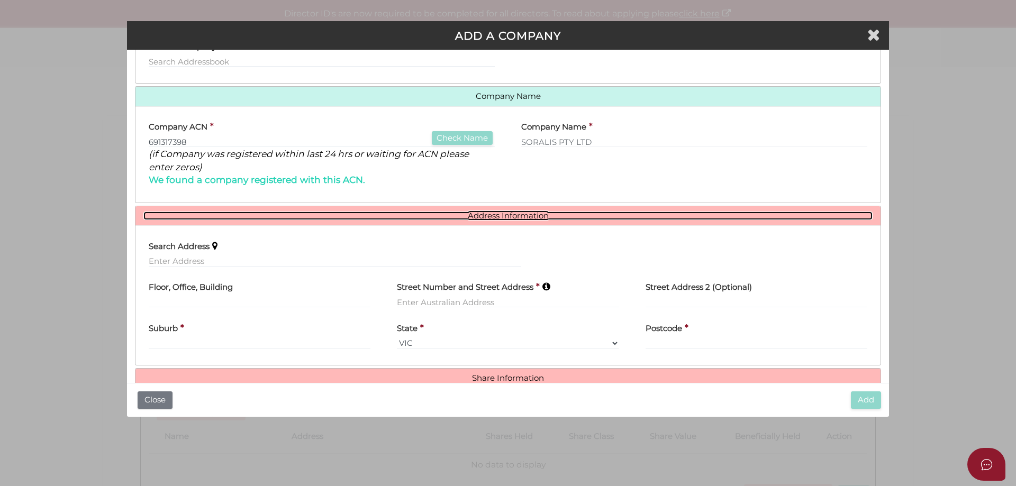
scroll to position [129, 0]
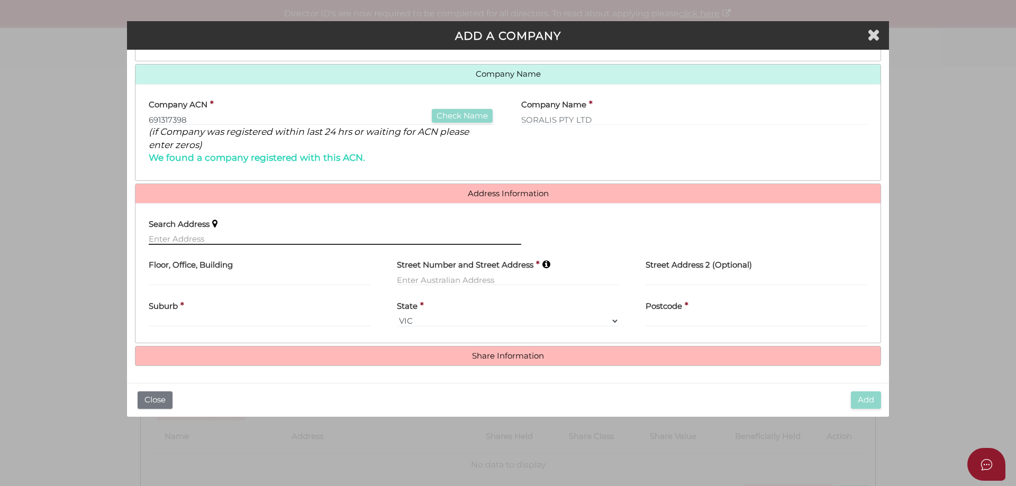
click at [236, 236] on input "text" at bounding box center [335, 239] width 373 height 12
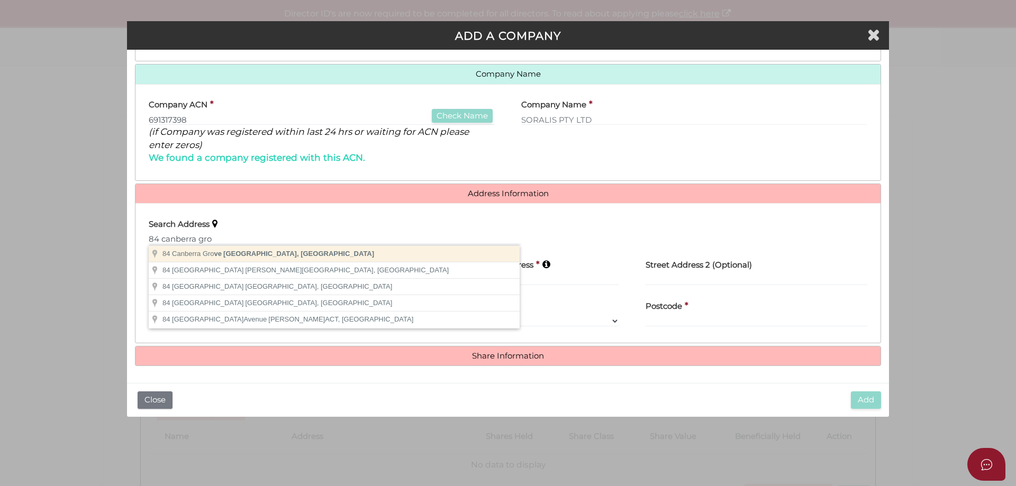
type input "84 Canberra Grove, Brighton East VIC, Australia"
type input "[STREET_ADDRESS]"
type input "[GEOGRAPHIC_DATA]"
select select "VIC"
type input "3187"
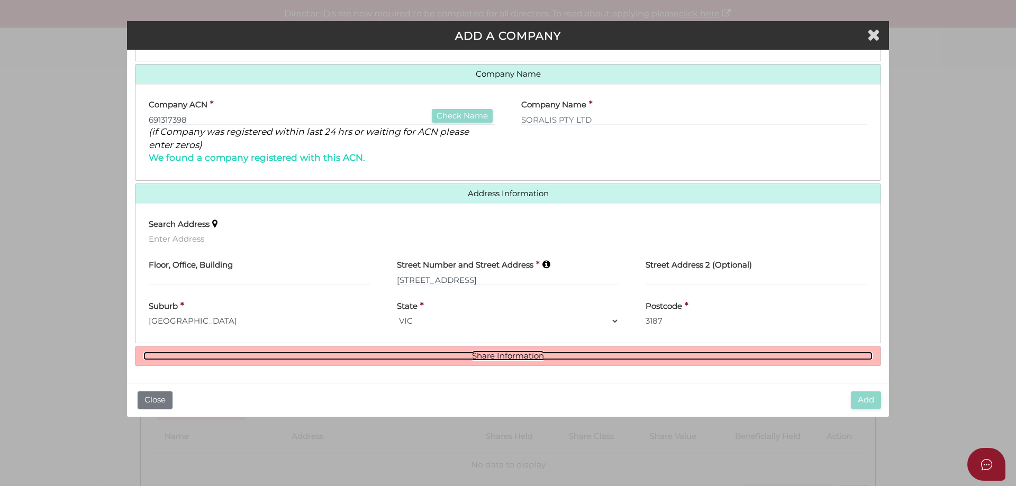
click at [517, 353] on link "Share Information" at bounding box center [507, 356] width 729 height 9
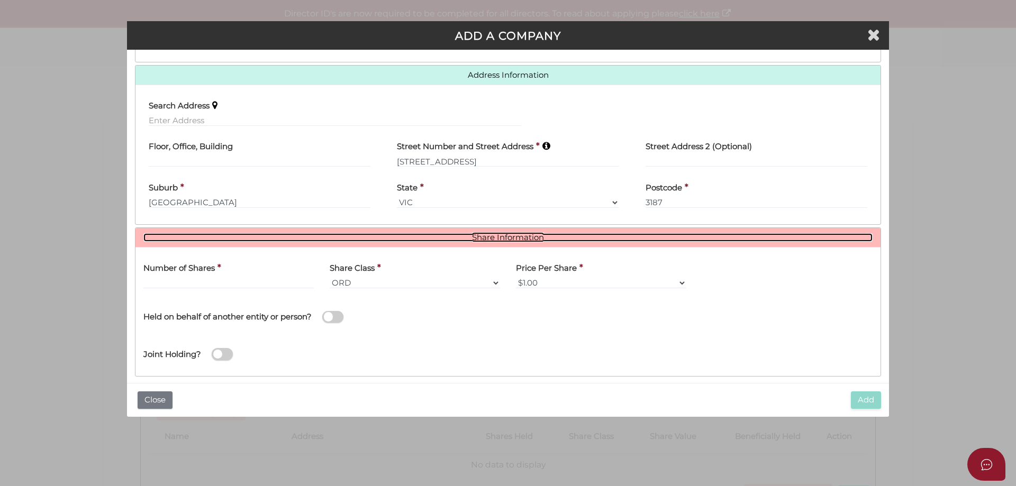
scroll to position [258, 0]
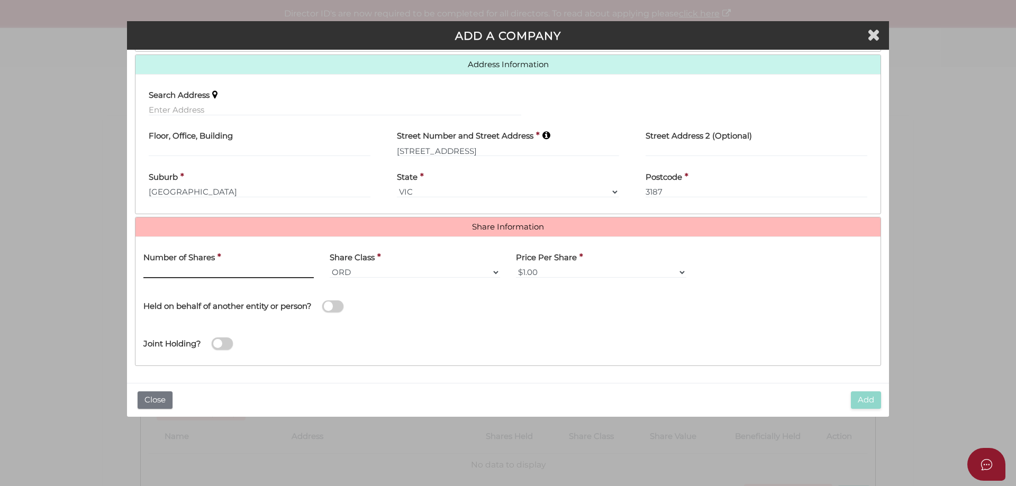
click at [197, 269] on input "text" at bounding box center [228, 273] width 170 height 12
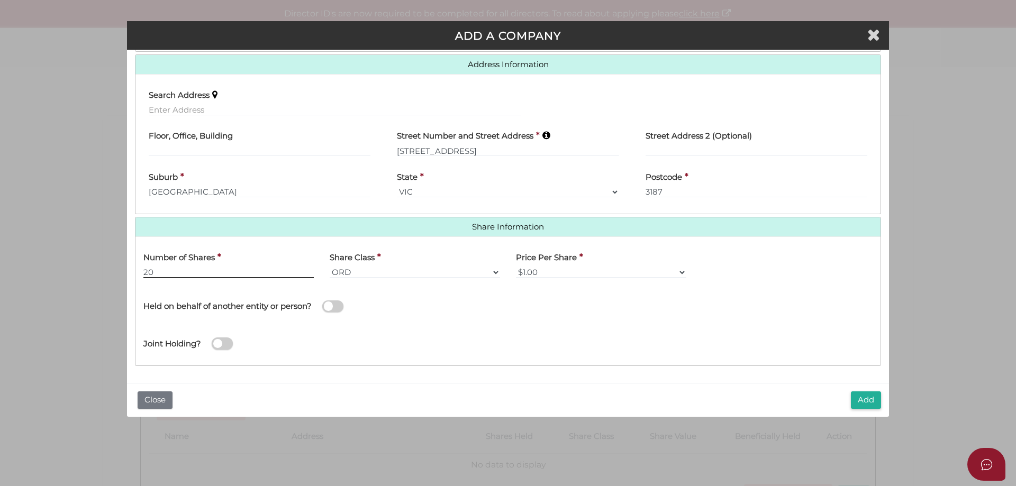
type input "20"
click at [338, 308] on span at bounding box center [332, 307] width 21 height 12
click at [0, 0] on input "checkbox" at bounding box center [0, 0] width 0 height 0
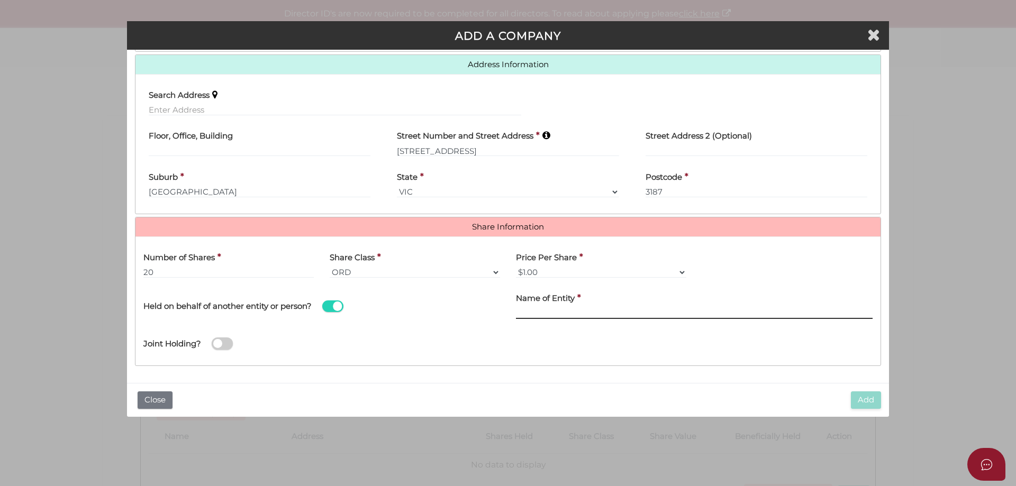
click at [537, 313] on input "text" at bounding box center [694, 314] width 357 height 12
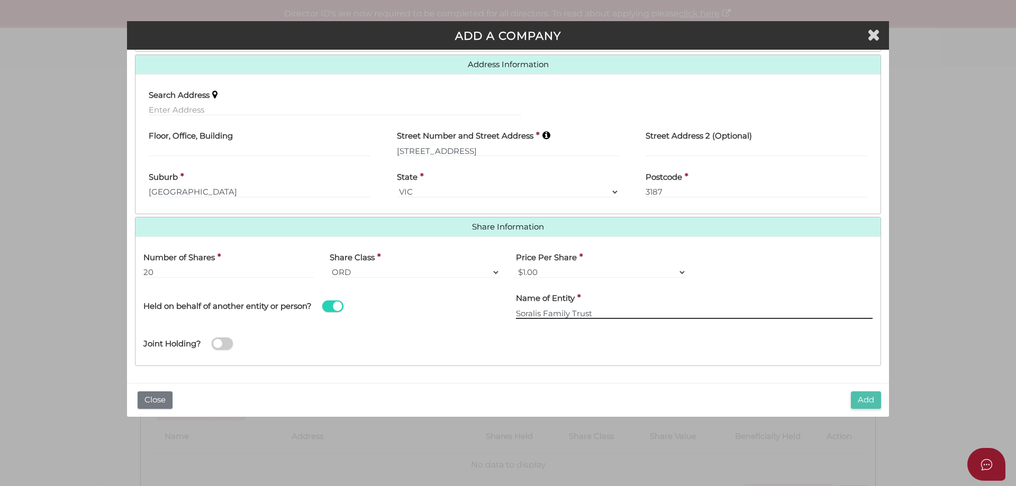
type input "Soralis Family Trust"
click at [863, 400] on button "Add" at bounding box center [866, 400] width 30 height 17
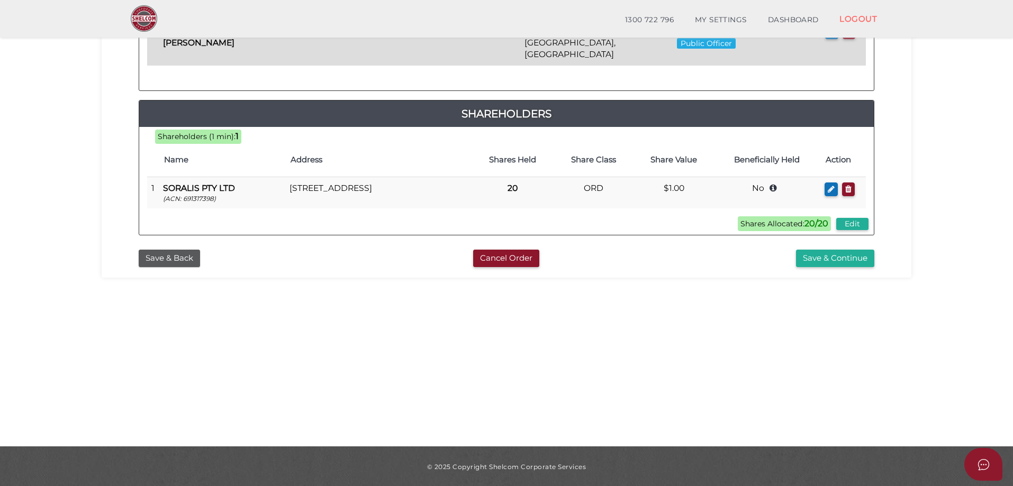
scroll to position [240, 0]
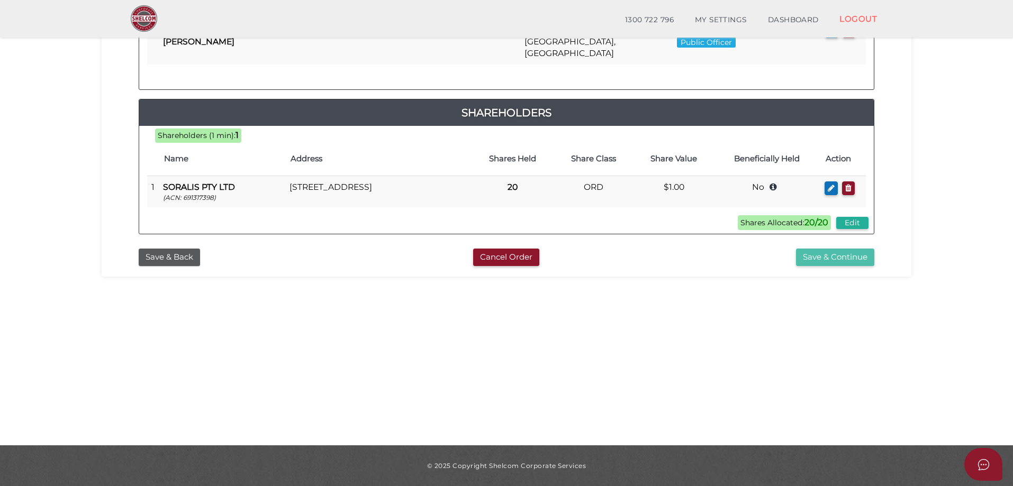
click at [834, 249] on button "Save & Continue" at bounding box center [835, 257] width 78 height 17
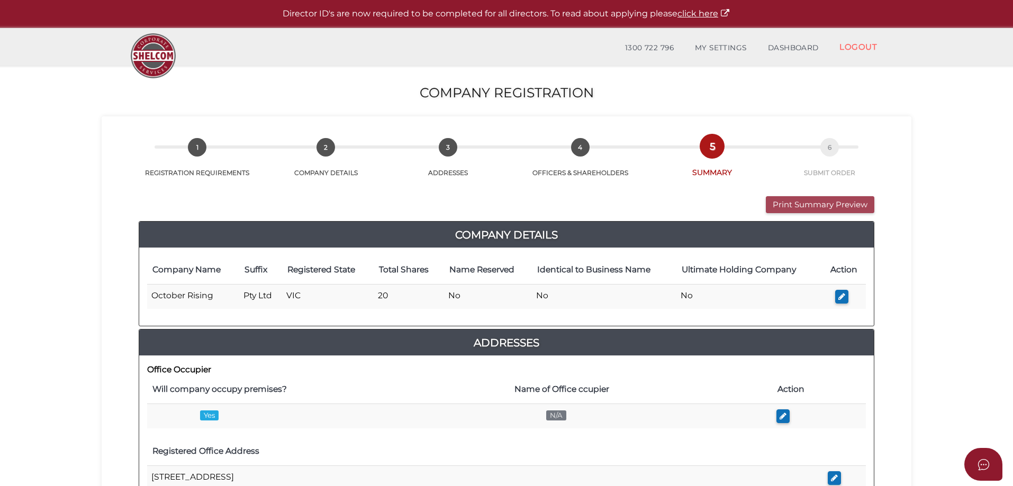
click at [813, 202] on button "Print Summary Preview" at bounding box center [820, 204] width 109 height 17
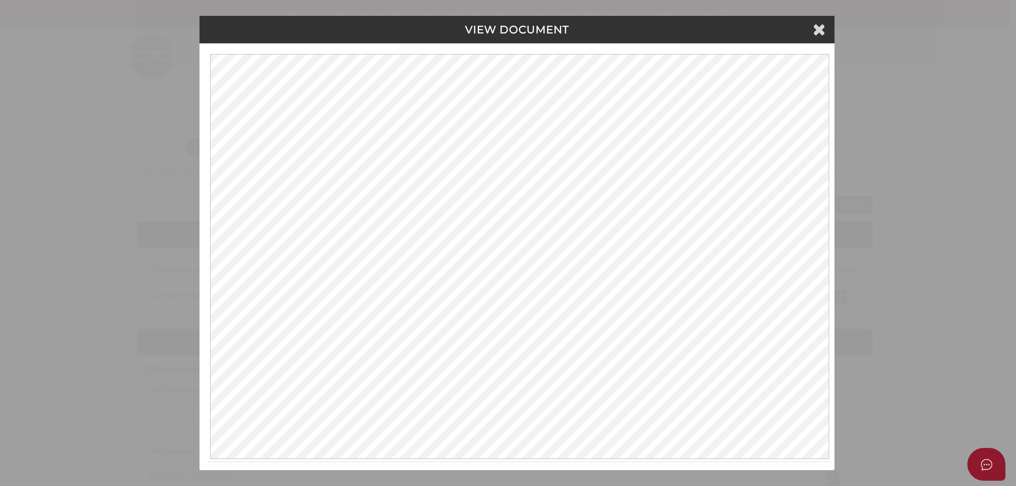
drag, startPoint x: 788, startPoint y: 37, endPoint x: 805, endPoint y: 35, distance: 17.0
click at [788, 37] on div "VIEW DOCUMENT" at bounding box center [517, 30] width 635 height 28
click at [821, 28] on icon at bounding box center [819, 29] width 13 height 16
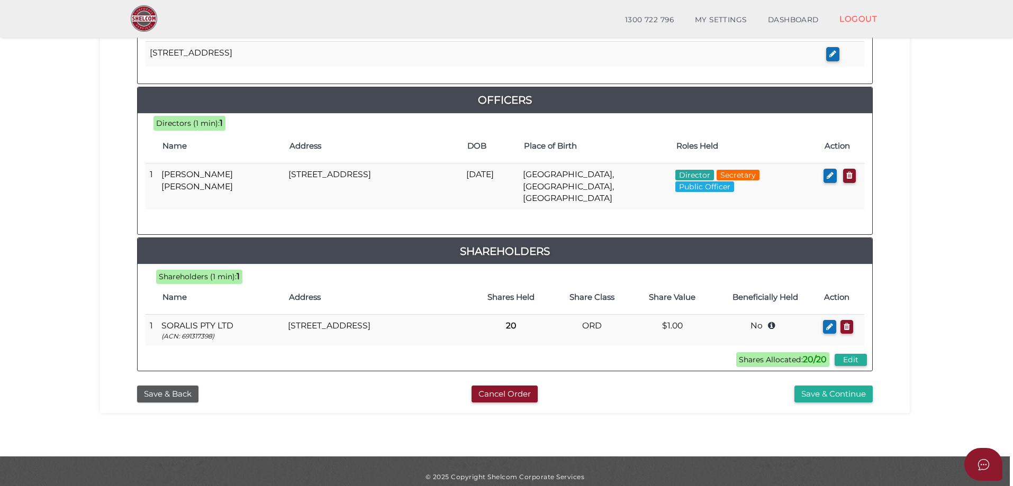
scroll to position [450, 0]
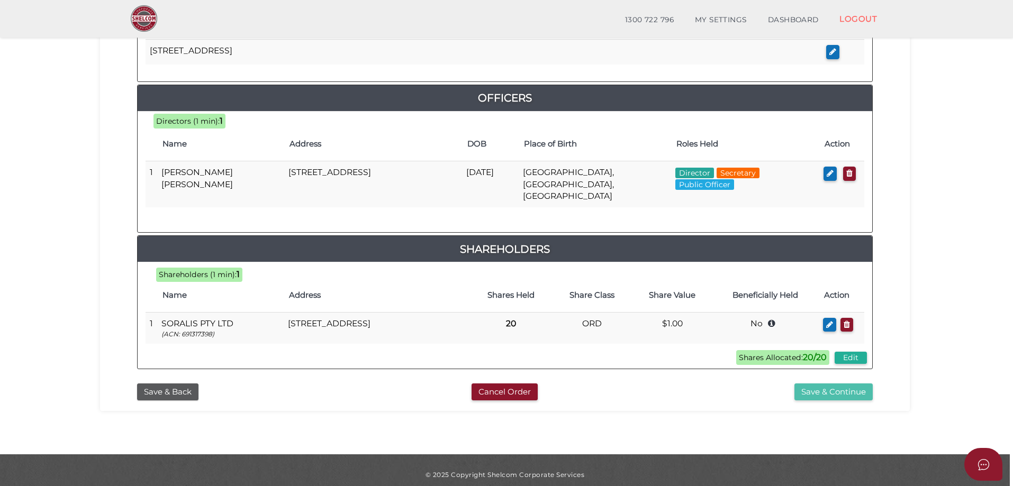
click at [837, 388] on button "Save & Continue" at bounding box center [834, 392] width 78 height 17
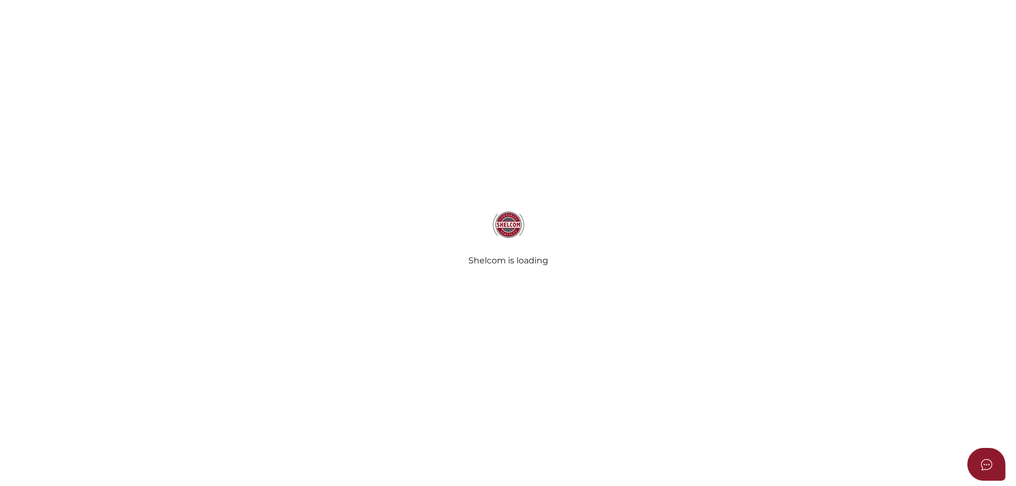
select select "Comb Binding"
select select "No"
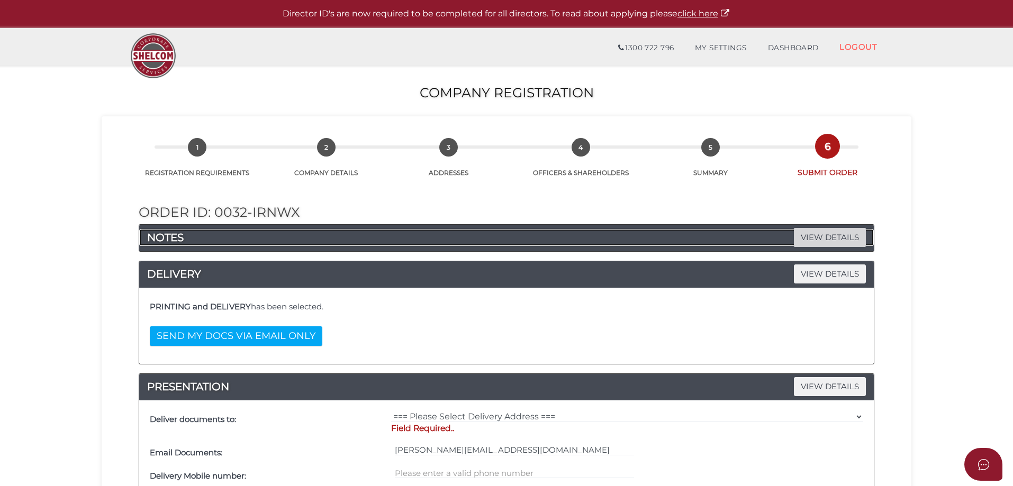
click at [813, 229] on span "VIEW DETAILS" at bounding box center [830, 237] width 72 height 19
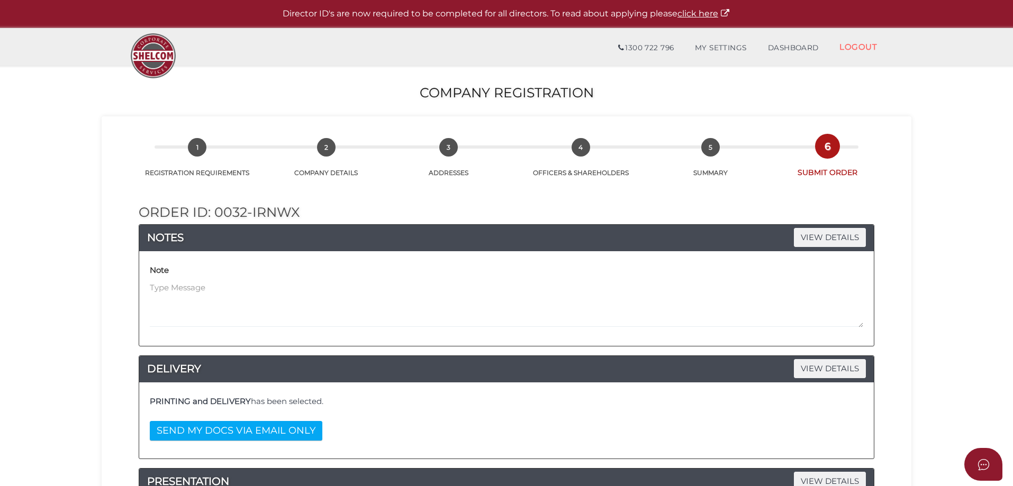
click at [414, 276] on div "Note" at bounding box center [507, 295] width 714 height 66
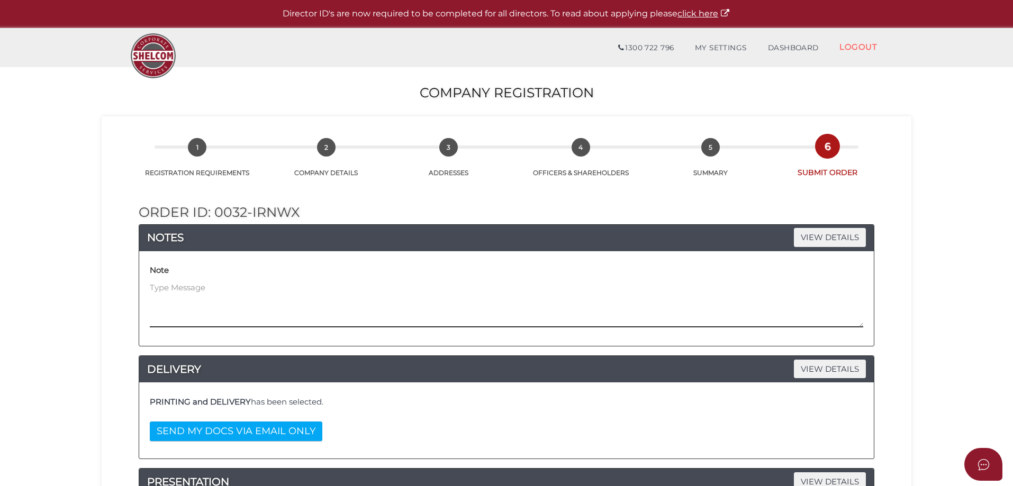
click at [358, 313] on textarea at bounding box center [507, 305] width 714 height 46
type textarea "Please send form 201 for review prior to incorporation"
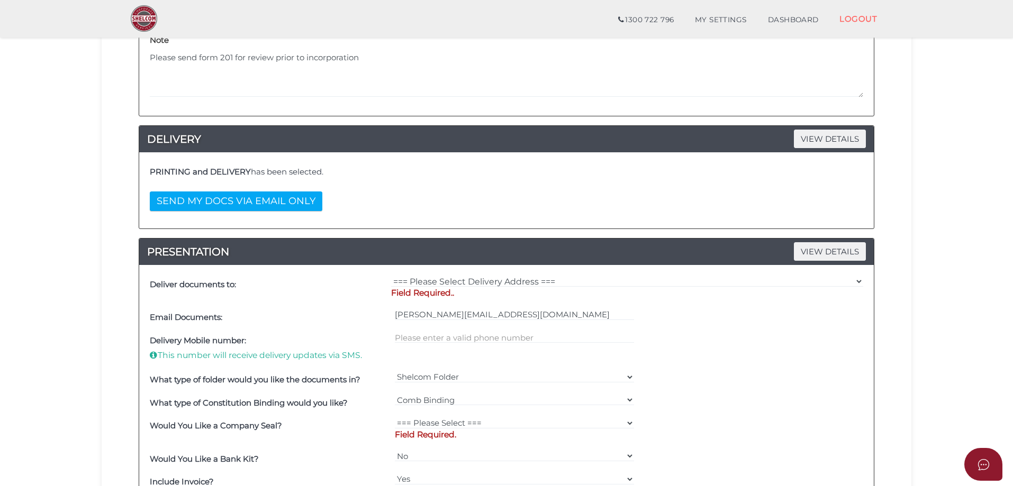
scroll to position [212, 0]
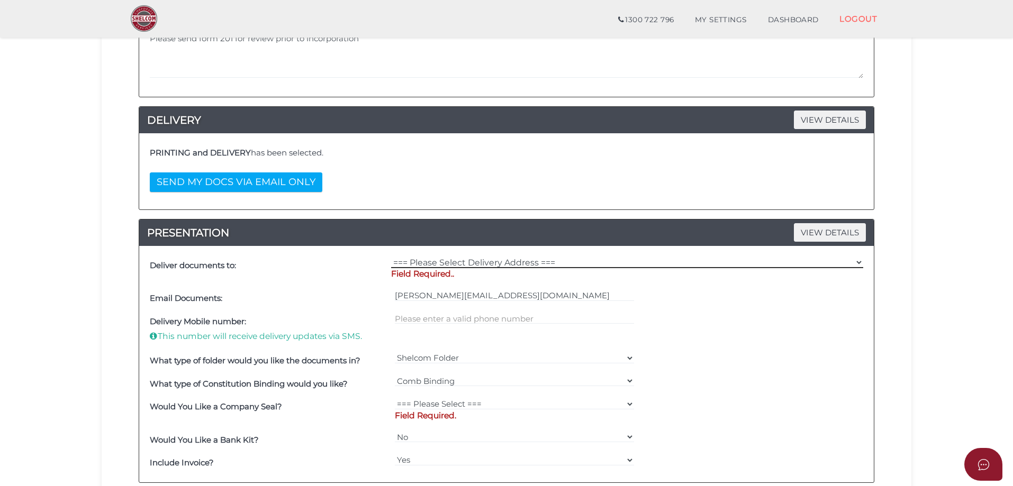
click at [410, 258] on select "=== Please Select Delivery Address === (User Address - Ellen Karakoussis) Level…" at bounding box center [627, 263] width 472 height 12
select select "0"
click at [391, 257] on select "=== Please Select Delivery Address === (User Address - Ellen Karakoussis) Level…" at bounding box center [627, 263] width 472 height 12
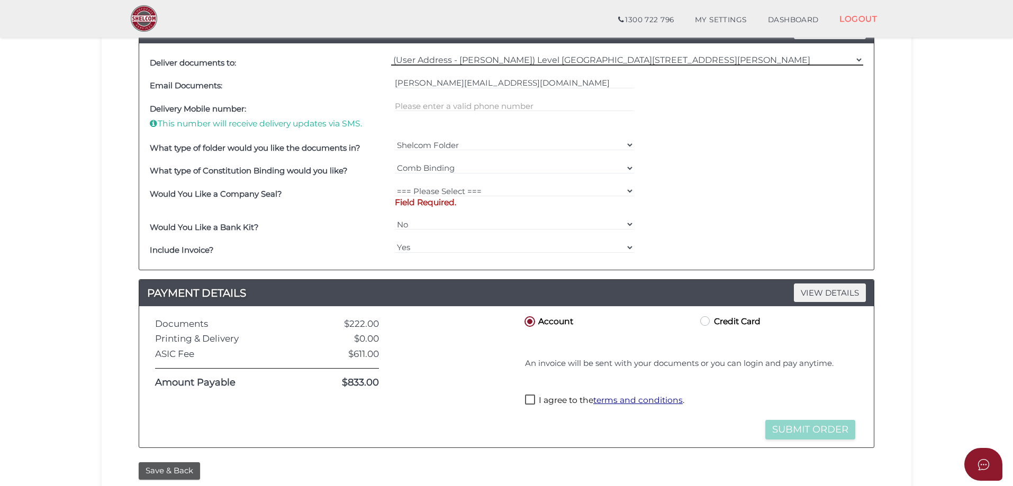
scroll to position [423, 0]
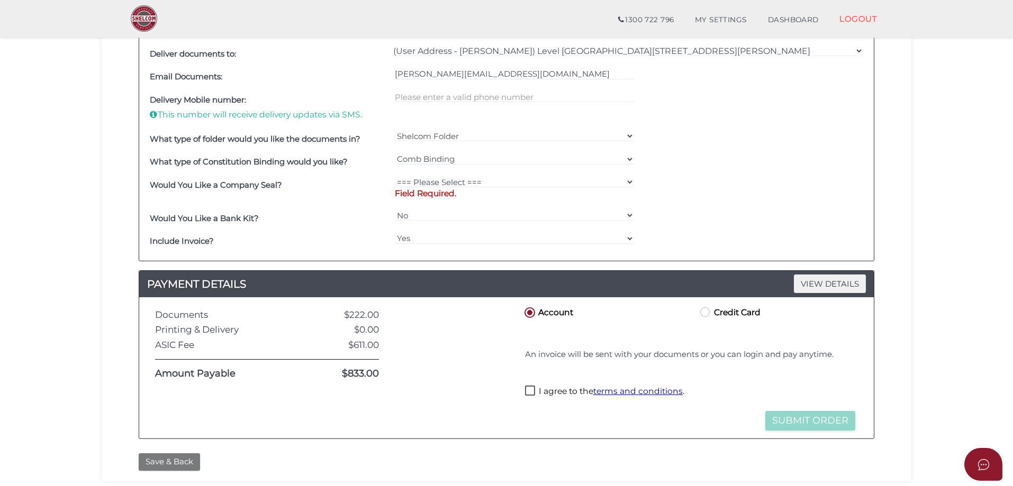
click at [169, 461] on button "Save & Back" at bounding box center [169, 462] width 61 height 17
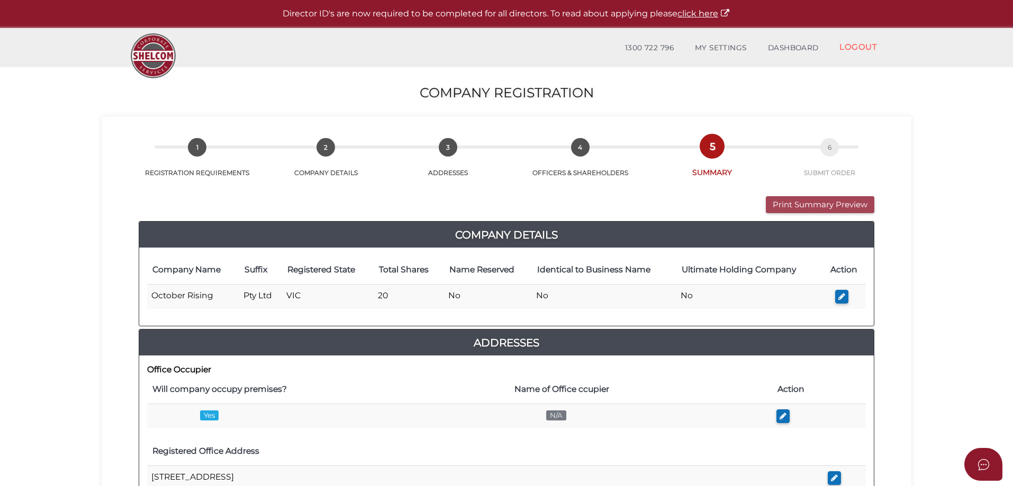
click at [796, 202] on button "Print Summary Preview" at bounding box center [820, 204] width 109 height 17
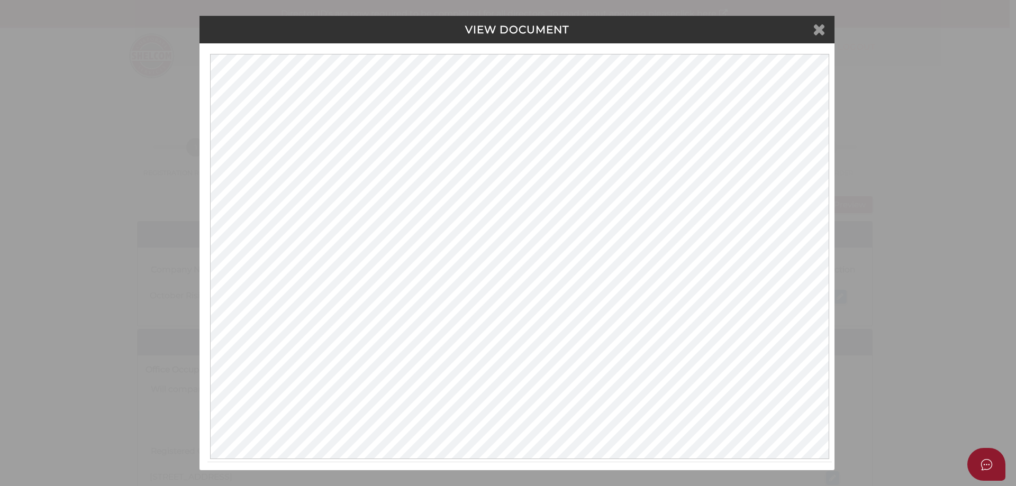
click at [816, 30] on icon at bounding box center [819, 29] width 13 height 16
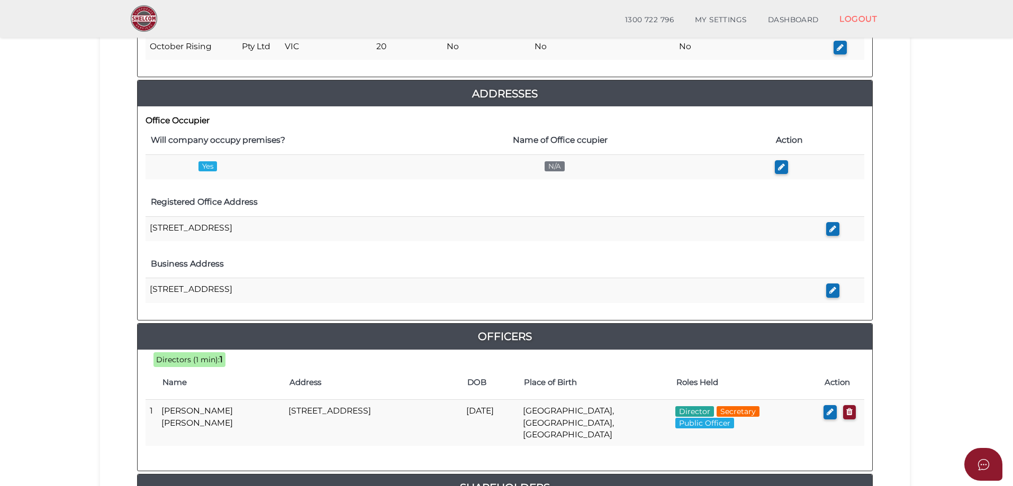
scroll to position [450, 0]
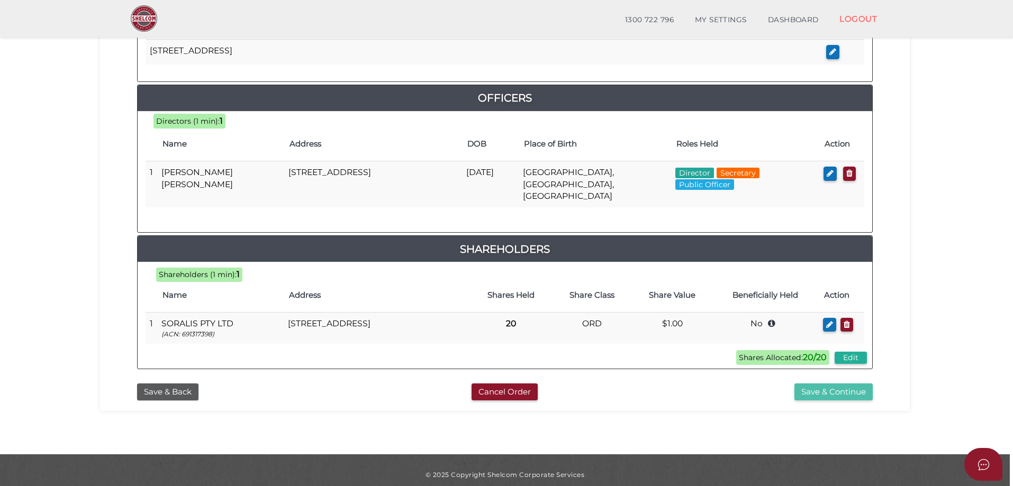
click at [825, 384] on button "Save & Continue" at bounding box center [834, 392] width 78 height 17
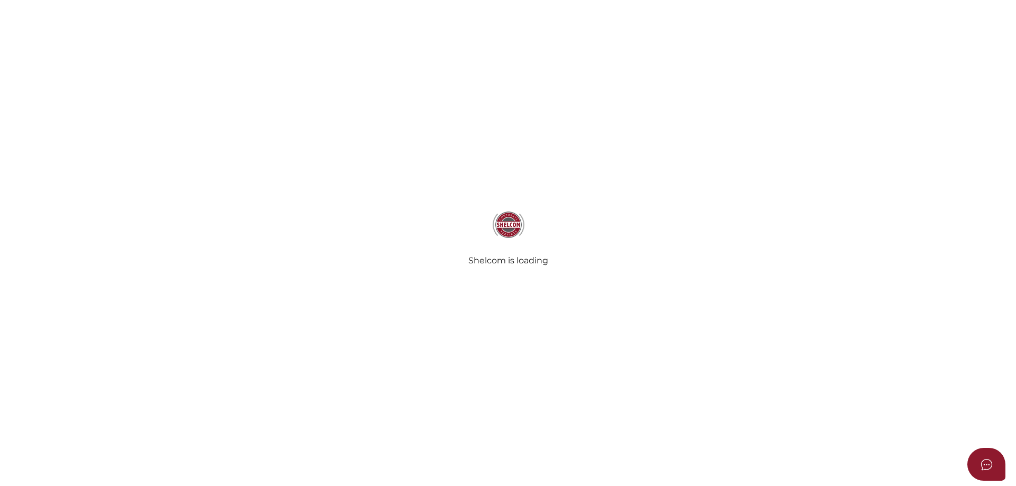
select select "Comb Binding"
select select "No"
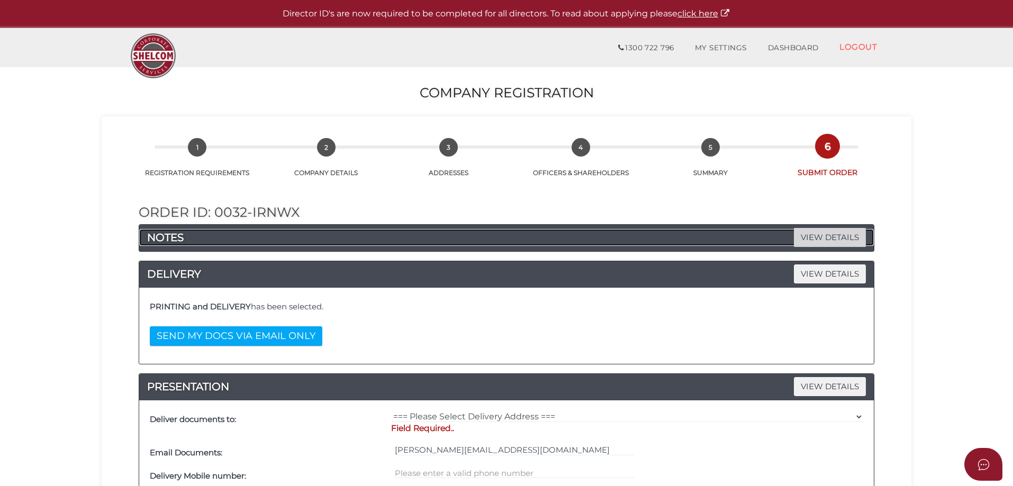
click at [818, 238] on span "VIEW DETAILS" at bounding box center [830, 237] width 72 height 19
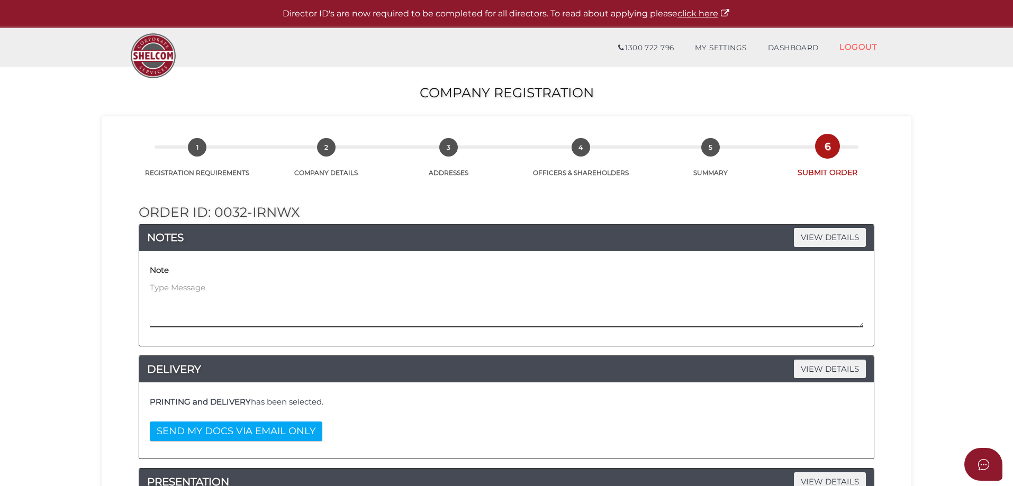
click at [284, 291] on textarea at bounding box center [507, 305] width 714 height 46
type textarea "S"
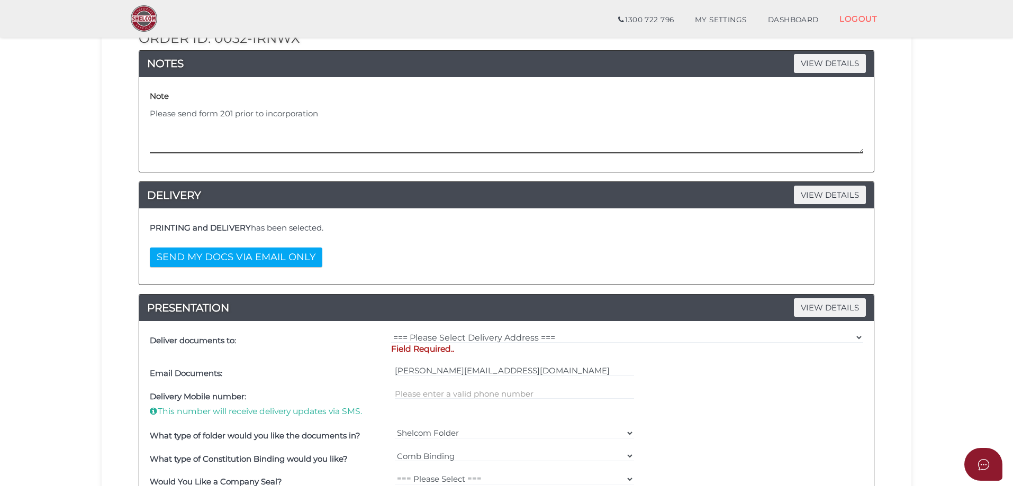
scroll to position [159, 0]
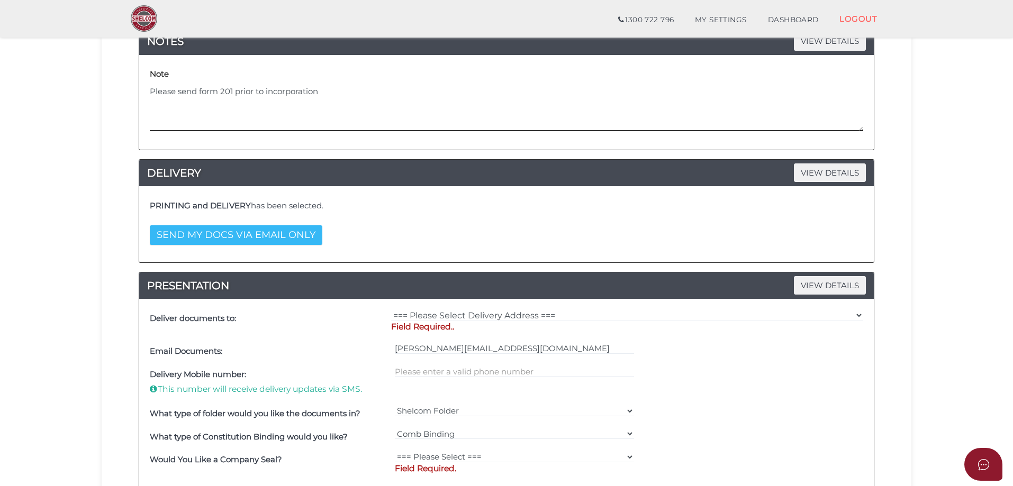
type textarea "Please send form 201 prior to incorporation"
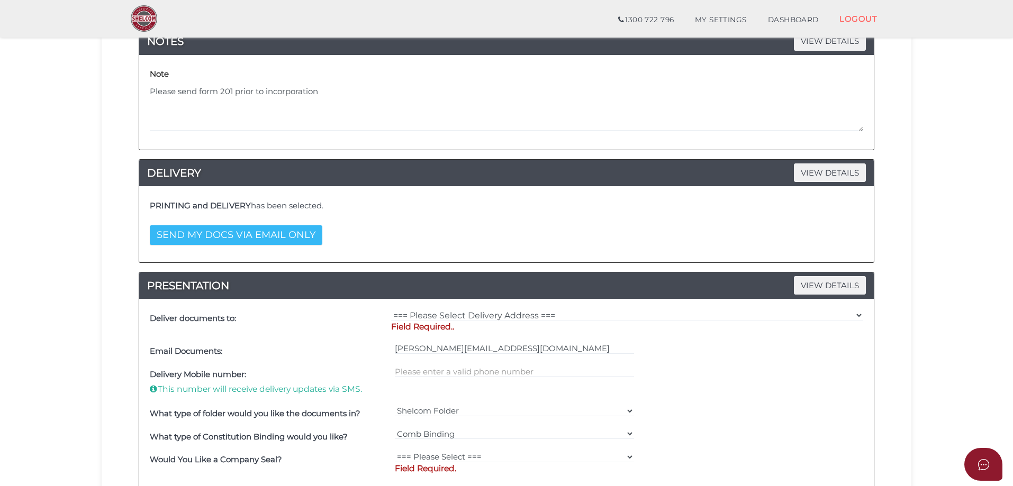
click at [283, 236] on button "SEND MY DOCS VIA EMAIL ONLY" at bounding box center [236, 236] width 173 height 20
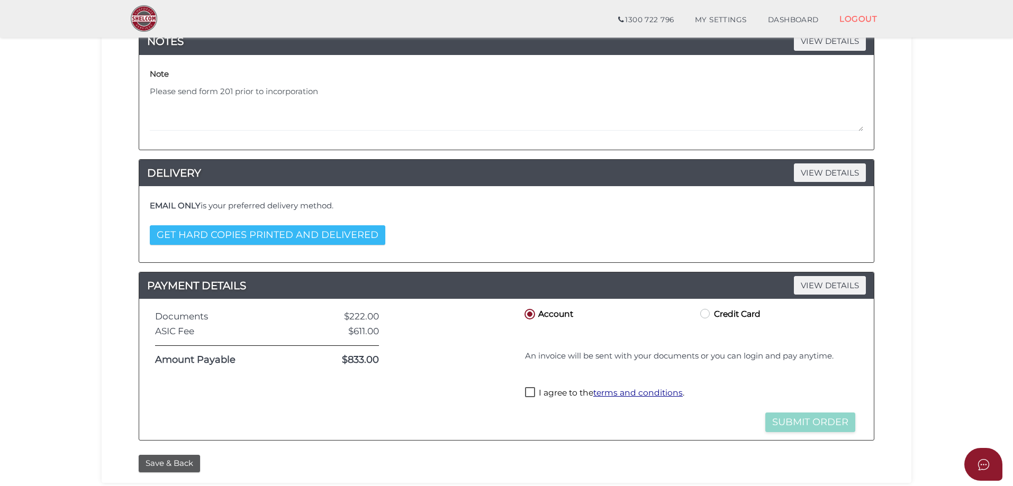
click at [308, 228] on button "GET HARD COPIES PRINTED AND DELIVERED" at bounding box center [268, 236] width 236 height 20
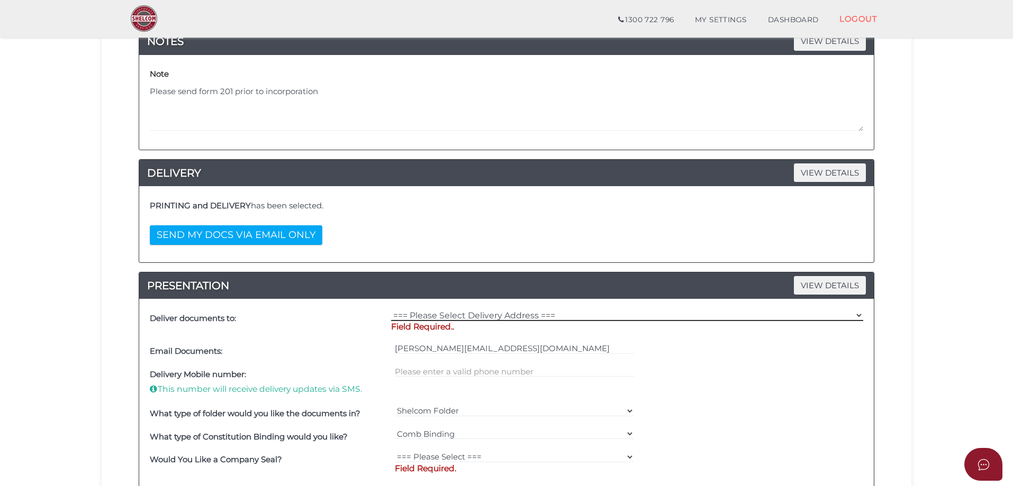
click at [448, 321] on select "=== Please Select Delivery Address === (User Address - [PERSON_NAME]) [GEOGRAPH…" at bounding box center [627, 316] width 472 height 12
select select "0"
click at [391, 310] on select "=== Please Select Delivery Address === (User Address - [PERSON_NAME]) [GEOGRAPH…" at bounding box center [627, 316] width 472 height 12
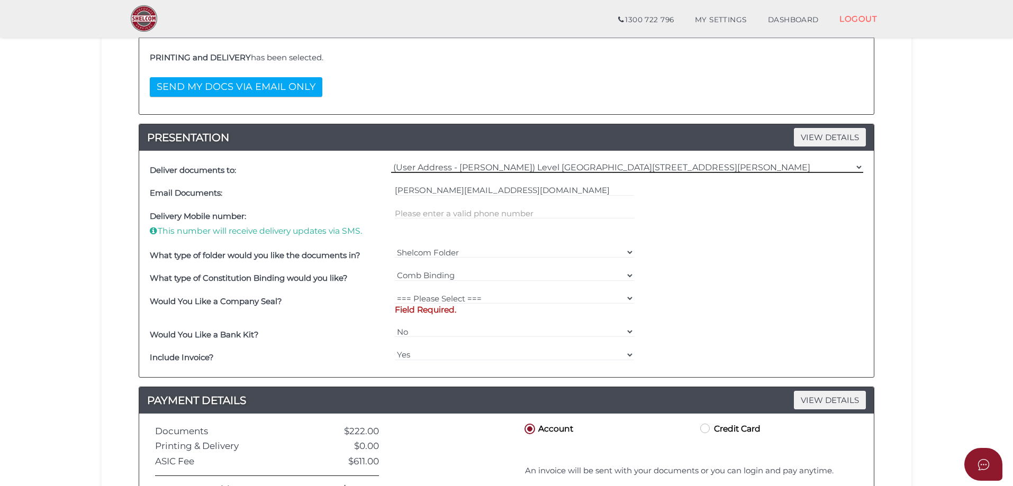
scroll to position [318, 0]
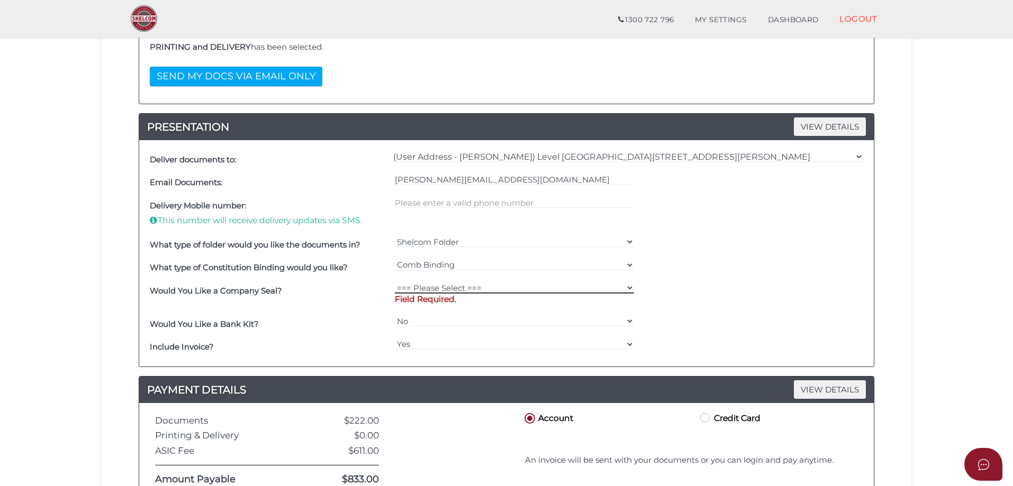
click at [438, 286] on select "=== Please Select === Fold Seal $50 No Seal" at bounding box center [515, 288] width 240 height 12
select select "0"
click at [395, 282] on select "=== Please Select === Fold Seal $50 No Seal" at bounding box center [515, 288] width 240 height 12
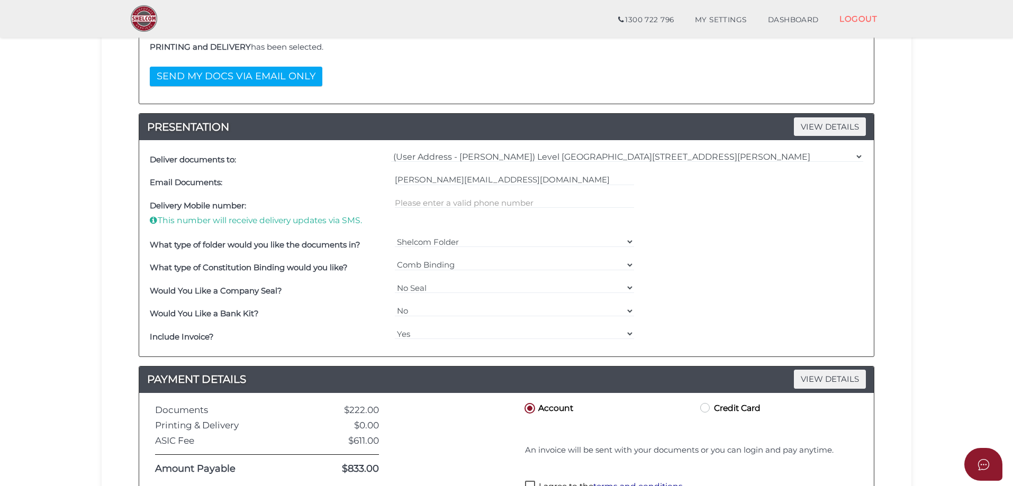
click at [705, 403] on label "Credit Card" at bounding box center [729, 407] width 62 height 13
radio input "true"
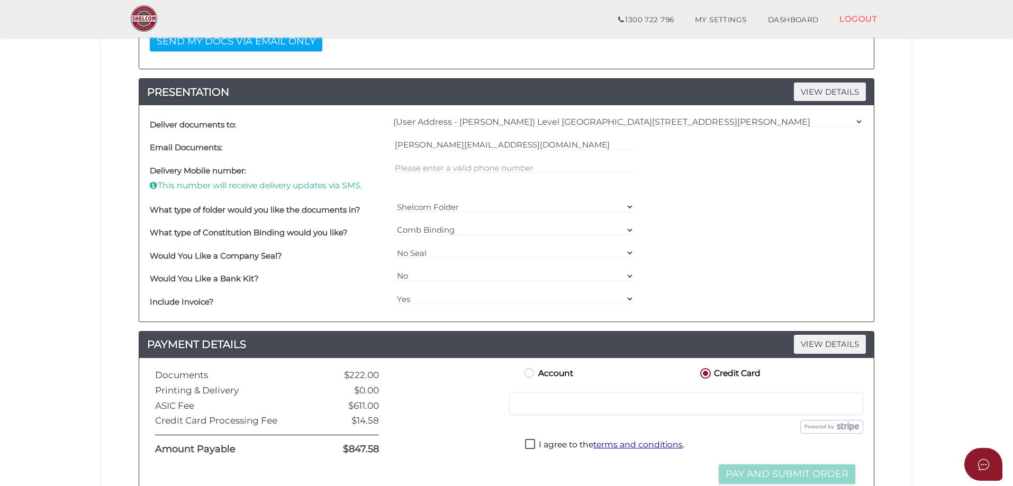
scroll to position [423, 0]
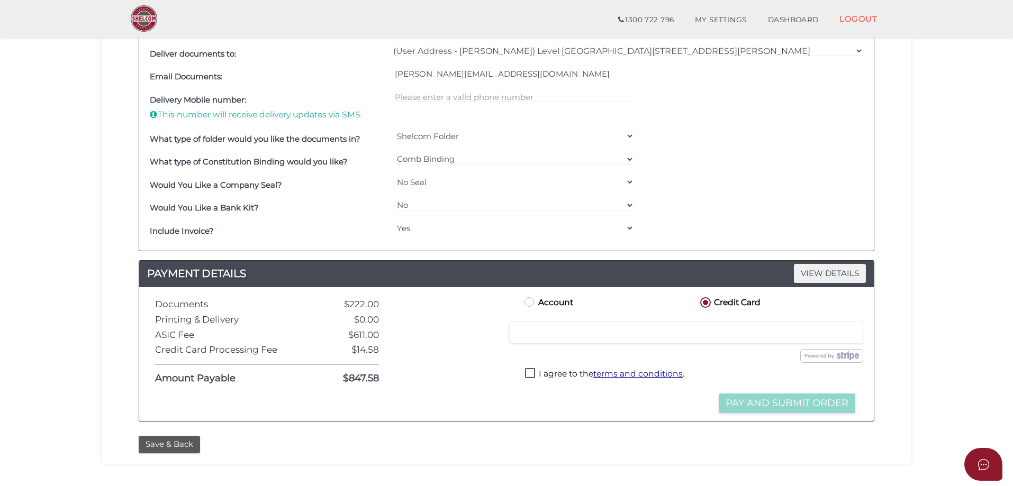
click at [546, 371] on label "I agree to the terms and conditions ." at bounding box center [604, 374] width 159 height 13
checkbox input "true"
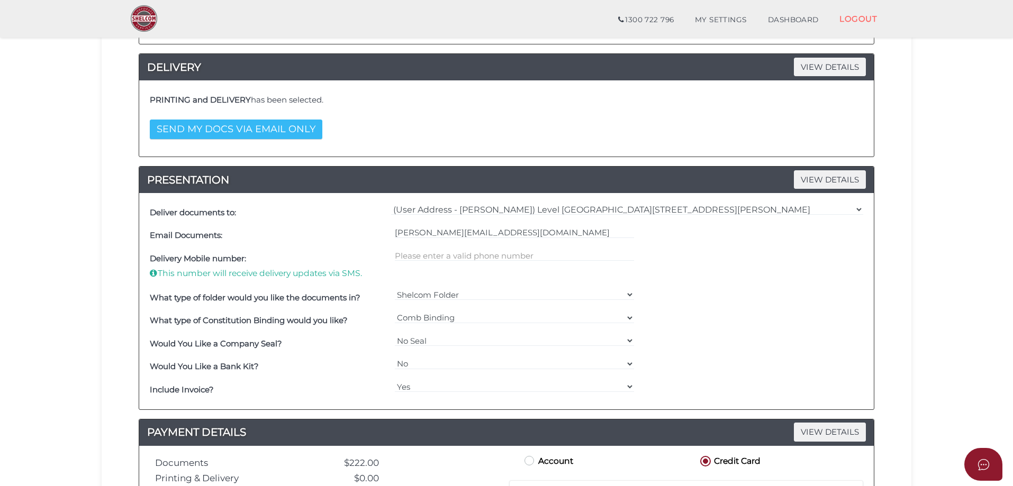
click at [283, 137] on button "SEND MY DOCS VIA EMAIL ONLY" at bounding box center [236, 130] width 173 height 20
select select
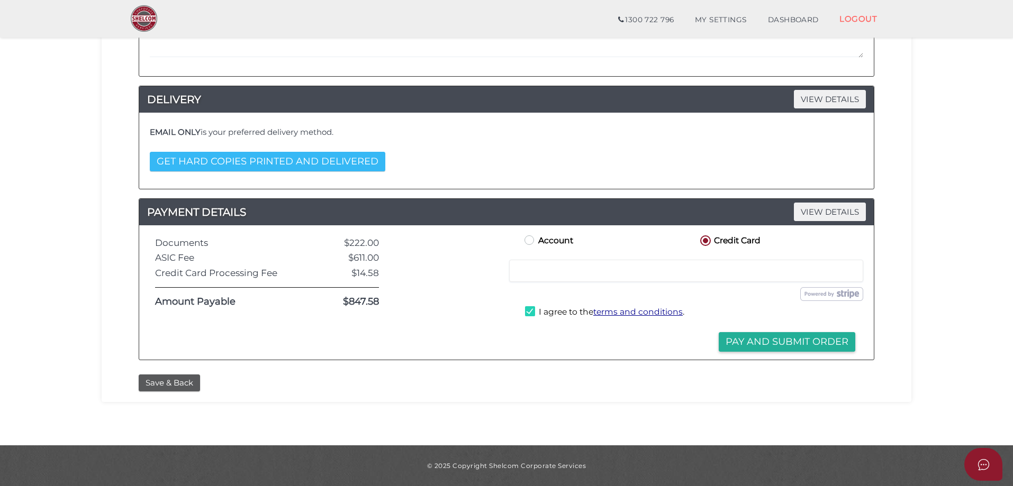
click at [337, 155] on button "GET HARD COPIES PRINTED AND DELIVERED" at bounding box center [268, 162] width 236 height 20
select select
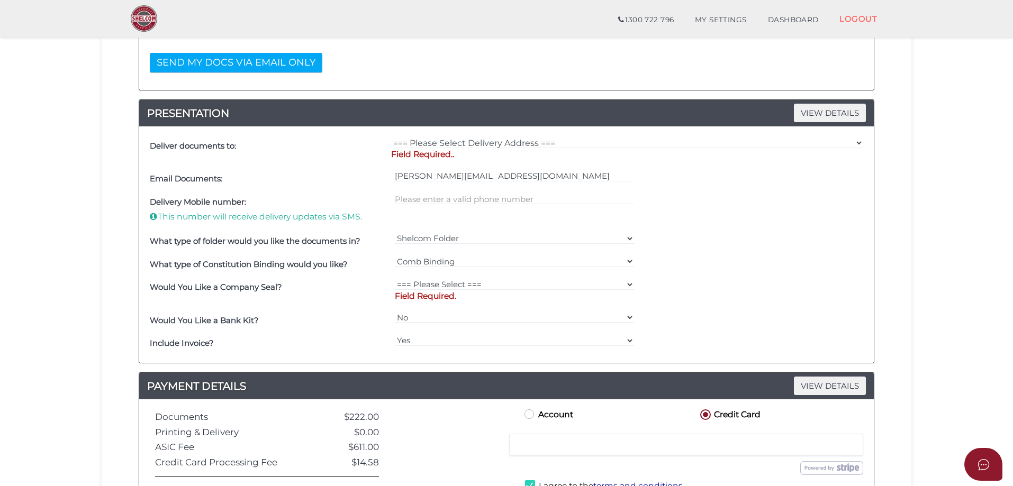
scroll to position [285, 0]
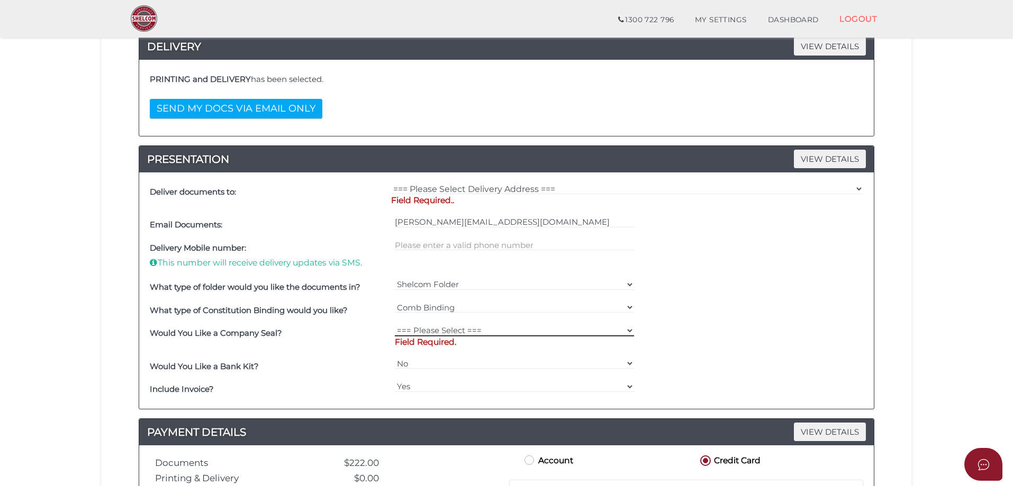
click at [452, 331] on select "=== Please Select === Fold Seal $50 No Seal" at bounding box center [515, 331] width 240 height 12
select select "0"
click at [395, 325] on select "=== Please Select === Fold Seal $50 No Seal" at bounding box center [515, 331] width 240 height 12
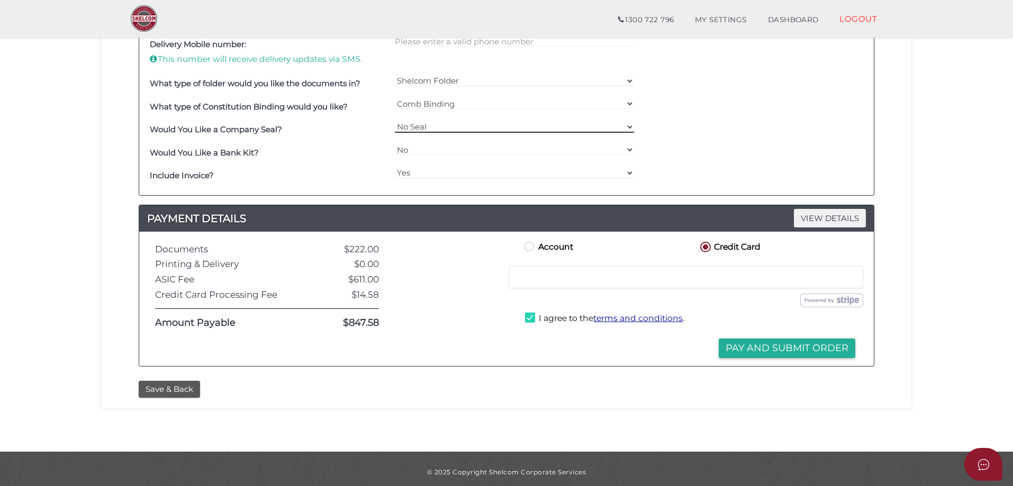
scroll to position [495, 0]
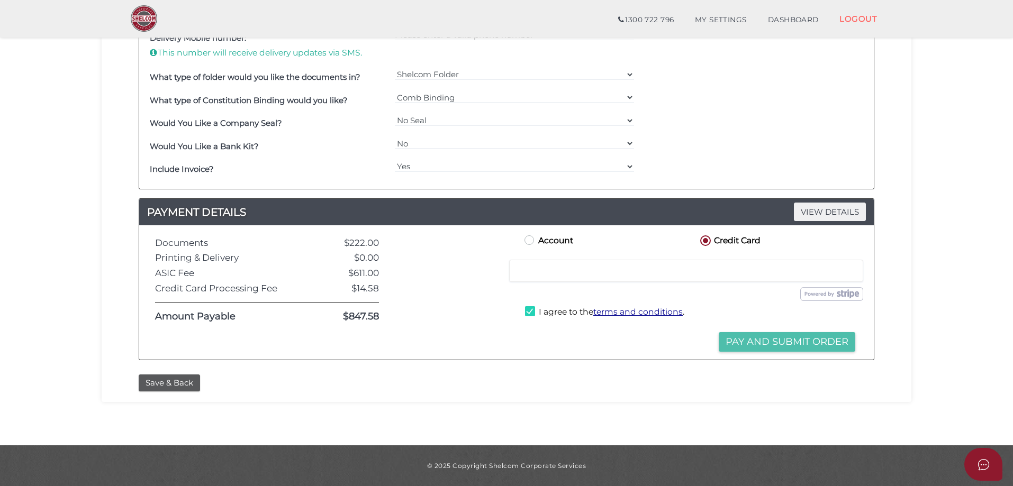
click at [816, 337] on button "Pay and Submit Order" at bounding box center [787, 342] width 137 height 20
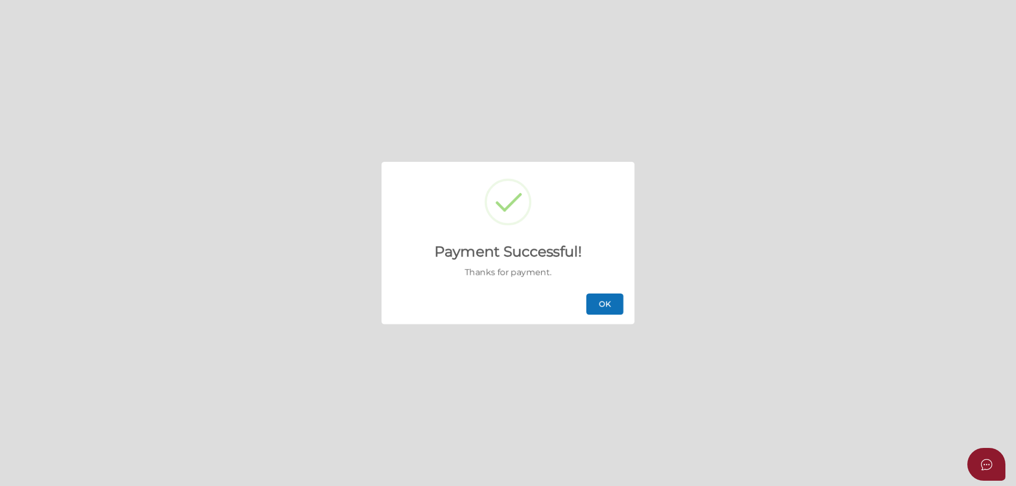
click at [592, 309] on button "OK" at bounding box center [605, 304] width 37 height 21
